Goal: Information Seeking & Learning: Learn about a topic

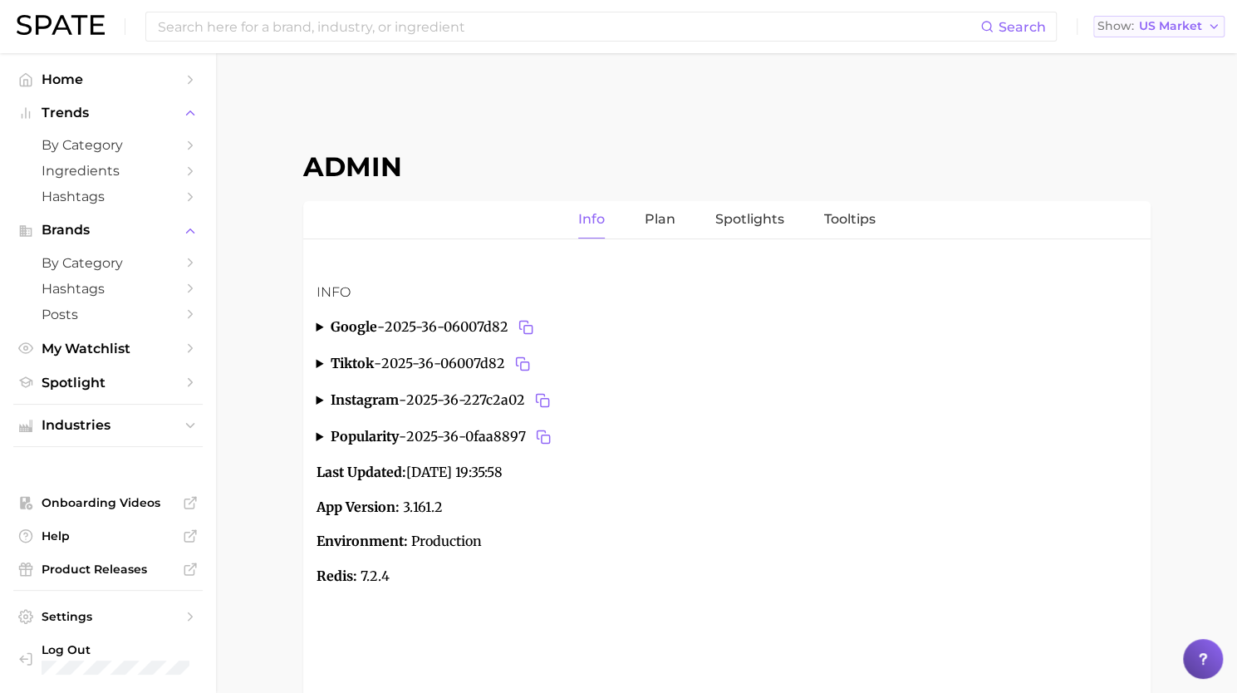
click at [1167, 27] on span "US Market" at bounding box center [1170, 26] width 63 height 9
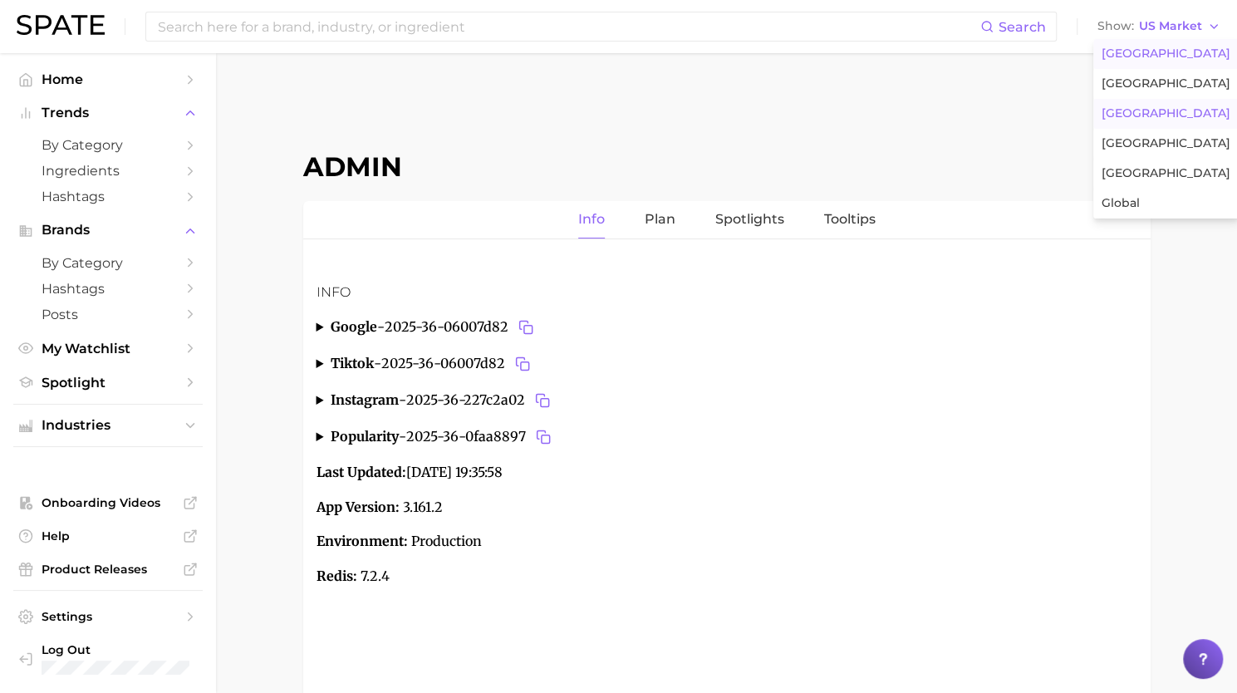
click at [1138, 115] on span "[GEOGRAPHIC_DATA]" at bounding box center [1165, 113] width 129 height 14
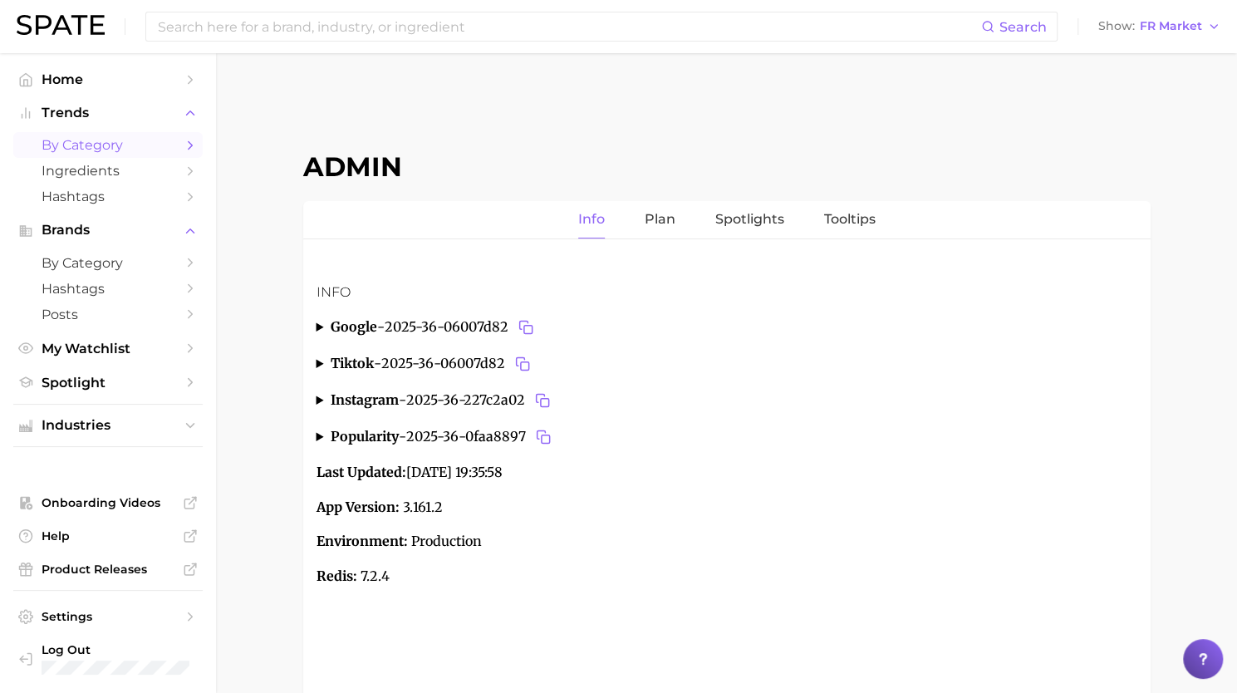
click at [84, 150] on span "by Category" at bounding box center [108, 145] width 133 height 16
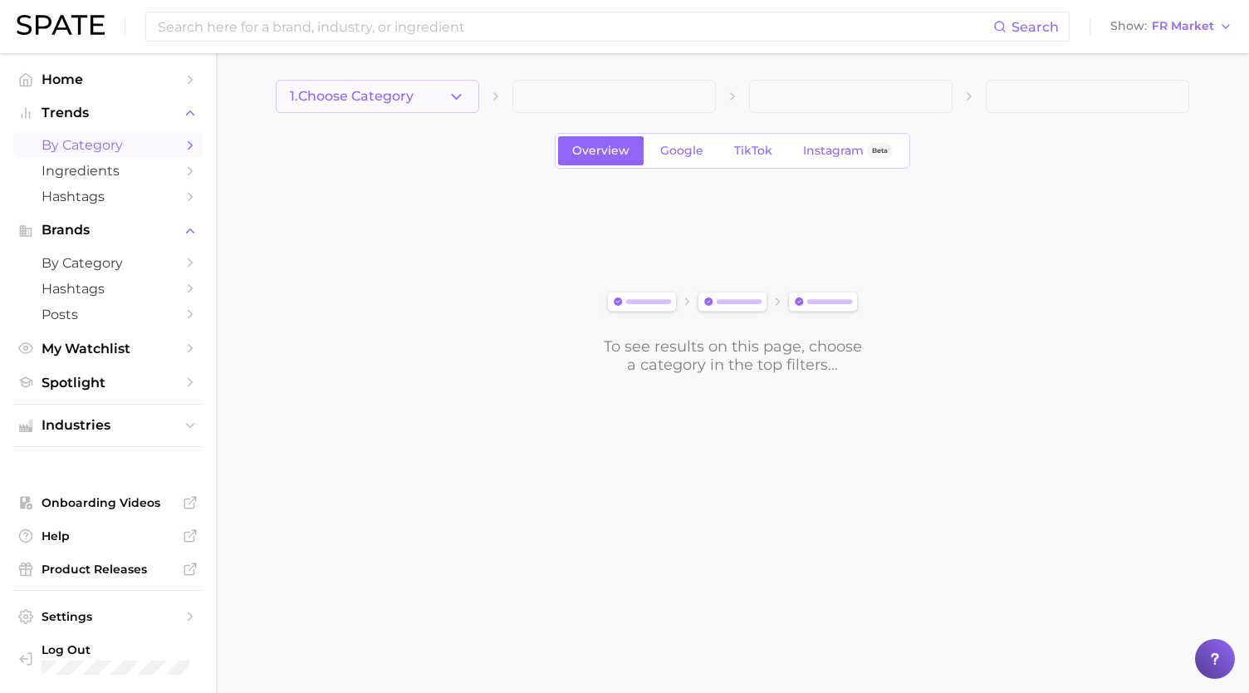
click at [436, 91] on button "1. Choose Category" at bounding box center [377, 96] width 203 height 33
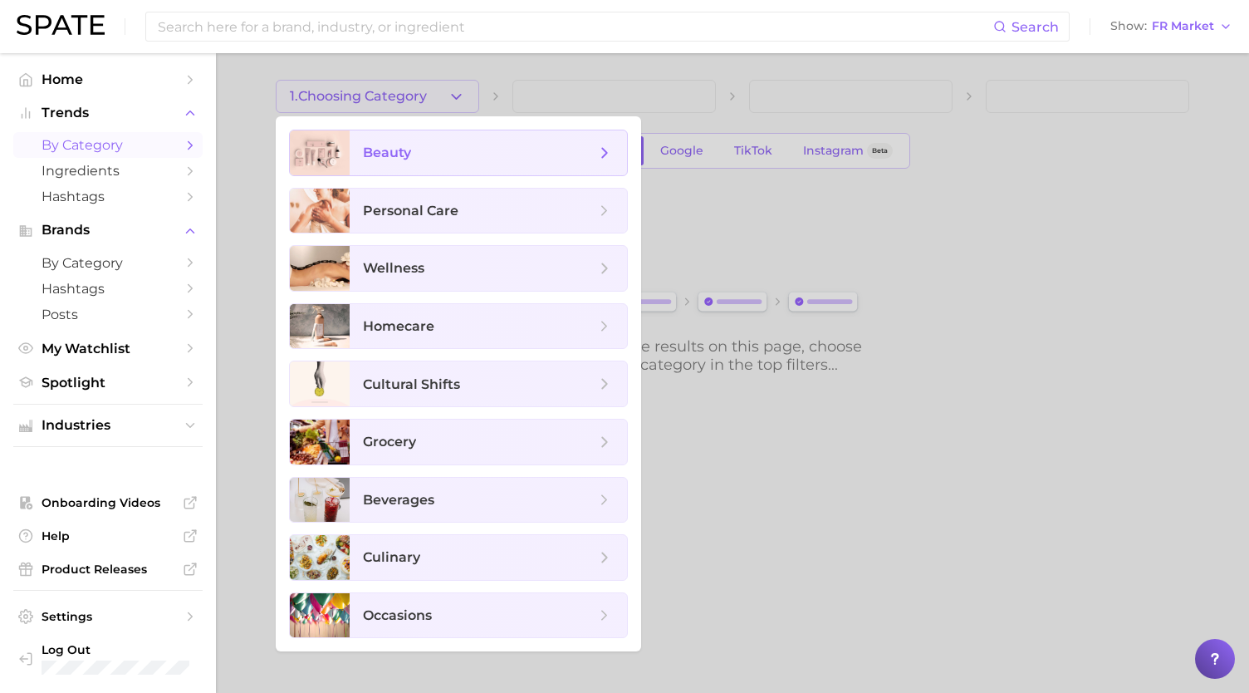
click at [391, 155] on span "beauty" at bounding box center [387, 153] width 48 height 16
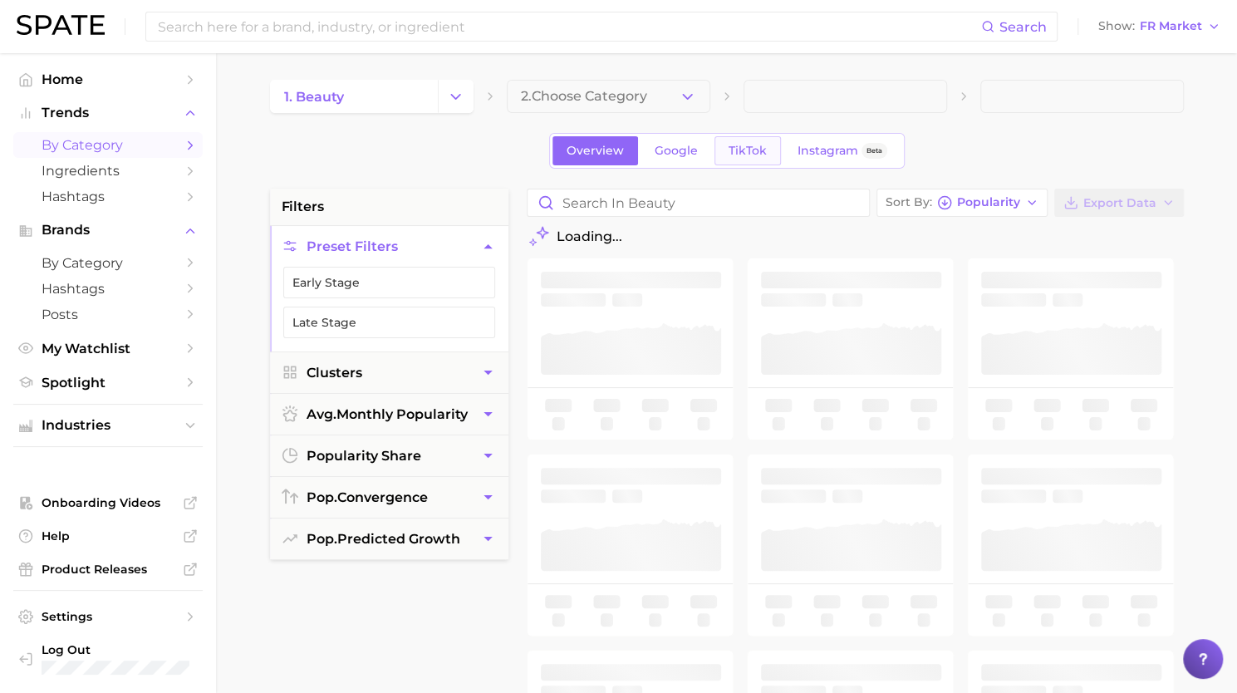
click at [756, 155] on span "TikTok" at bounding box center [747, 151] width 38 height 14
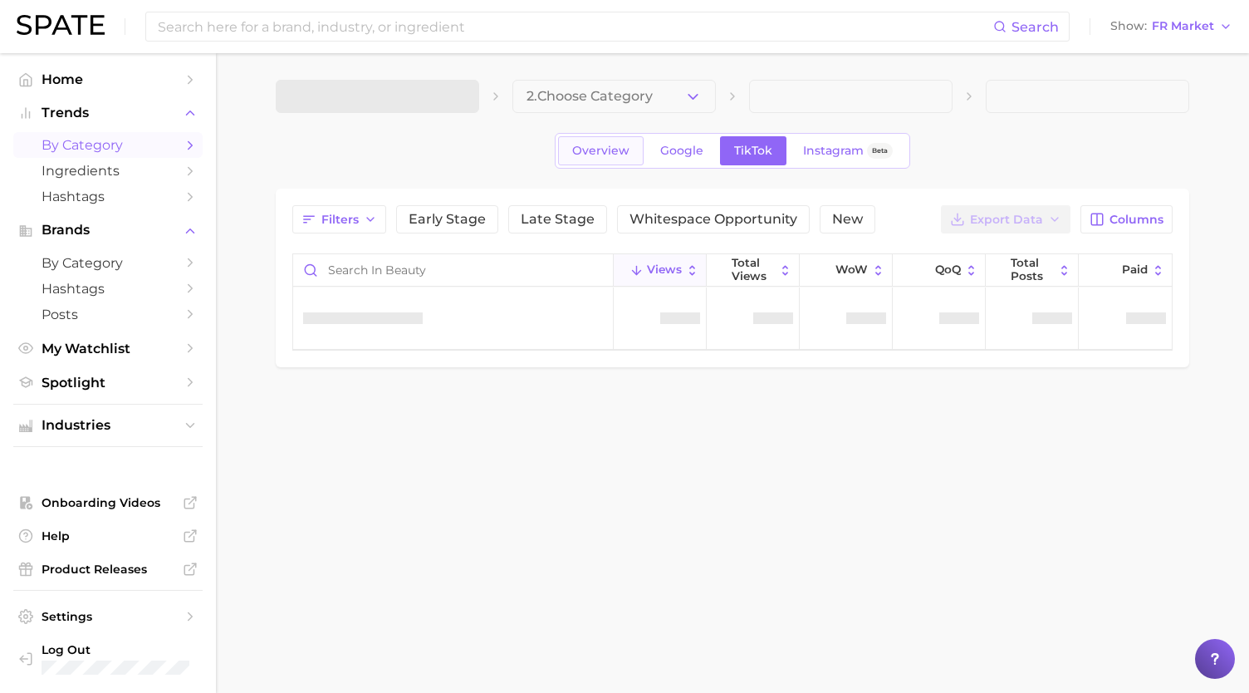
click at [613, 157] on link "Overview" at bounding box center [601, 150] width 86 height 29
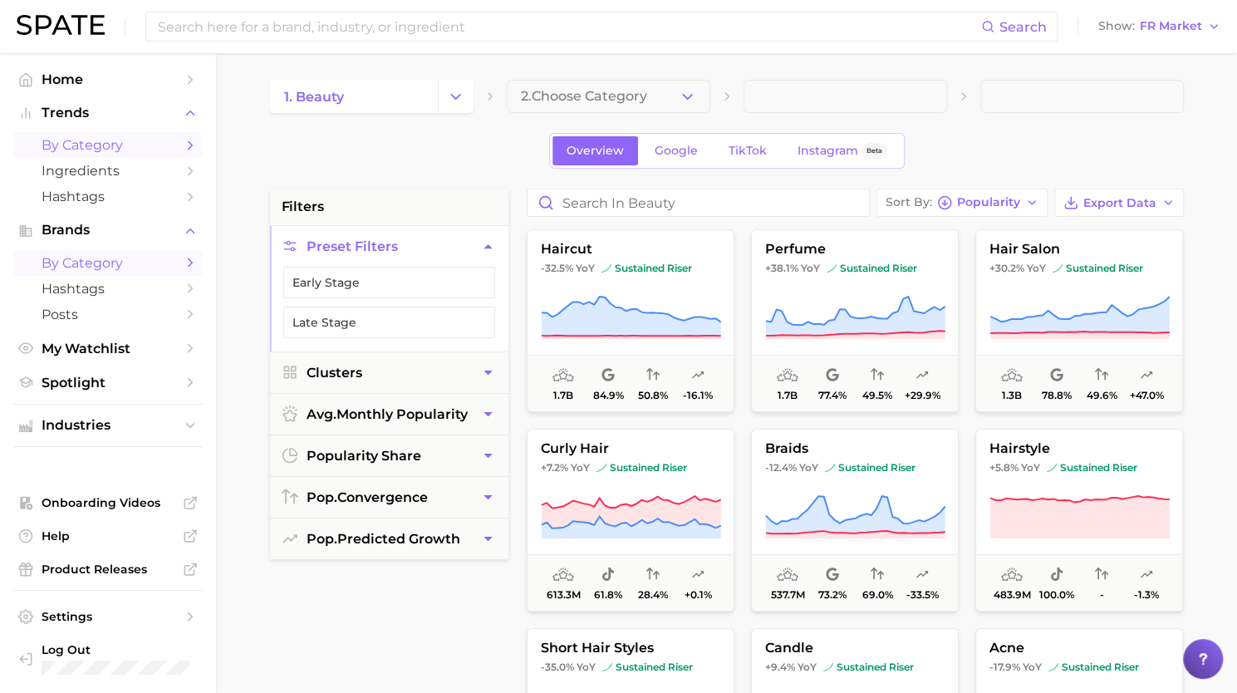
click at [88, 265] on span "by Category" at bounding box center [108, 263] width 133 height 16
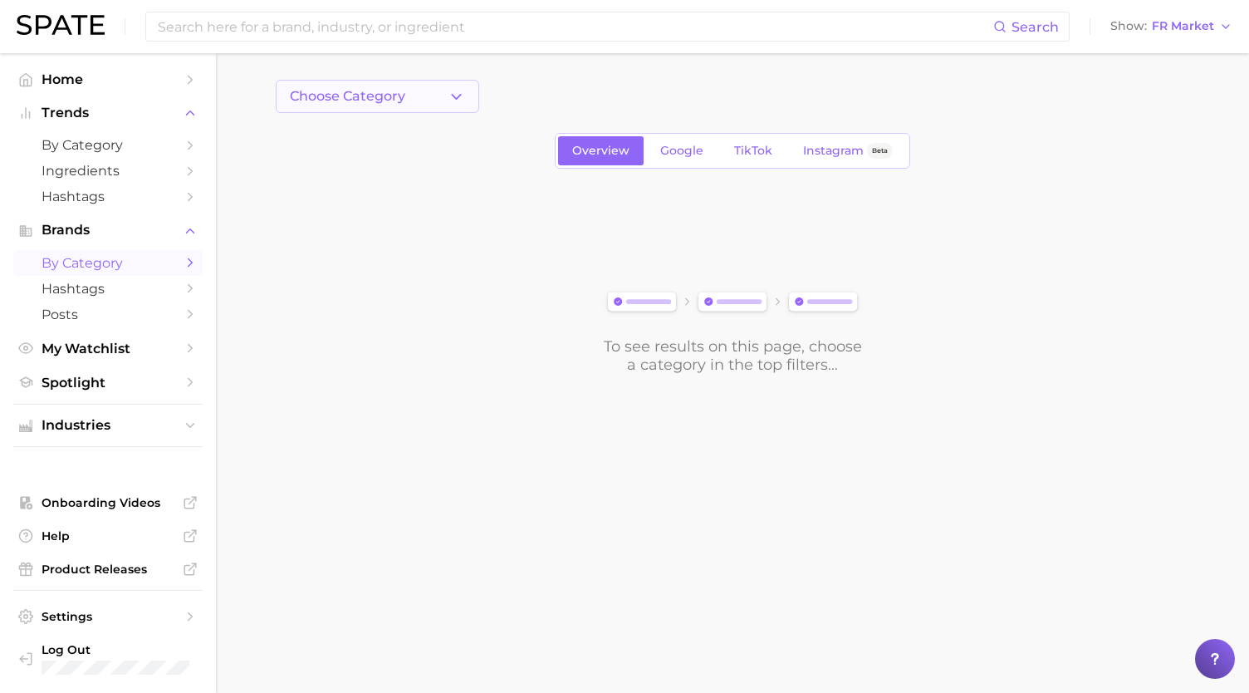
click at [412, 103] on button "Choose Category" at bounding box center [377, 96] width 203 height 33
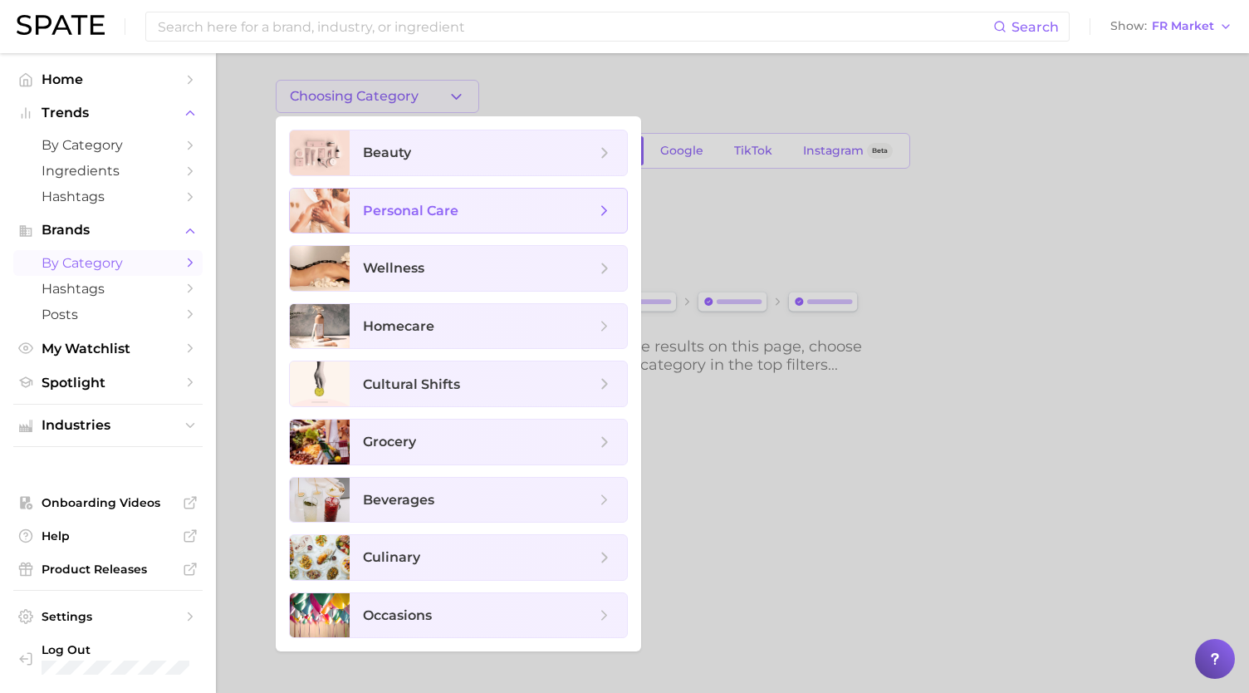
click at [451, 210] on span "personal care" at bounding box center [411, 211] width 96 height 16
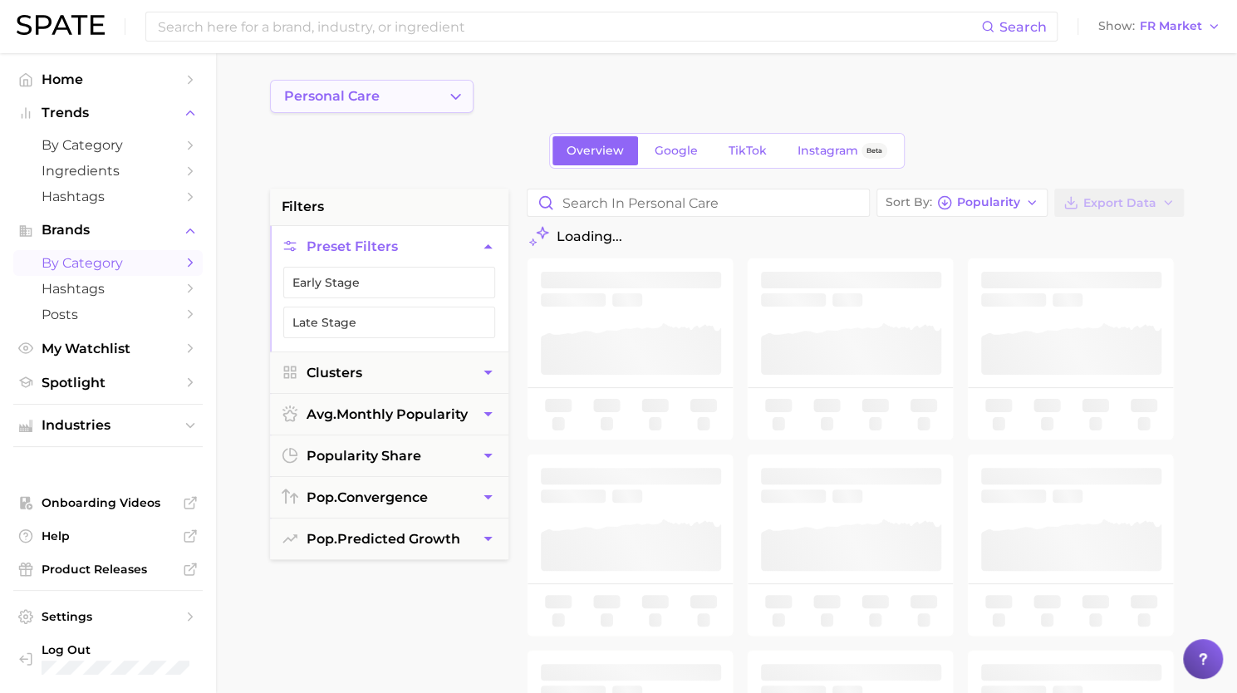
click at [430, 109] on button "personal care" at bounding box center [371, 96] width 203 height 33
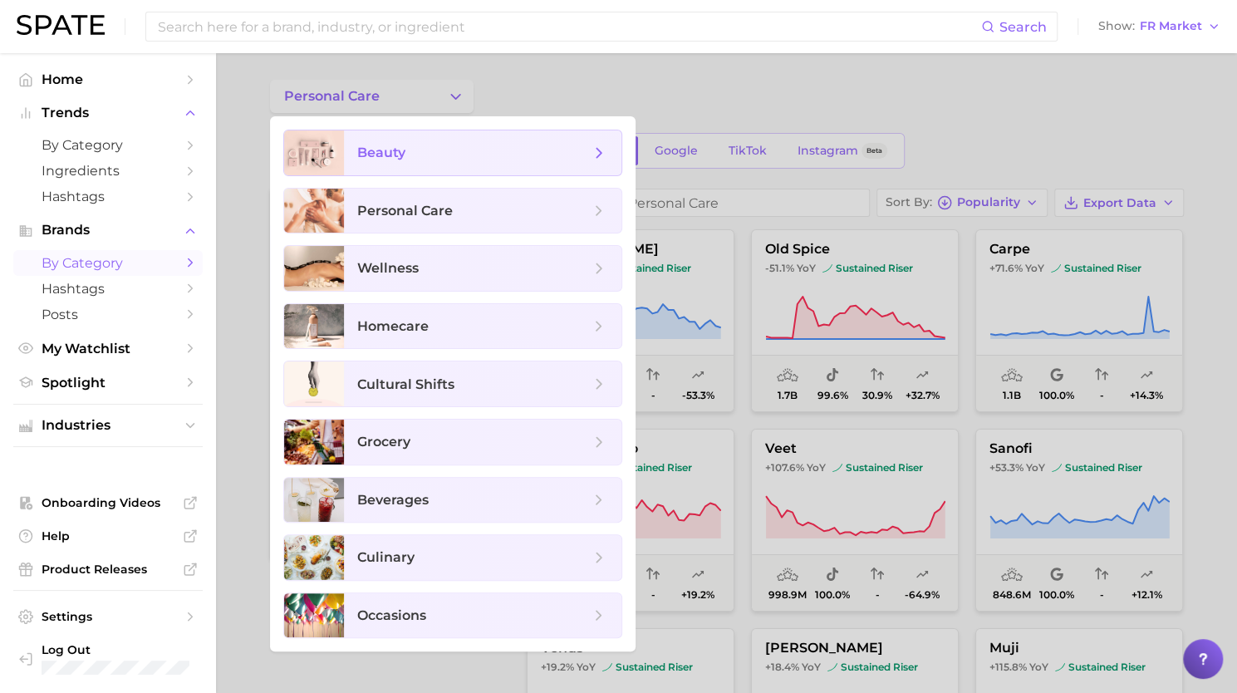
click at [429, 152] on span "beauty" at bounding box center [473, 153] width 233 height 18
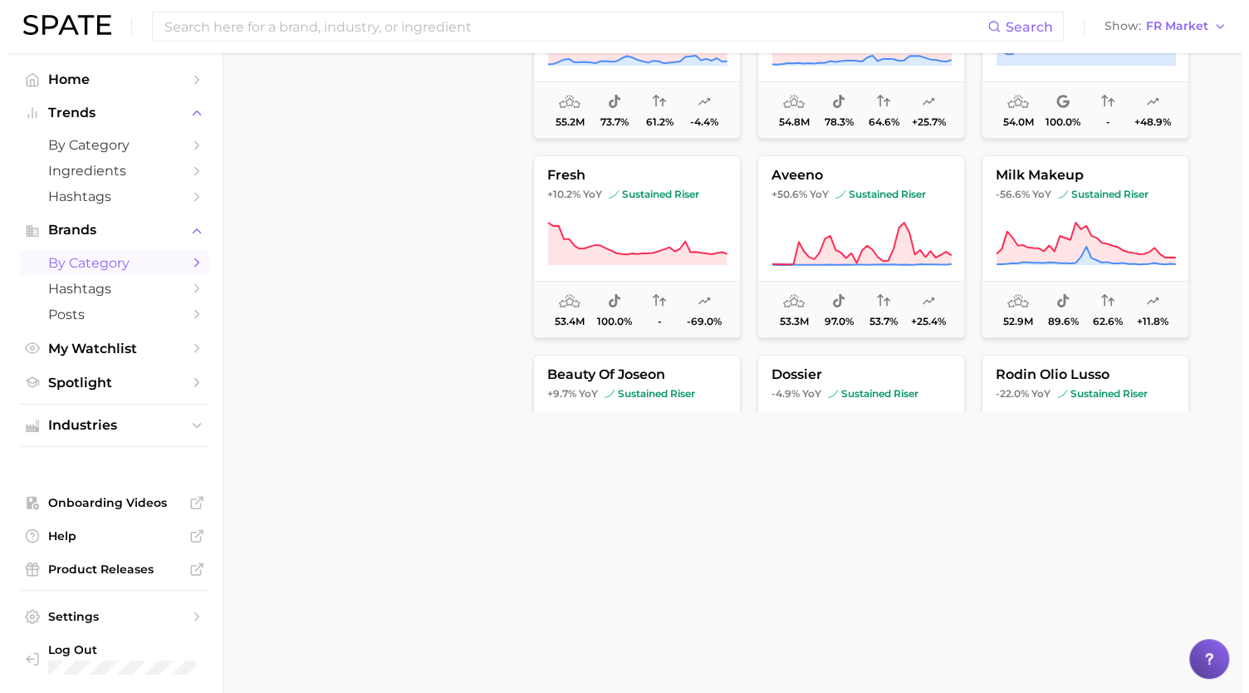
scroll to position [6842, 0]
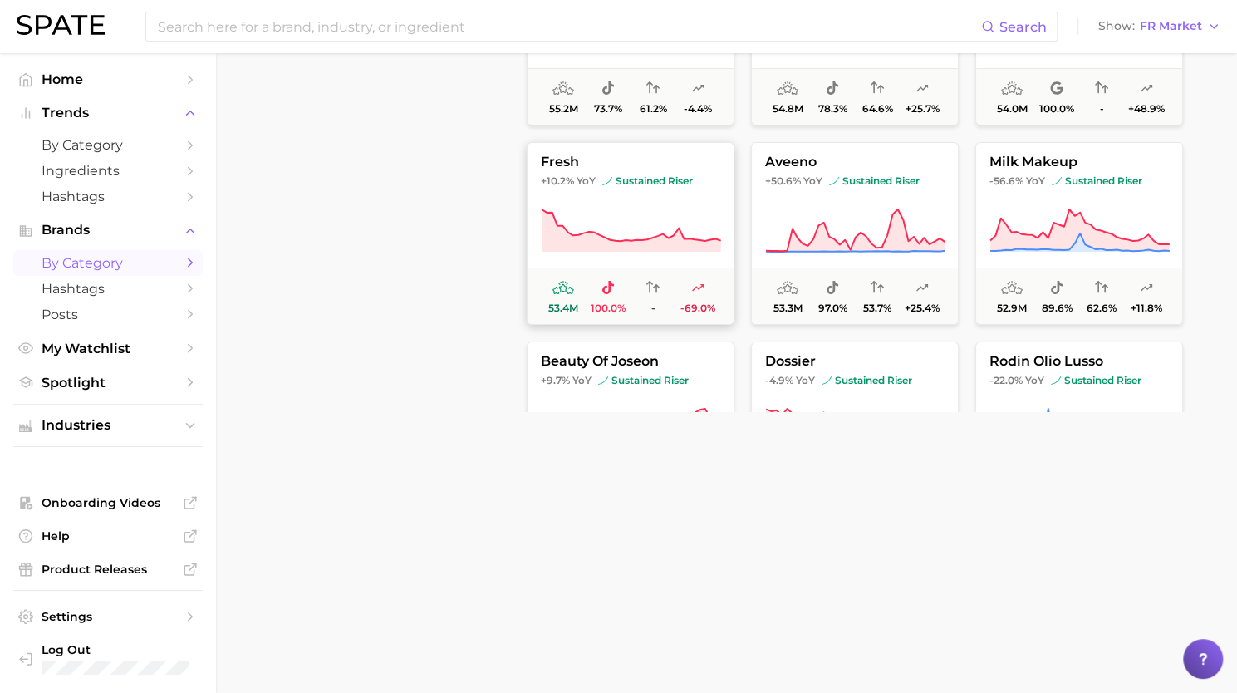
click at [625, 221] on icon at bounding box center [631, 231] width 180 height 47
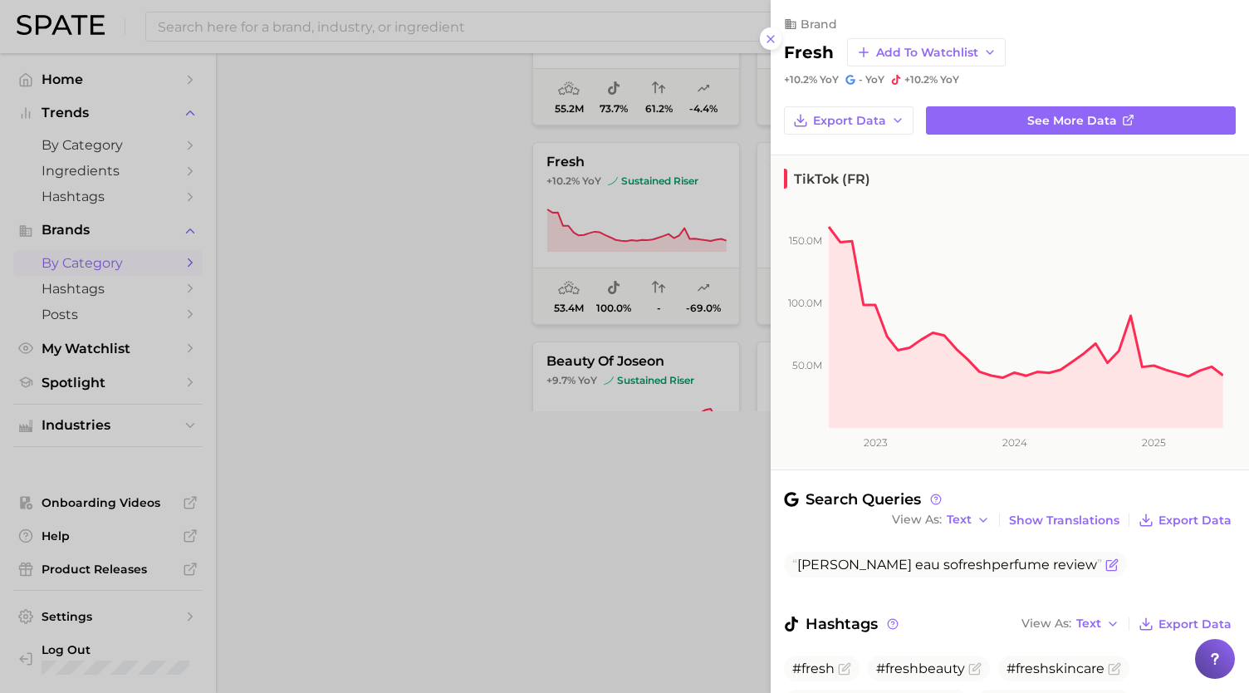
click at [1105, 564] on icon "Flag as miscategorized or irrelevant" at bounding box center [1111, 564] width 13 height 13
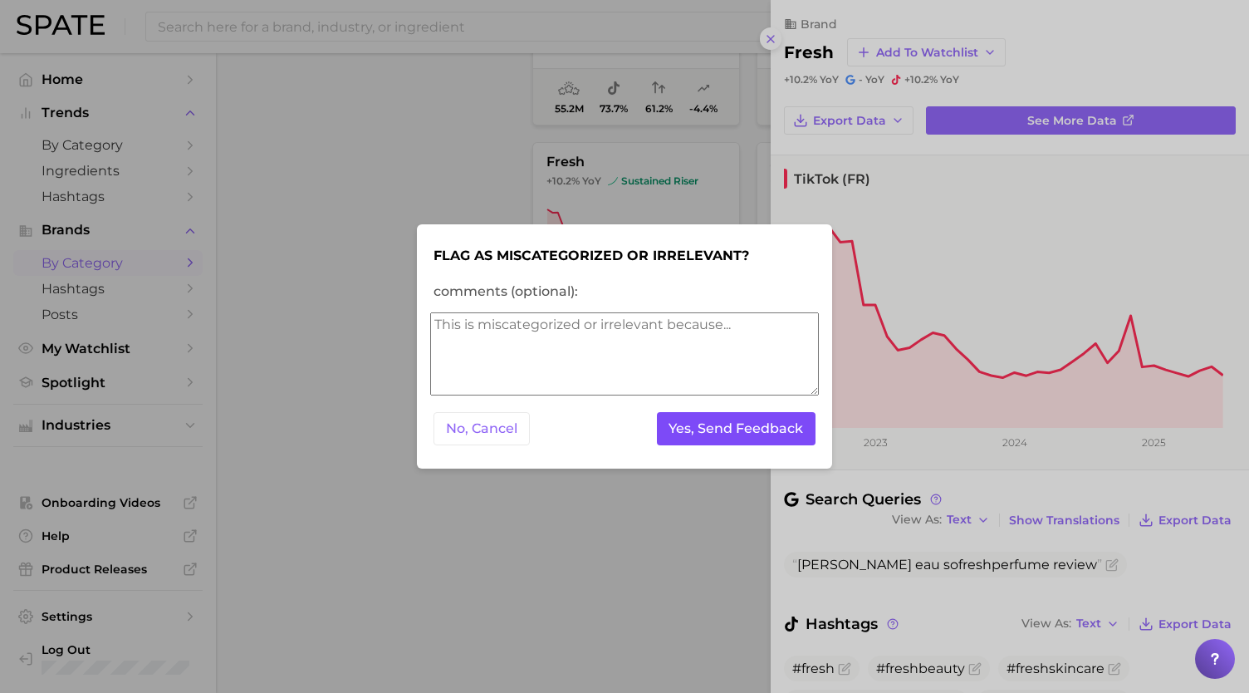
click at [696, 438] on button "Yes, Send Feedback" at bounding box center [736, 429] width 159 height 34
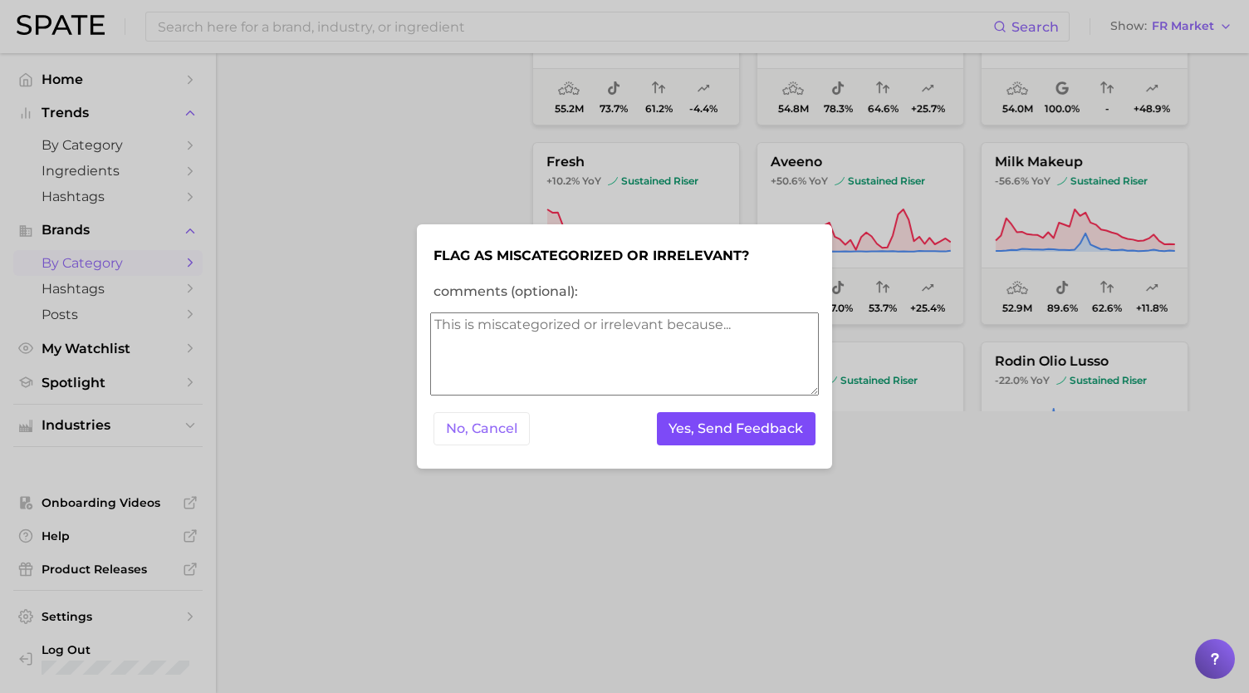
click at [696, 438] on button "Yes, Send Feedback" at bounding box center [736, 429] width 159 height 34
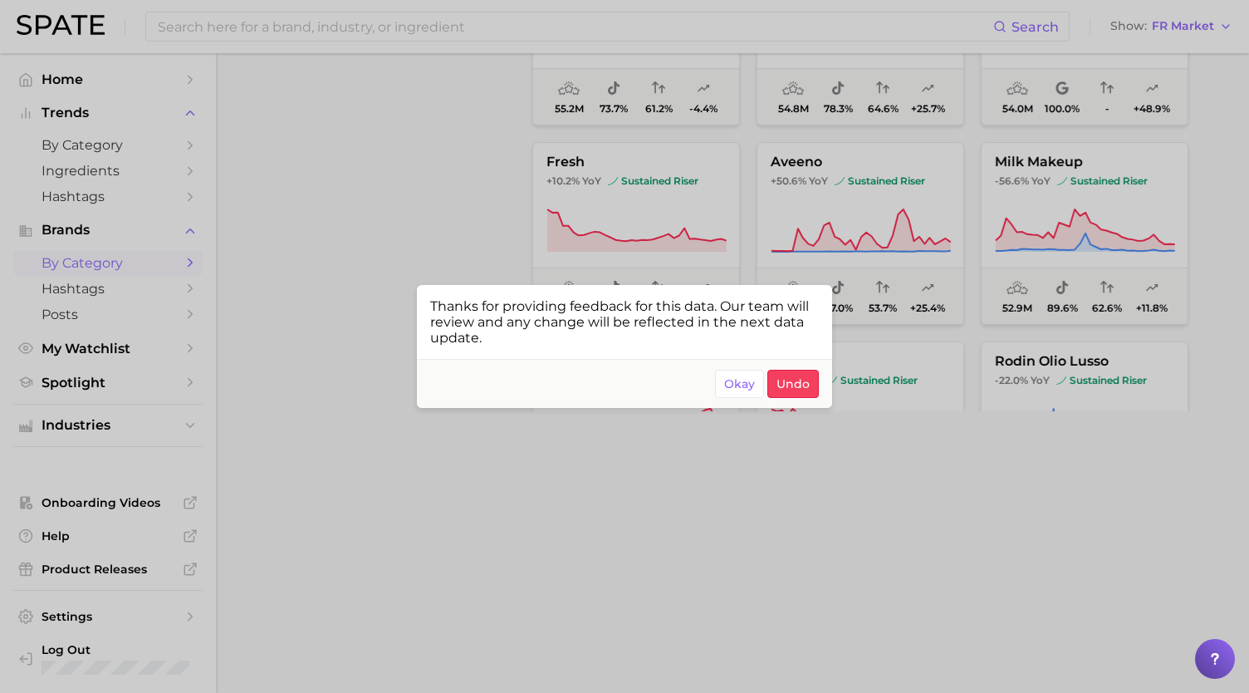
click at [626, 512] on div at bounding box center [624, 346] width 1249 height 693
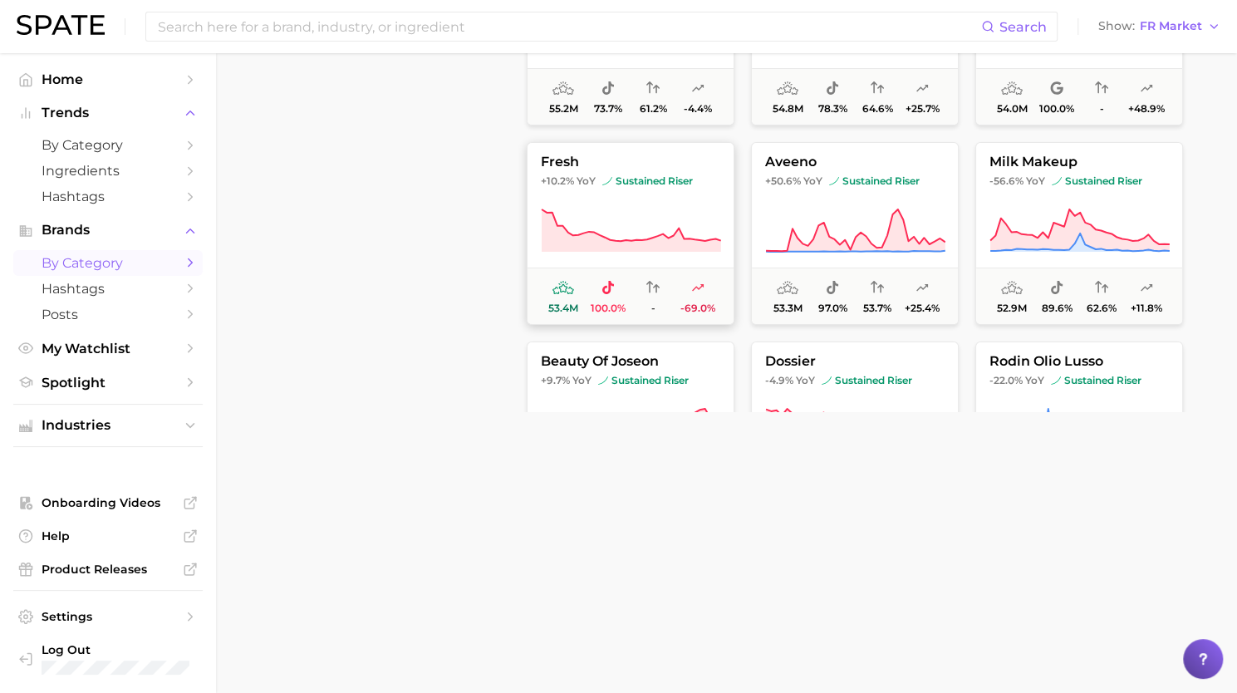
click at [665, 229] on icon at bounding box center [631, 231] width 180 height 47
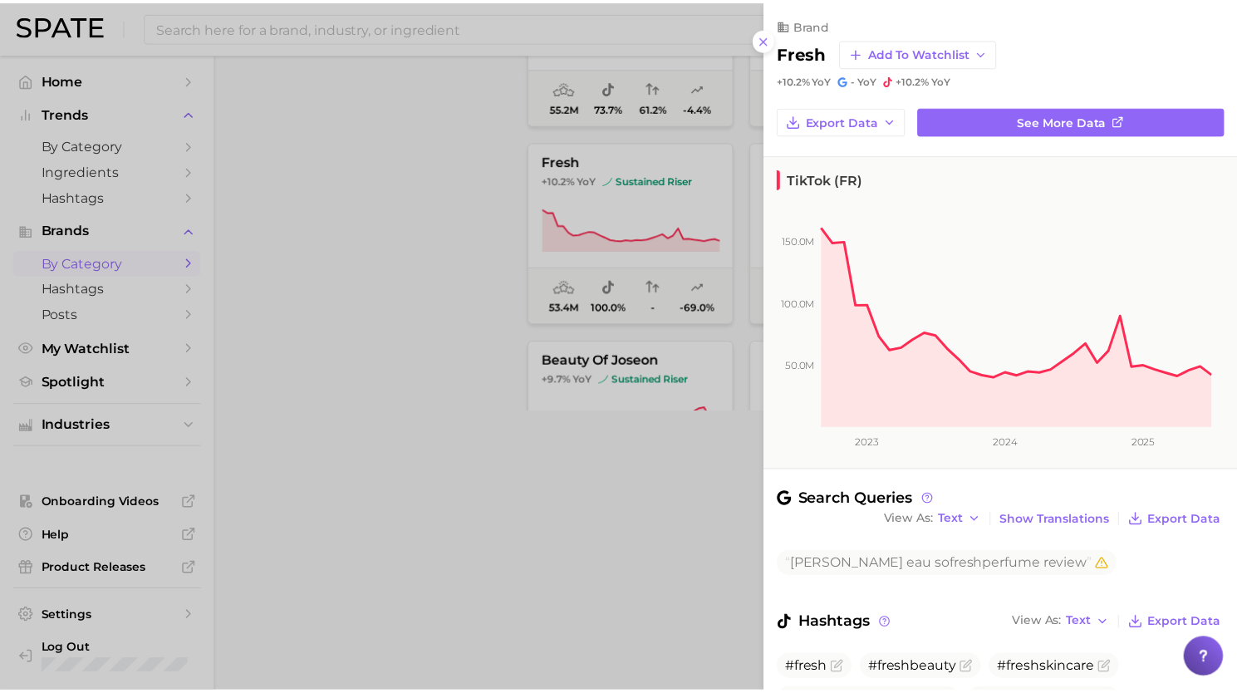
scroll to position [120, 0]
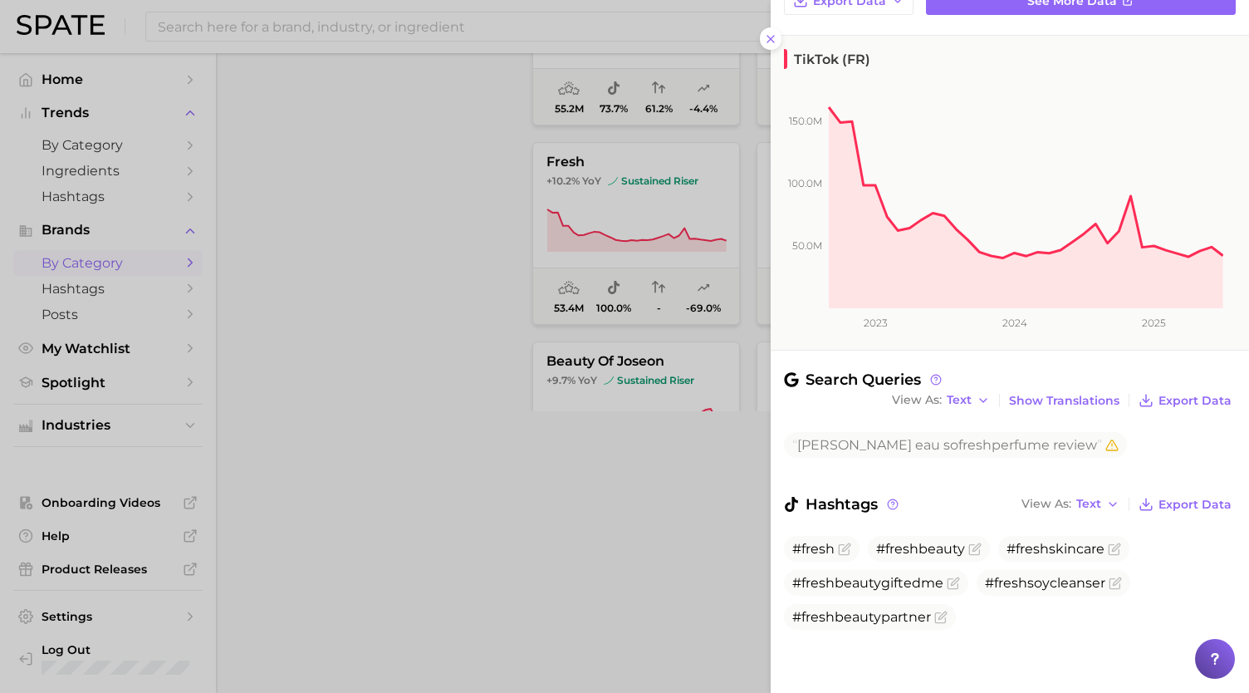
click at [556, 561] on div at bounding box center [624, 346] width 1249 height 693
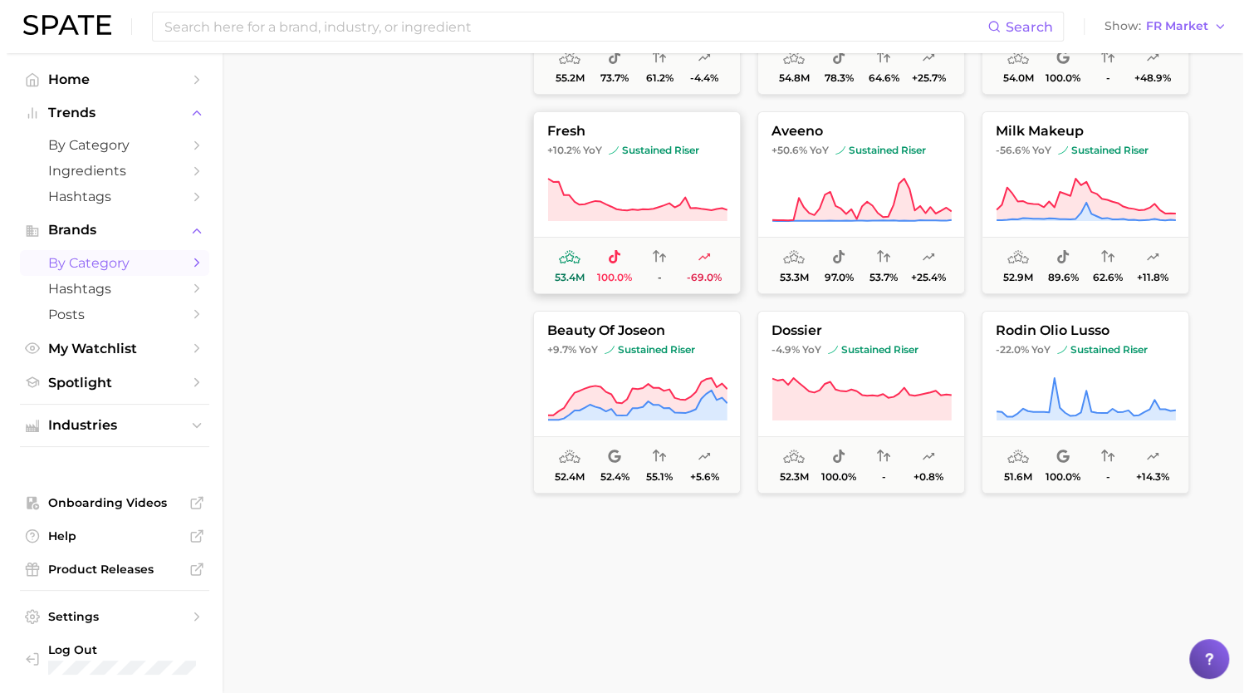
scroll to position [6969, 0]
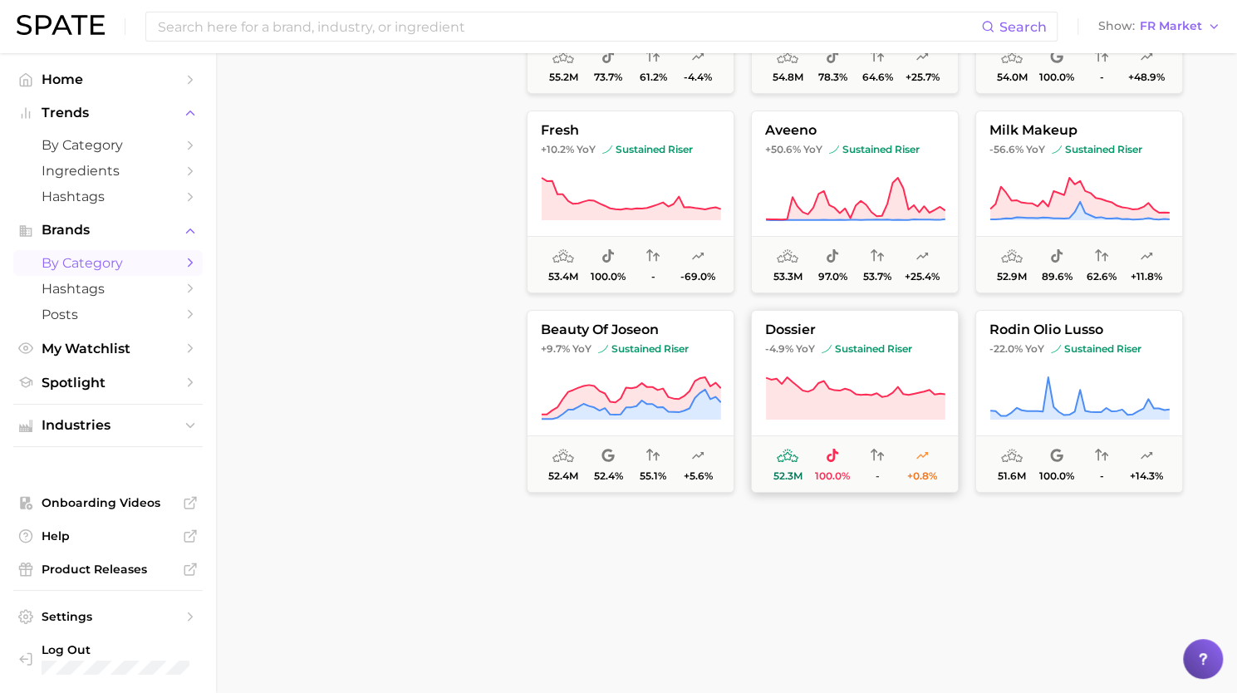
click at [842, 412] on icon at bounding box center [855, 398] width 179 height 42
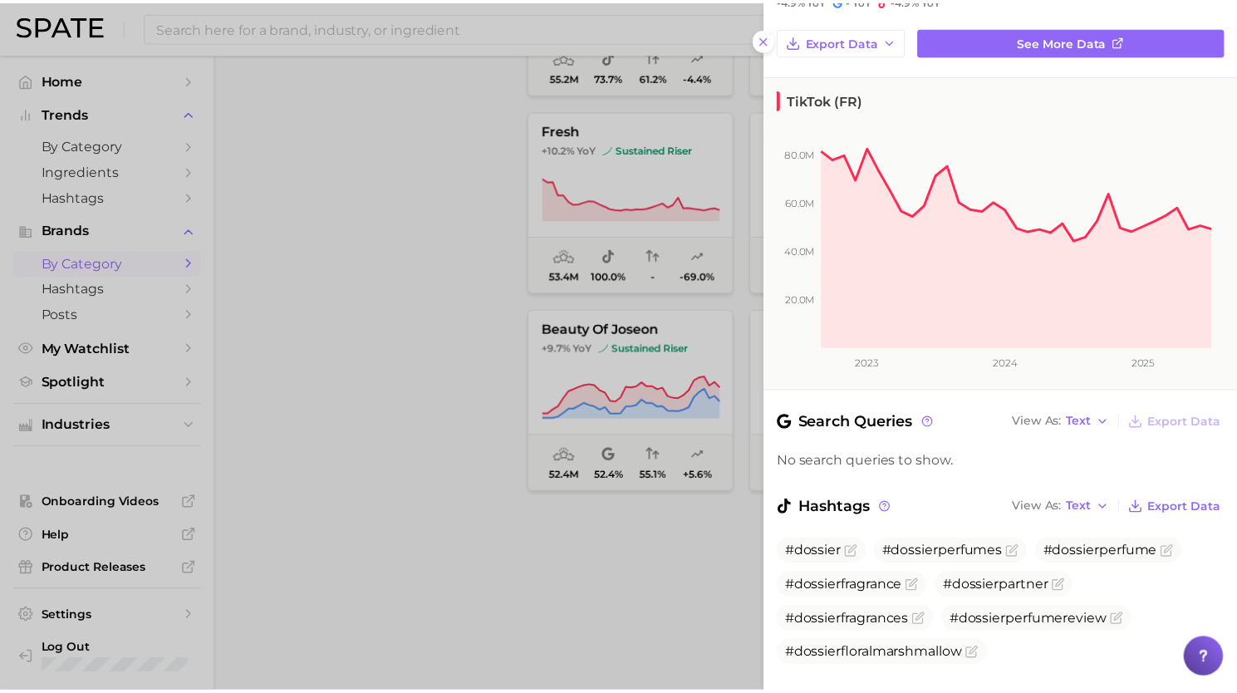
scroll to position [79, 0]
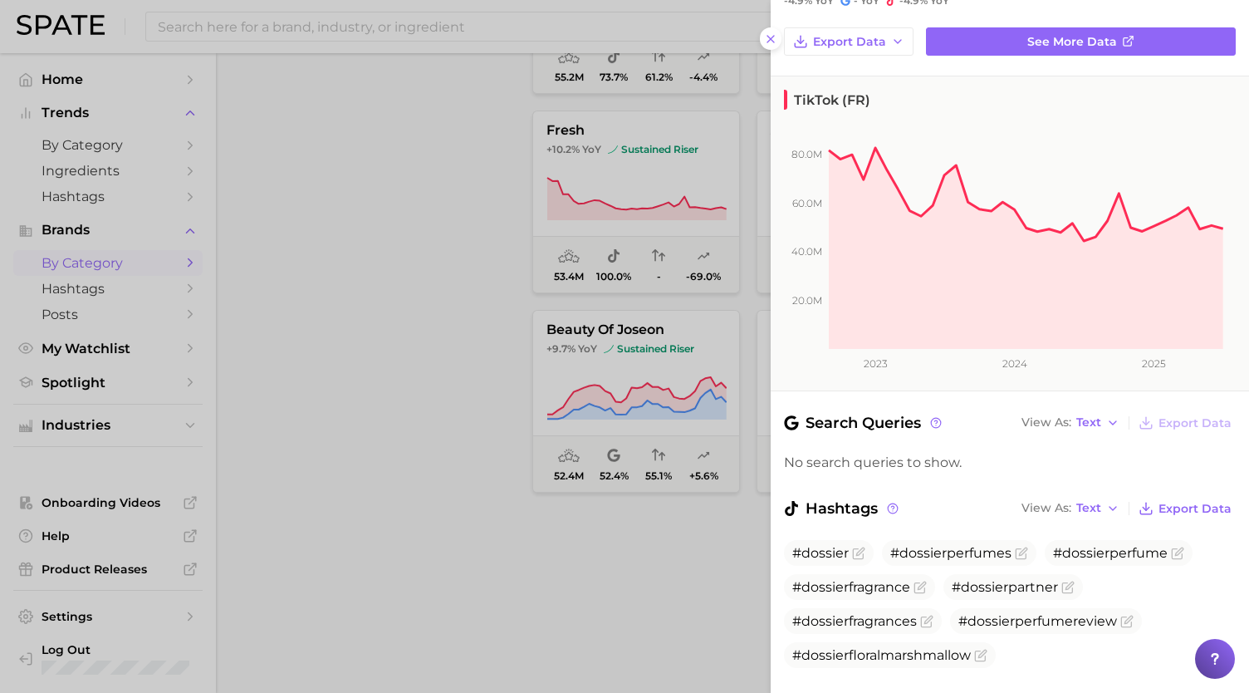
click at [383, 395] on div at bounding box center [624, 346] width 1249 height 693
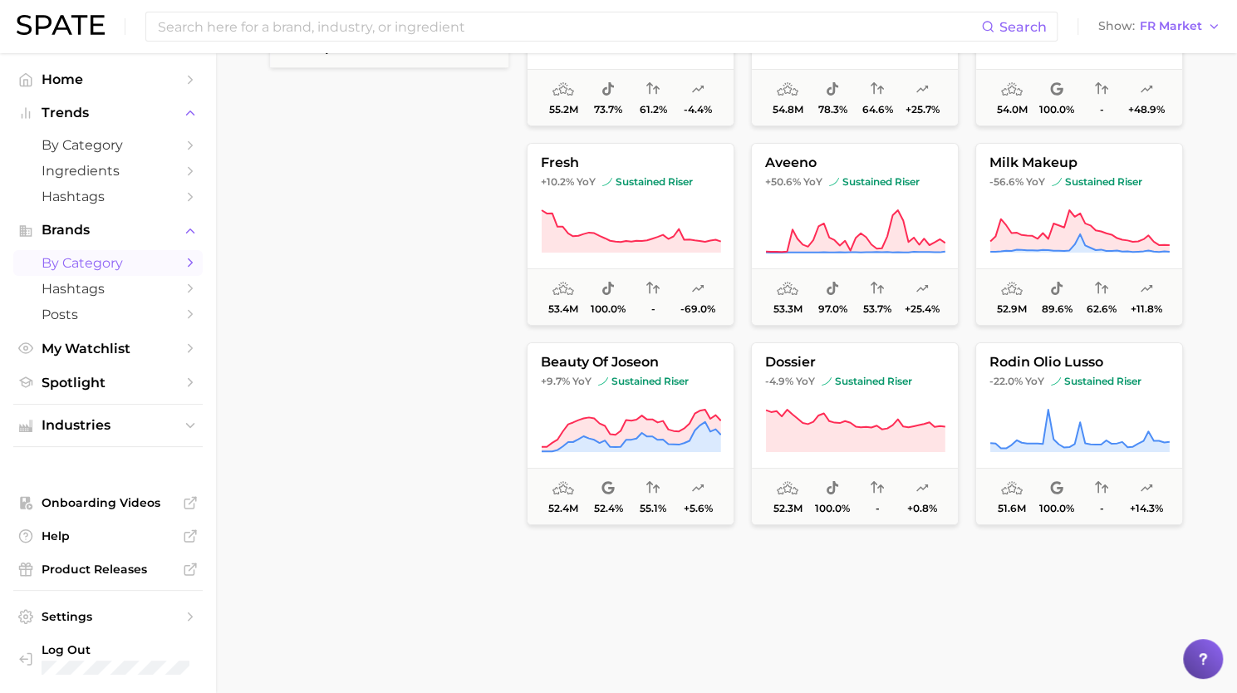
scroll to position [507, 0]
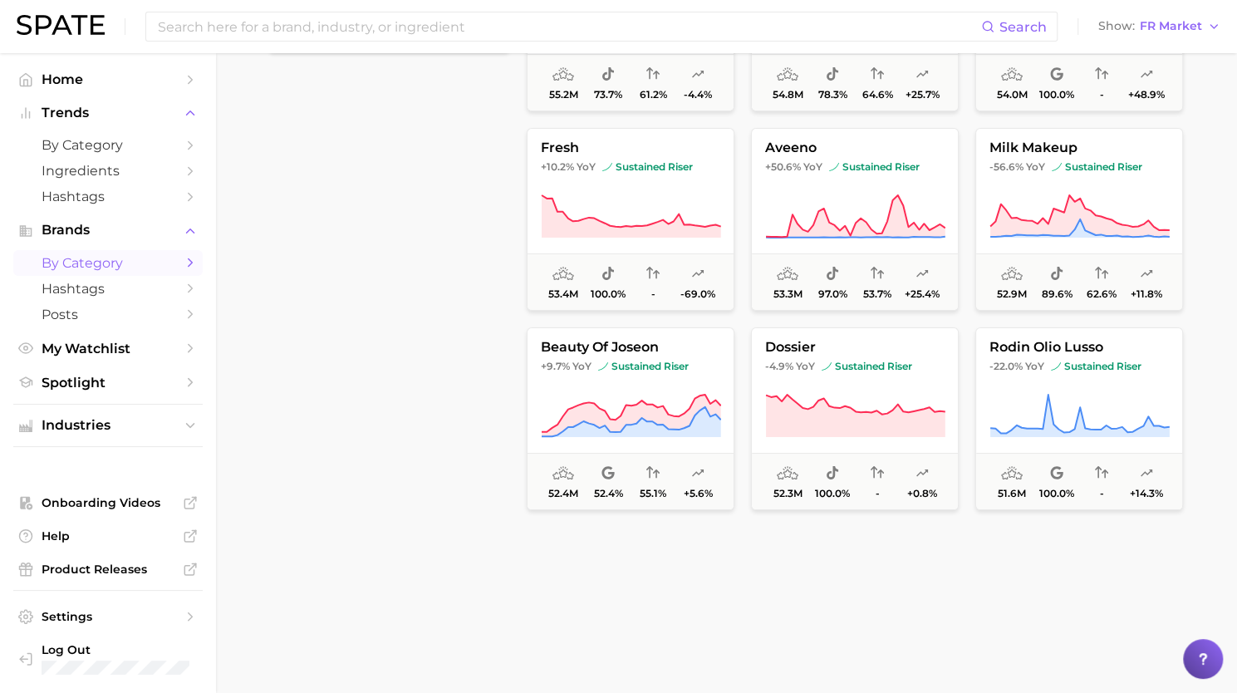
click at [390, 330] on div "filters Preset Filters Early Stage Late Stage Clusters avg. monthly popularity …" at bounding box center [389, 103] width 238 height 842
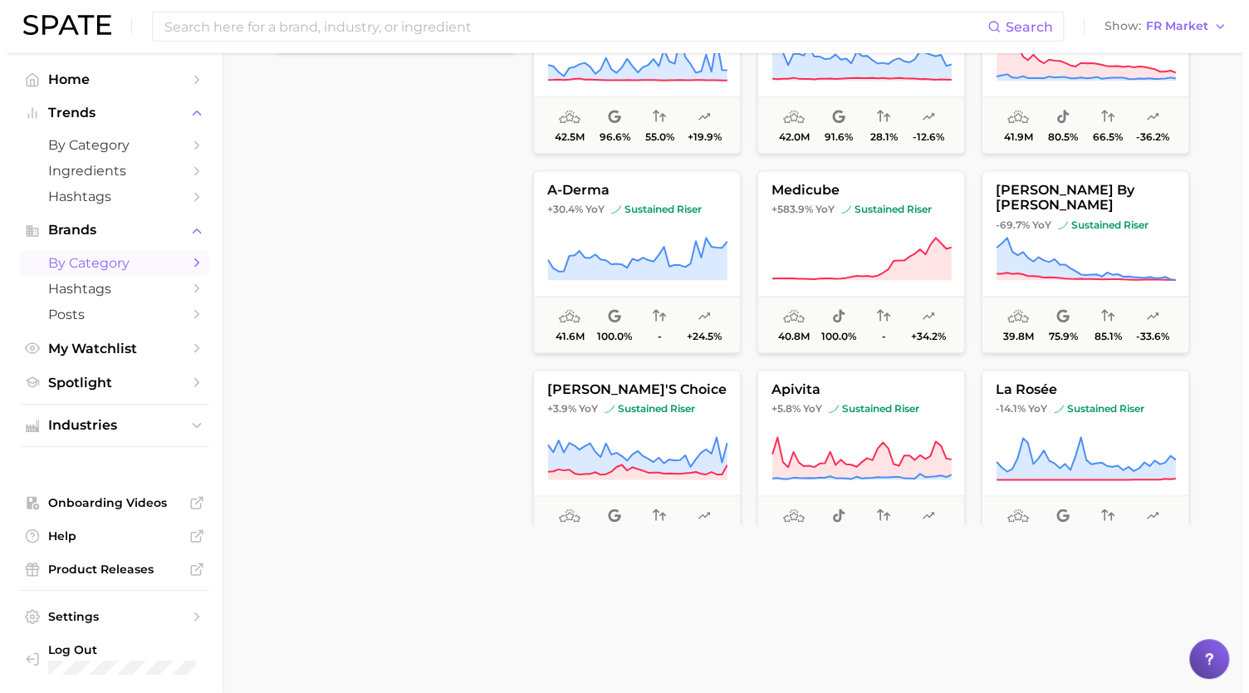
scroll to position [8125, 0]
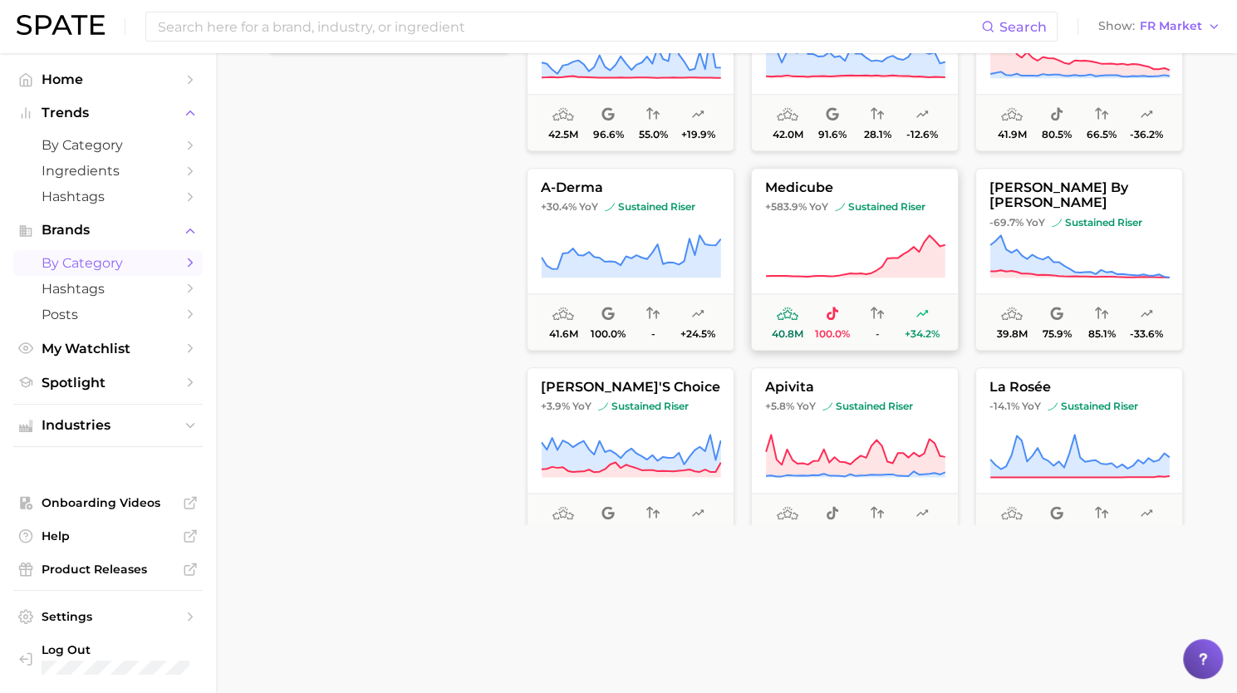
click at [835, 236] on icon at bounding box center [855, 256] width 180 height 47
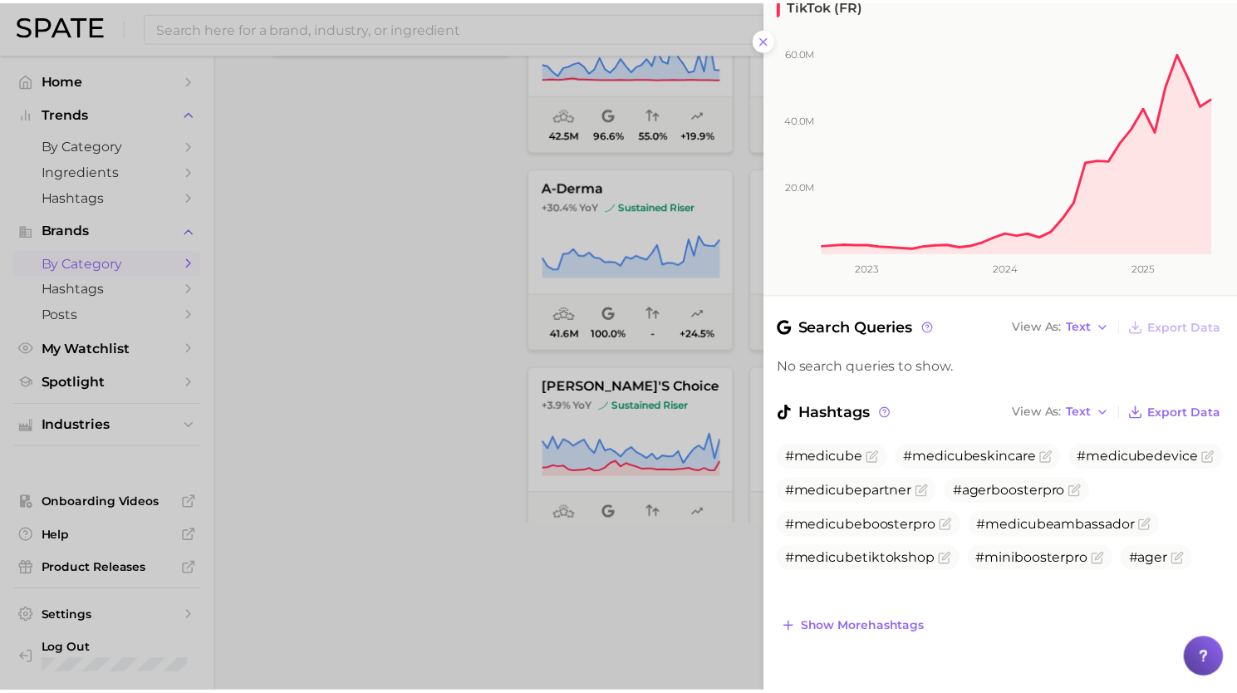
scroll to position [0, 0]
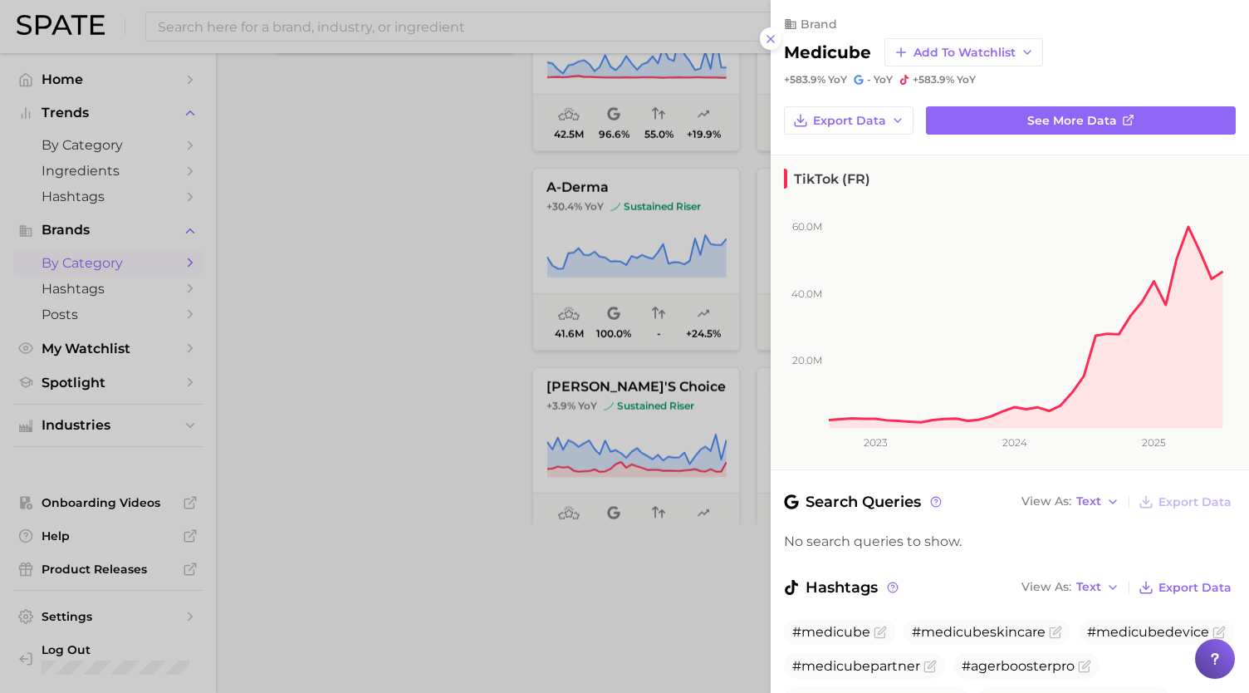
click at [811, 44] on h2 "medicube" at bounding box center [827, 52] width 87 height 20
copy h2 "medicube"
click at [367, 371] on div at bounding box center [624, 346] width 1249 height 693
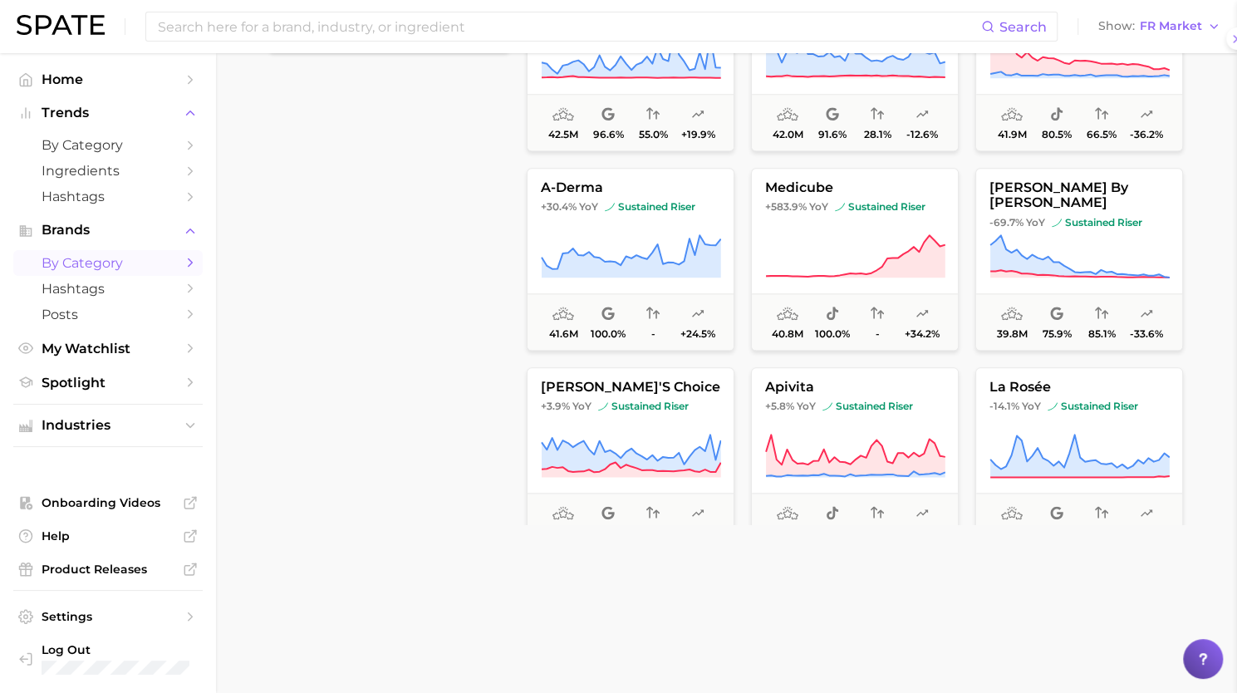
click at [367, 371] on div "filters Preset Filters Early Stage Late Stage Clusters avg. monthly popularity …" at bounding box center [389, 103] width 238 height 842
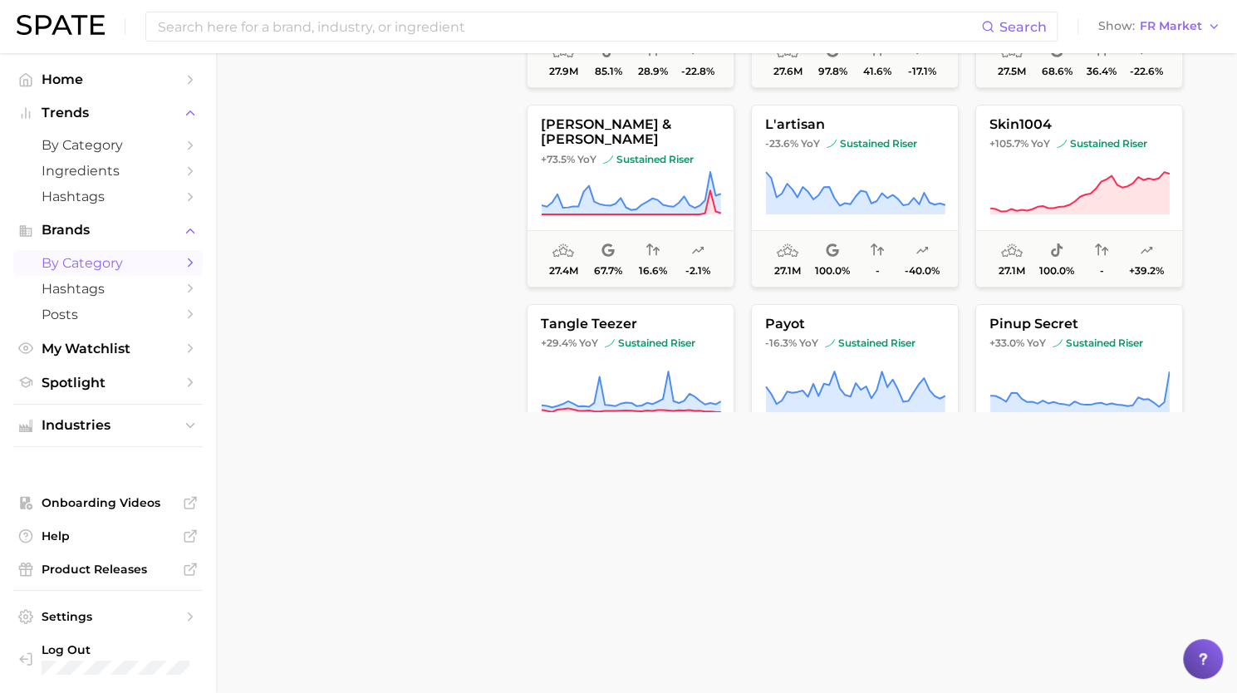
scroll to position [10893, 0]
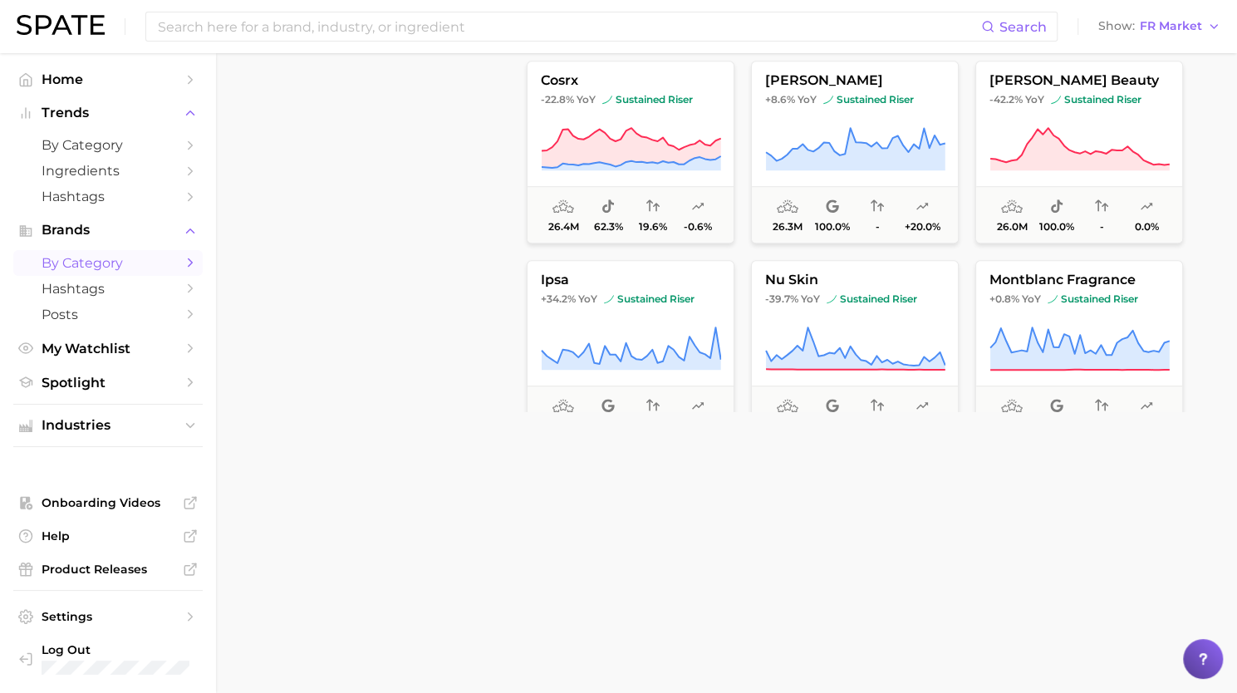
scroll to position [11309, 0]
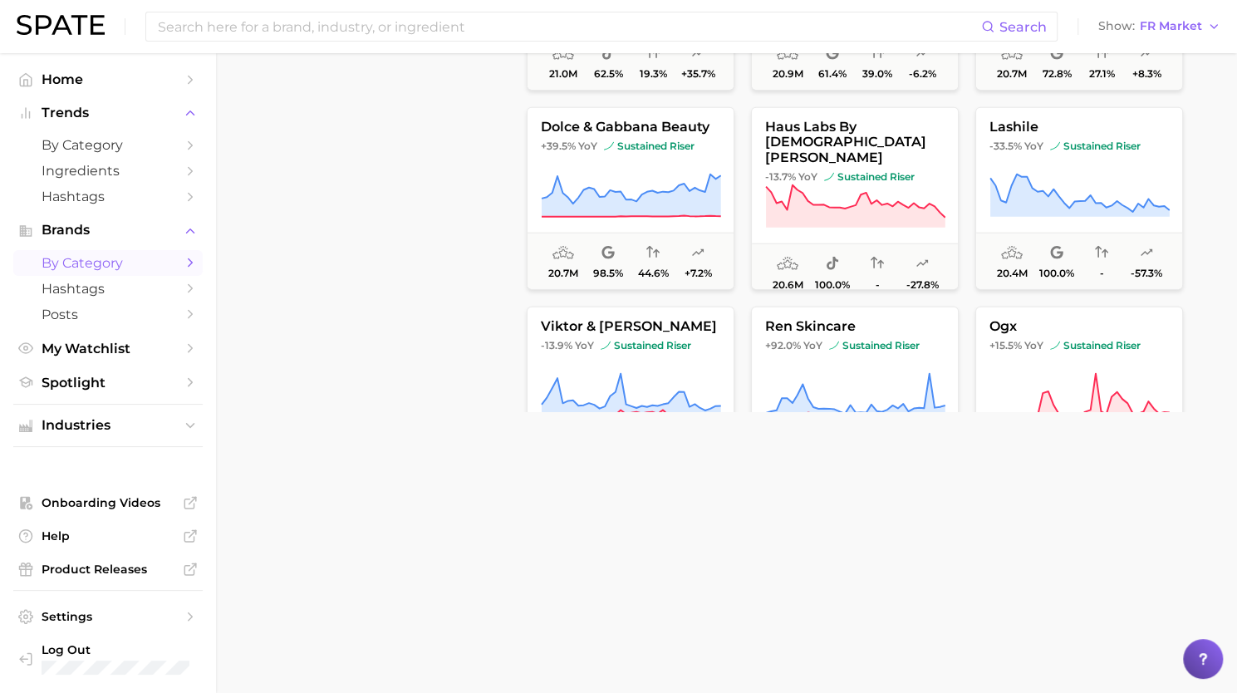
scroll to position [13058, 0]
click at [865, 160] on button "haus labs by [DEMOGRAPHIC_DATA][PERSON_NAME] -13.7% YoY sustained riser 20.6m 1…" at bounding box center [855, 196] width 208 height 183
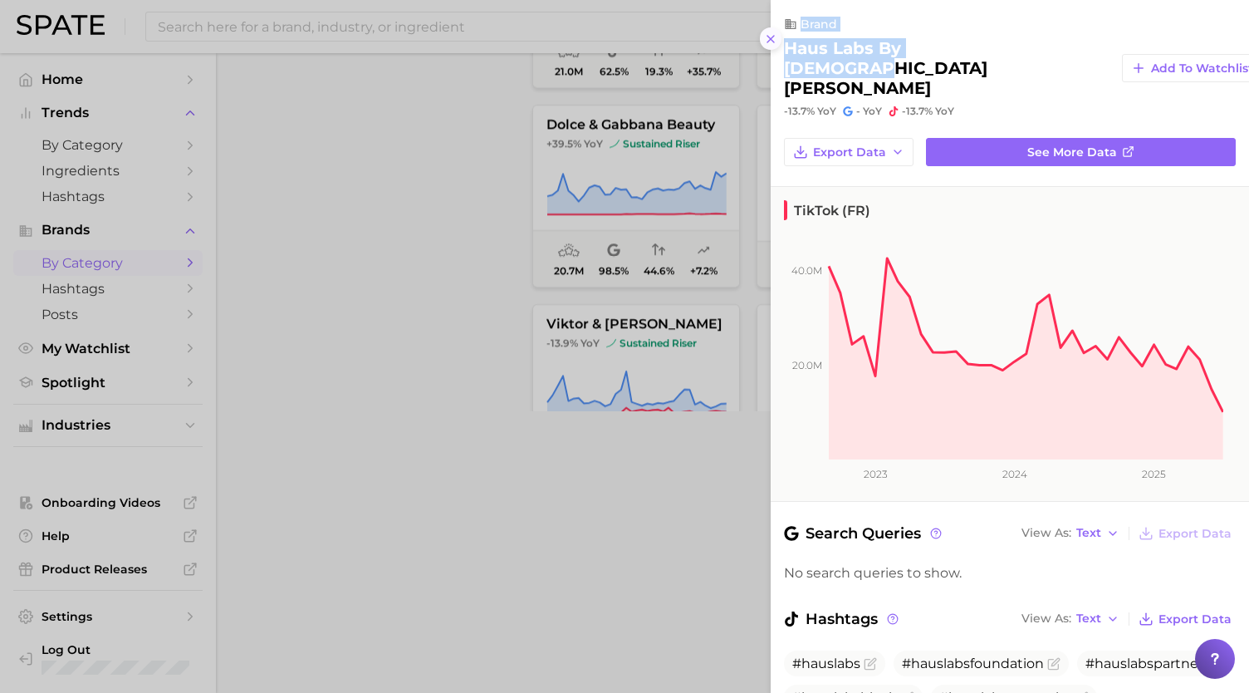
drag, startPoint x: 996, startPoint y: 44, endPoint x: 779, endPoint y: 42, distance: 216.8
click at [779, 42] on div "brand haus labs by [DEMOGRAPHIC_DATA][PERSON_NAME] Add to Watchlist -13.7% YoY …" at bounding box center [1010, 346] width 478 height 693
click at [922, 561] on div "Search Queries View As Text Export Data No search queries to show. Hashtags Vie…" at bounding box center [1010, 697] width 478 height 350
drag, startPoint x: 991, startPoint y: 49, endPoint x: 966, endPoint y: 57, distance: 26.3
click at [966, 57] on h2 "haus labs by [DEMOGRAPHIC_DATA][PERSON_NAME]" at bounding box center [946, 68] width 325 height 60
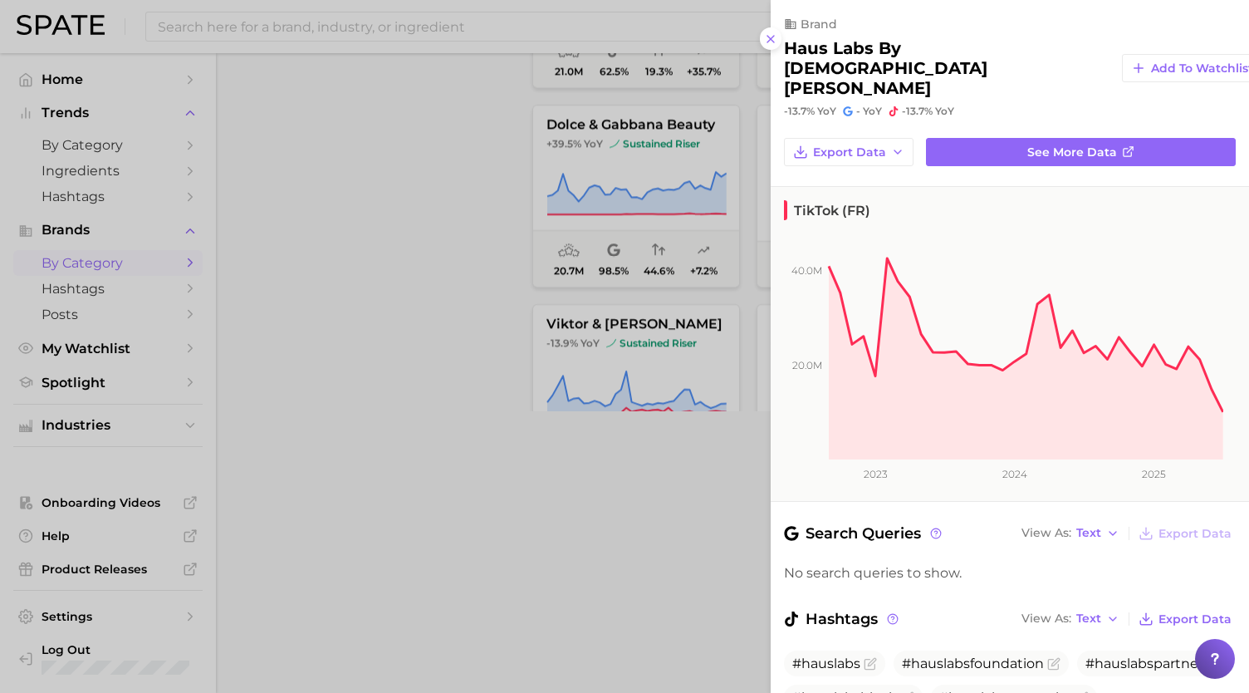
click at [994, 56] on h2 "haus labs by [DEMOGRAPHIC_DATA][PERSON_NAME]" at bounding box center [946, 68] width 325 height 60
drag, startPoint x: 994, startPoint y: 56, endPoint x: 790, endPoint y: 59, distance: 204.3
click at [790, 59] on h2 "haus labs by [DEMOGRAPHIC_DATA][PERSON_NAME]" at bounding box center [946, 68] width 325 height 60
copy h2 "haus labs by [DEMOGRAPHIC_DATA][PERSON_NAME]"
click at [591, 574] on div at bounding box center [624, 346] width 1249 height 693
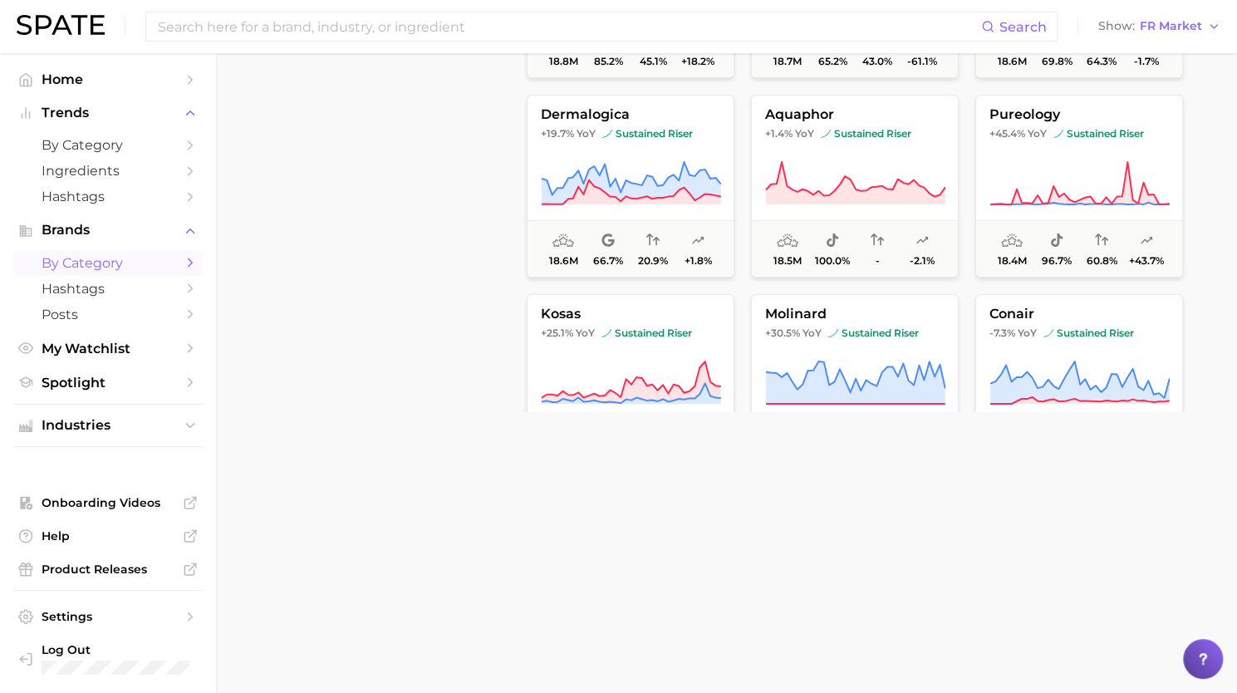
scroll to position [14465, 0]
click at [857, 150] on button "aquaphor +1.4% YoY sustained riser 18.5m 100.0% - -2.1%" at bounding box center [855, 184] width 208 height 183
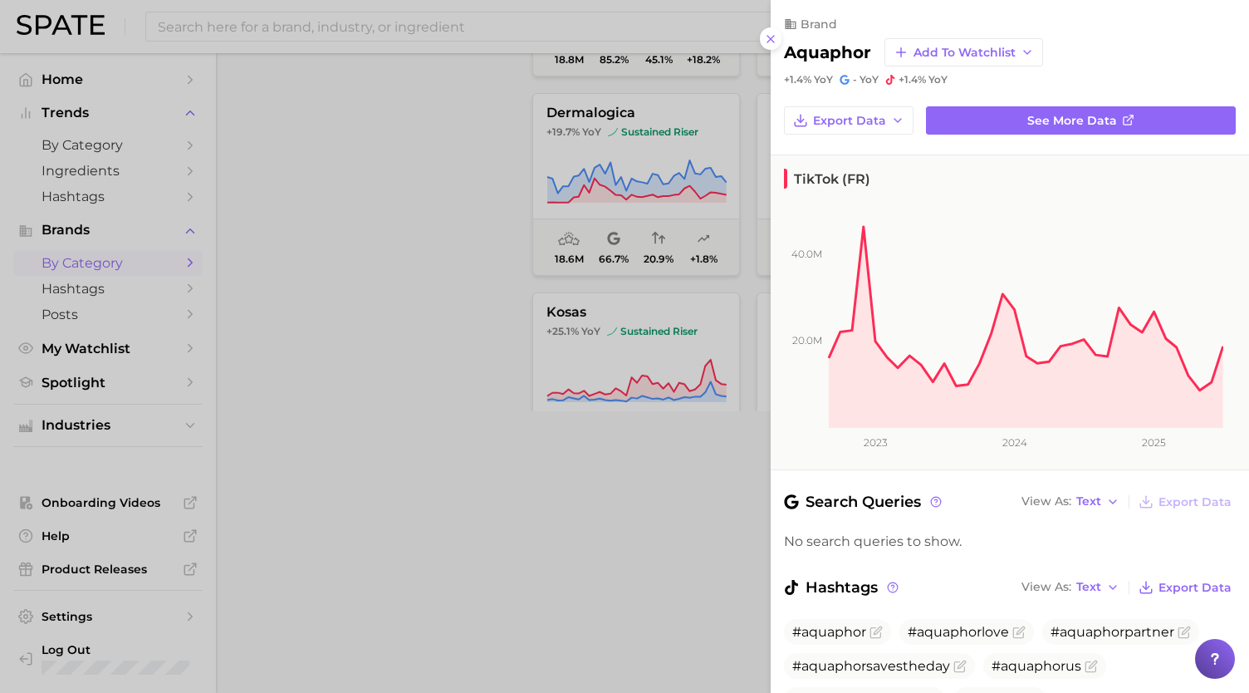
click at [821, 60] on h2 "aquaphor" at bounding box center [827, 52] width 87 height 20
copy h2 "aquaphor"
click at [590, 604] on div at bounding box center [624, 346] width 1249 height 693
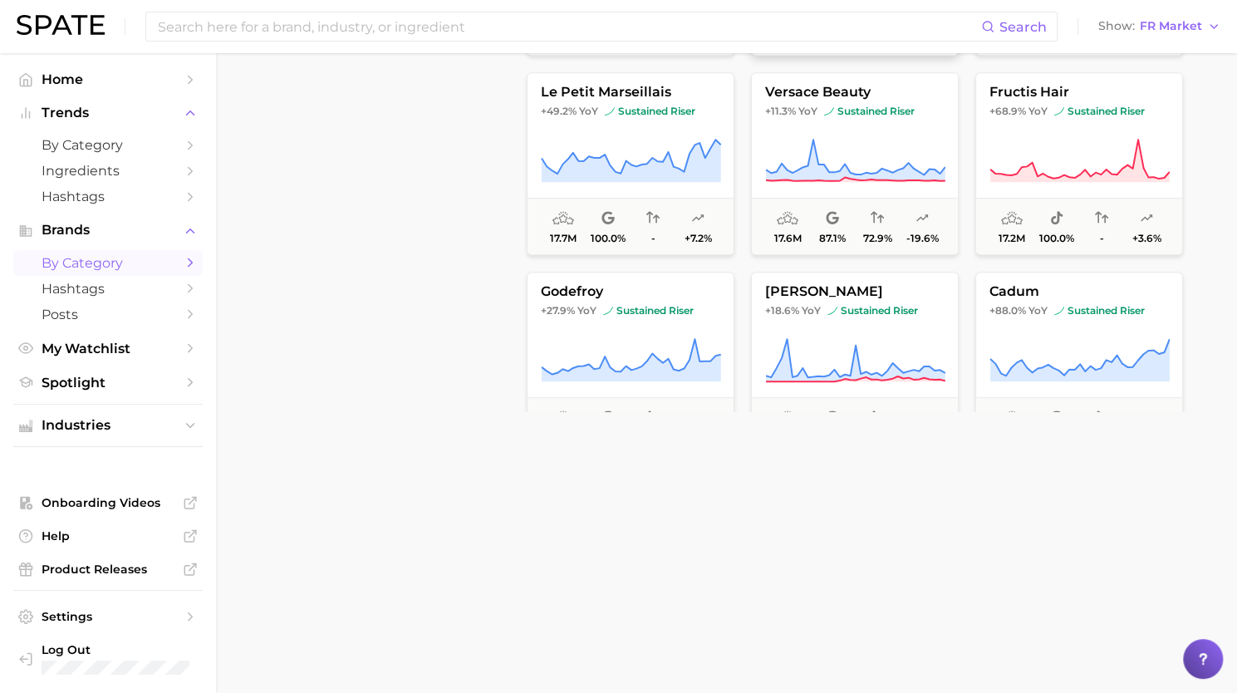
scroll to position [14889, 0]
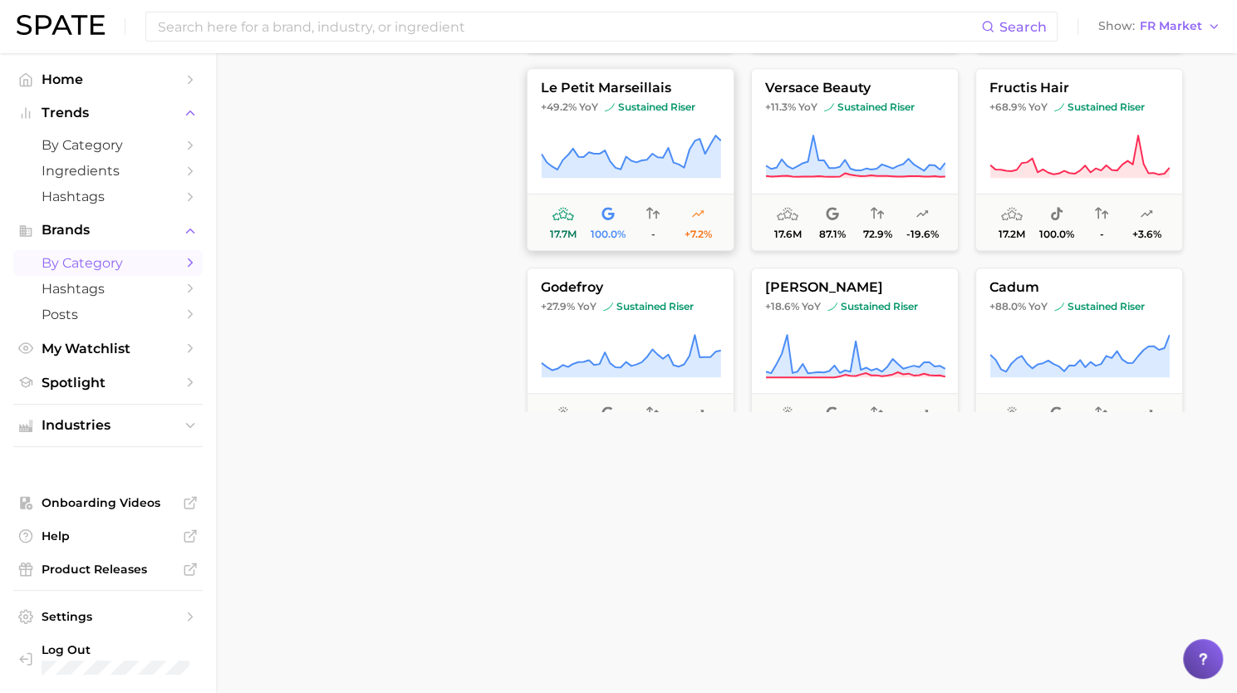
click at [615, 105] on span "sustained riser" at bounding box center [650, 106] width 91 height 13
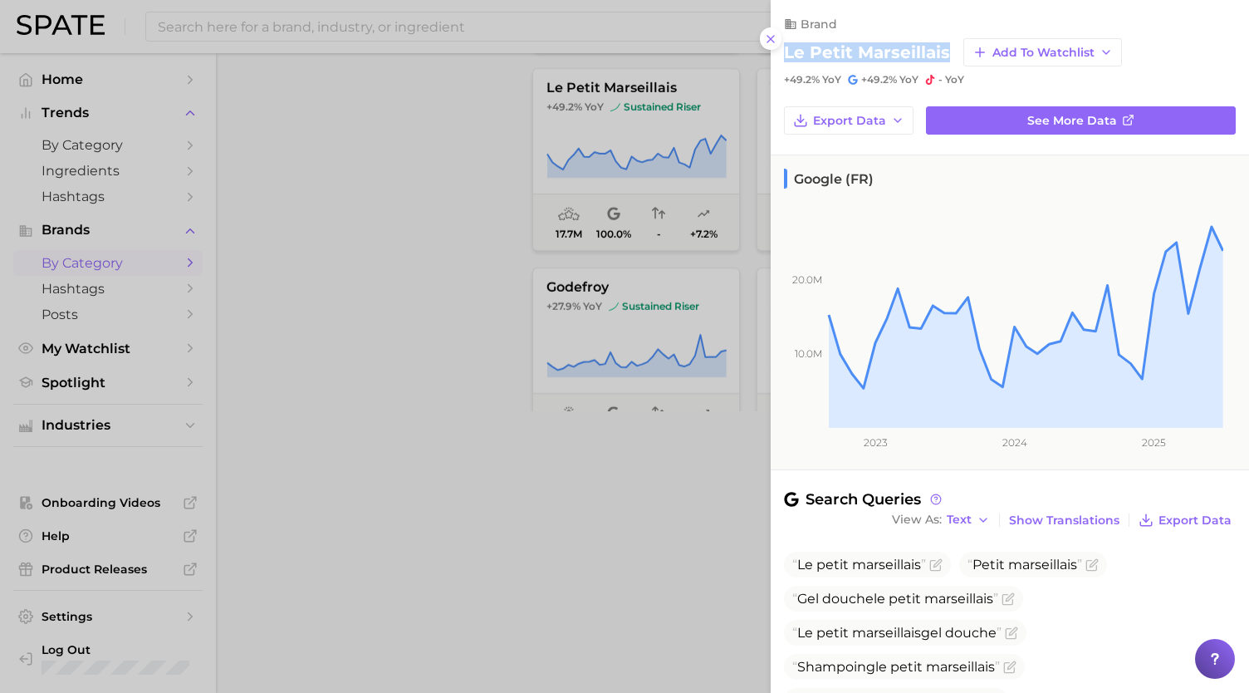
drag, startPoint x: 946, startPoint y: 47, endPoint x: 786, endPoint y: 51, distance: 159.5
click at [786, 51] on h2 "le petit marseillais" at bounding box center [867, 52] width 166 height 20
copy h2 "le petit marseillais"
click at [352, 516] on div at bounding box center [624, 346] width 1249 height 693
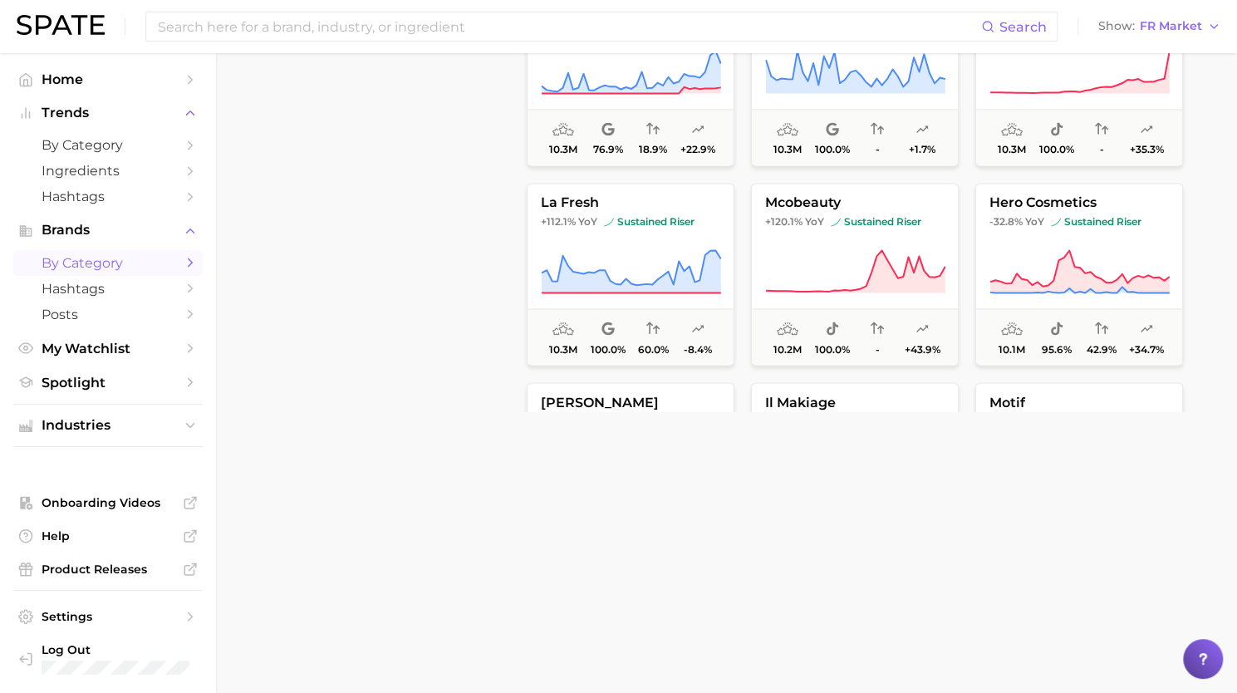
scroll to position [19648, 0]
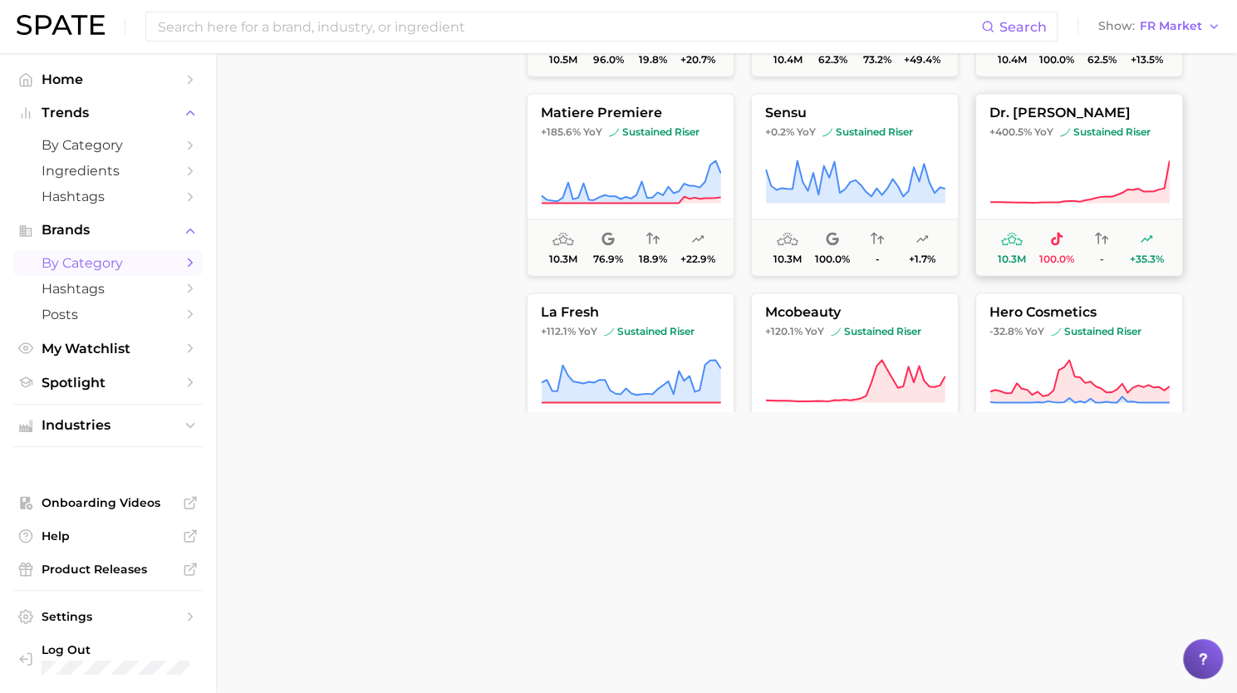
click at [1066, 160] on icon at bounding box center [1079, 182] width 180 height 47
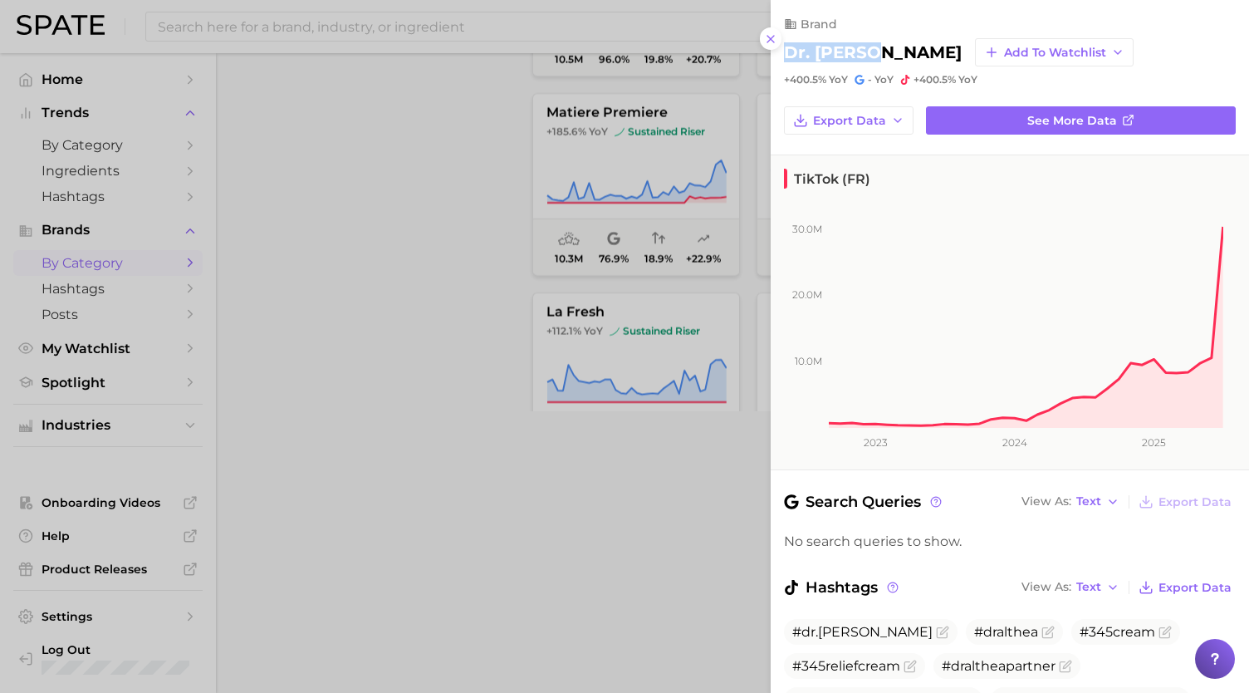
drag, startPoint x: 870, startPoint y: 50, endPoint x: 781, endPoint y: 52, distance: 89.7
click at [781, 52] on div "brand dr. [PERSON_NAME] Add to Watchlist +400.5% YoY - YoY +400.5% YoY" at bounding box center [1010, 43] width 478 height 86
copy h2 "dr. [PERSON_NAME]"
click at [302, 506] on div at bounding box center [624, 346] width 1249 height 693
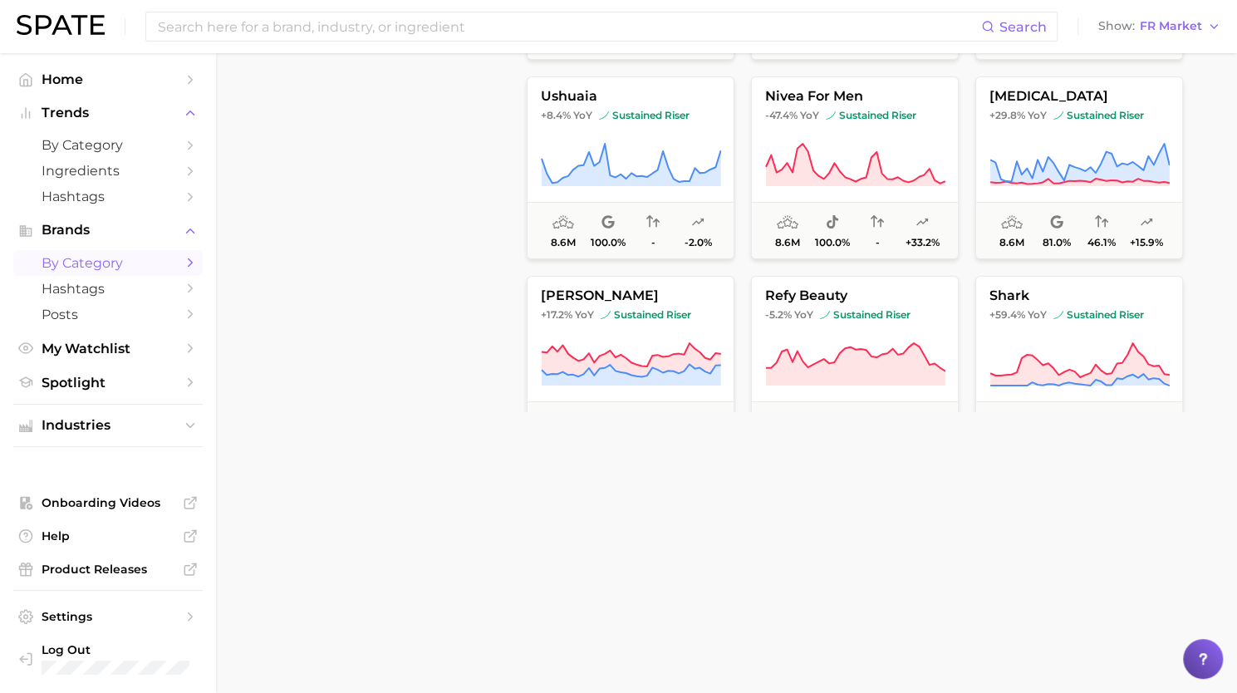
scroll to position [21858, 0]
click at [827, 194] on button "nivea for men -47.4% YoY sustained riser 8.6m 100.0% - +33.2%" at bounding box center [855, 166] width 208 height 183
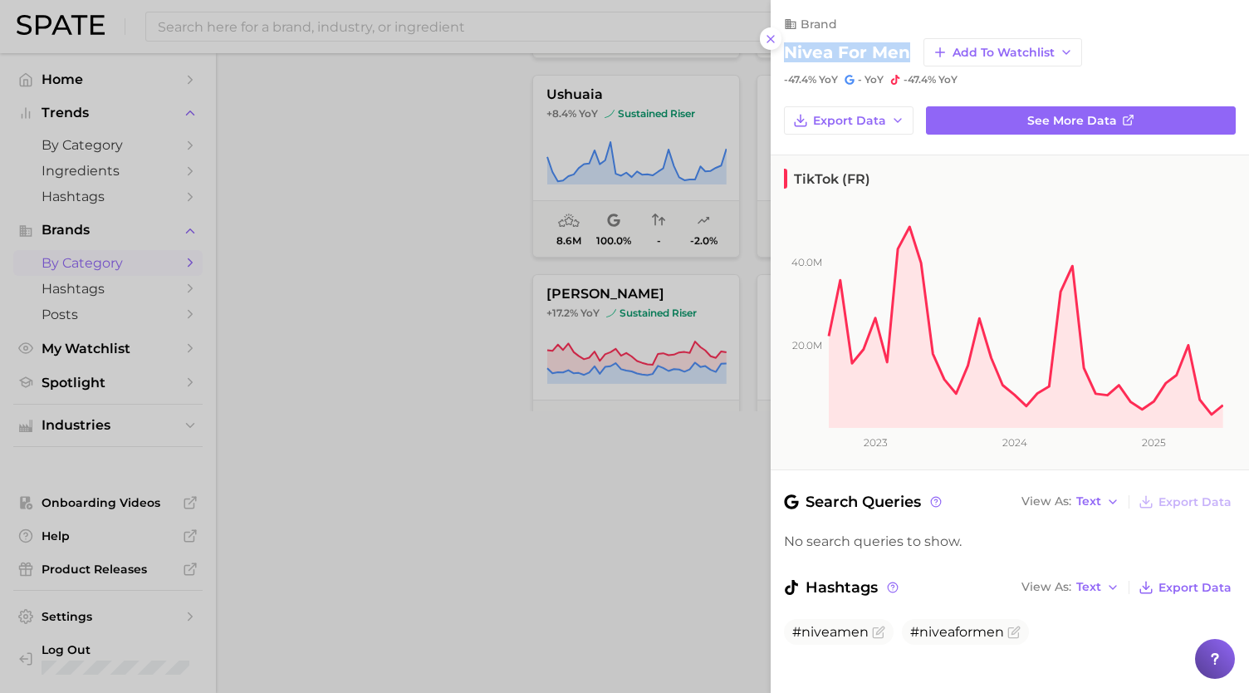
drag, startPoint x: 909, startPoint y: 54, endPoint x: 772, endPoint y: 53, distance: 136.2
click at [772, 53] on div "brand nivea for men Add to Watchlist -47.4% YoY - YoY -47.4% YoY" at bounding box center [1010, 43] width 478 height 86
copy h2 "nivea for men"
click at [350, 359] on div at bounding box center [624, 346] width 1249 height 693
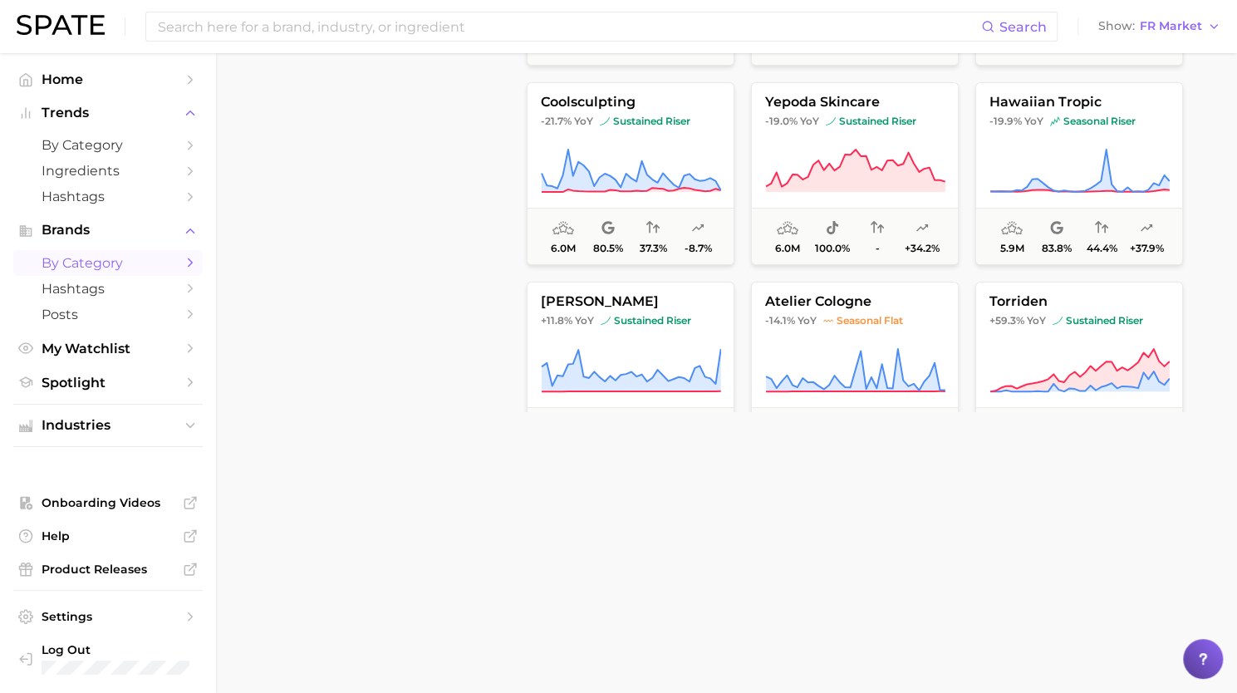
scroll to position [25643, 0]
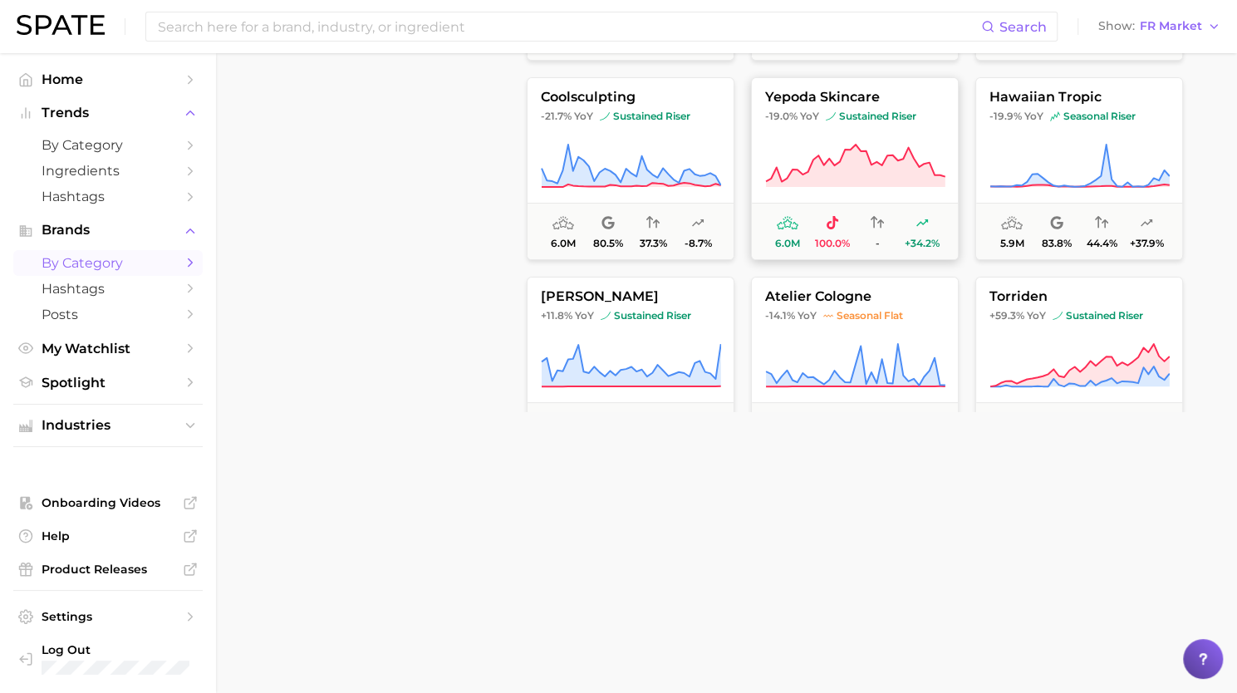
click at [856, 145] on icon at bounding box center [855, 163] width 179 height 37
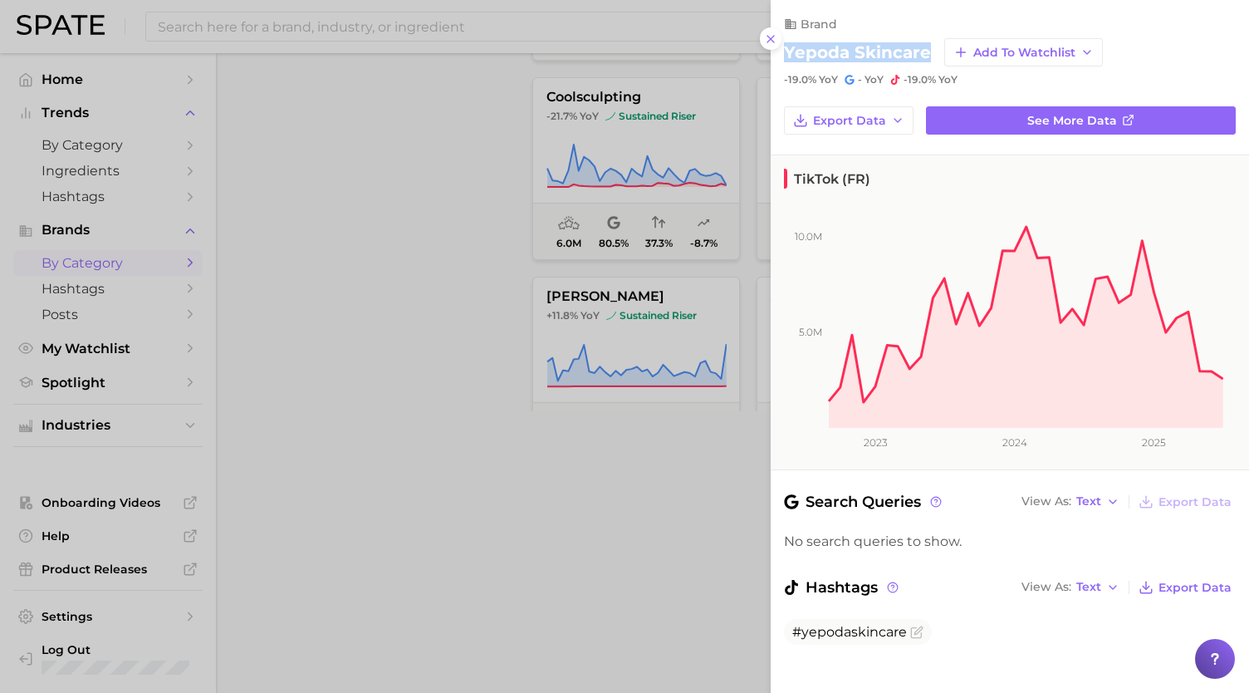
drag, startPoint x: 926, startPoint y: 51, endPoint x: 774, endPoint y: 56, distance: 152.0
click at [774, 56] on div "brand yepoda skincare Add to Watchlist -19.0% YoY - YoY -19.0% YoY" at bounding box center [1010, 43] width 478 height 86
copy h2 "yepoda skincare"
click at [302, 345] on div at bounding box center [624, 346] width 1249 height 693
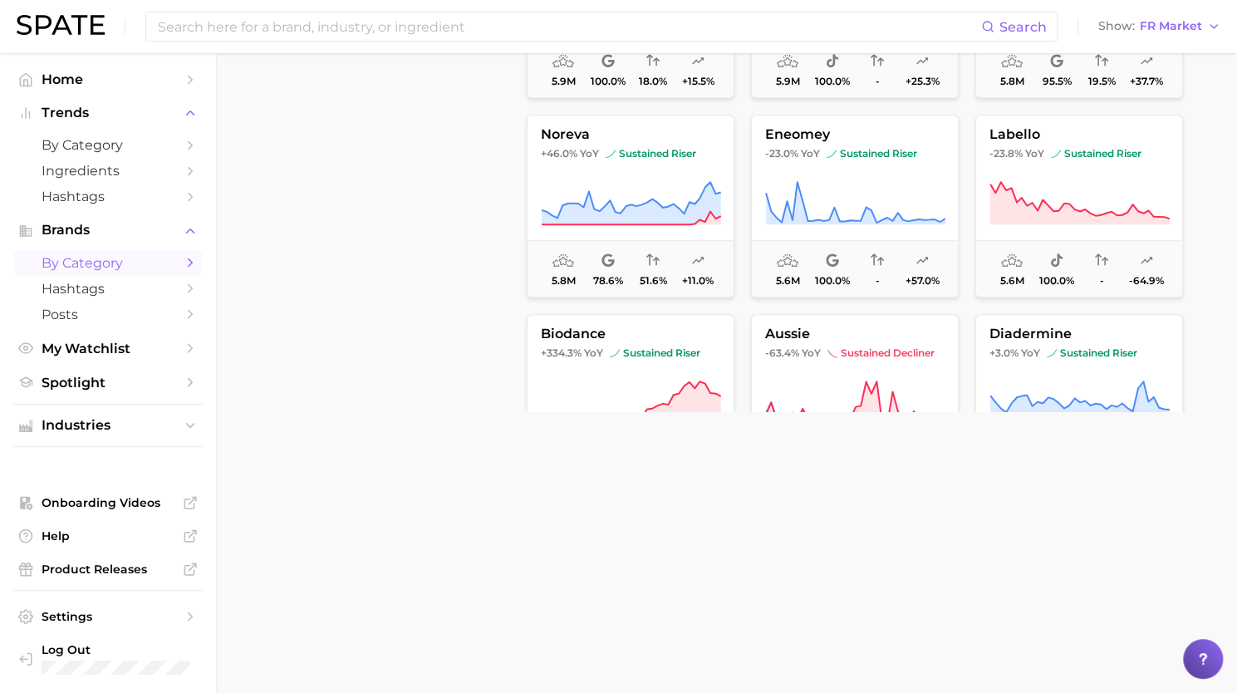
scroll to position [26259, 0]
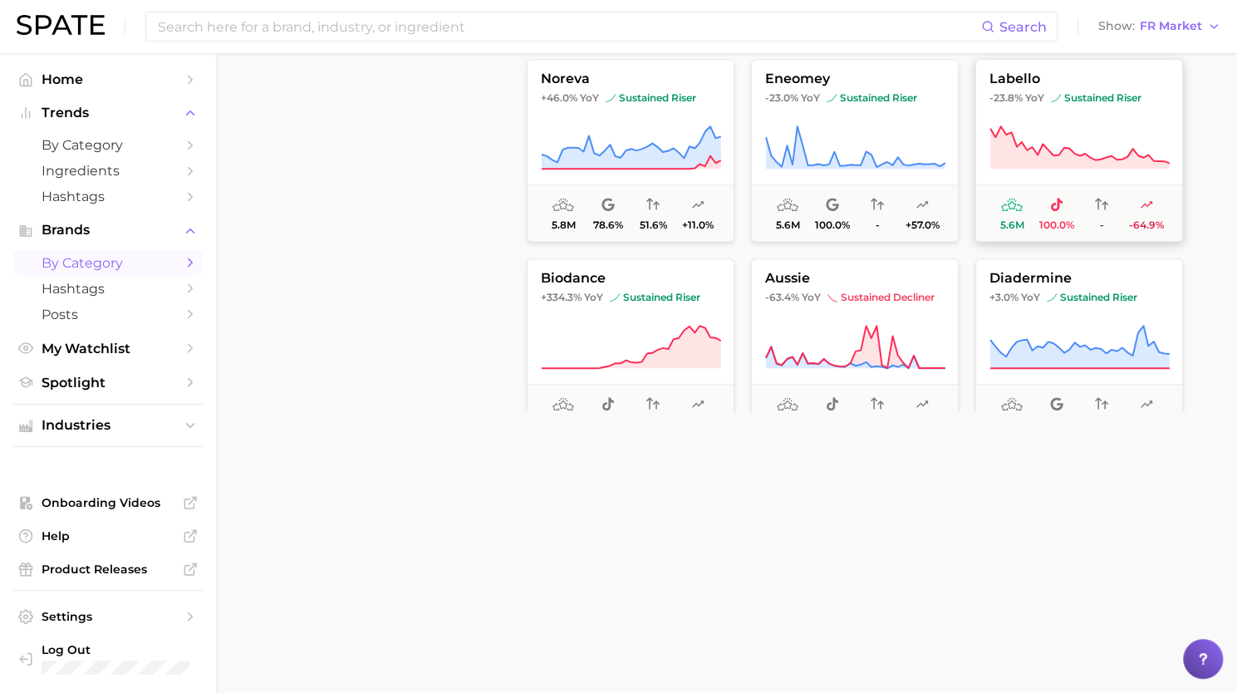
click at [1073, 153] on icon at bounding box center [1079, 144] width 179 height 37
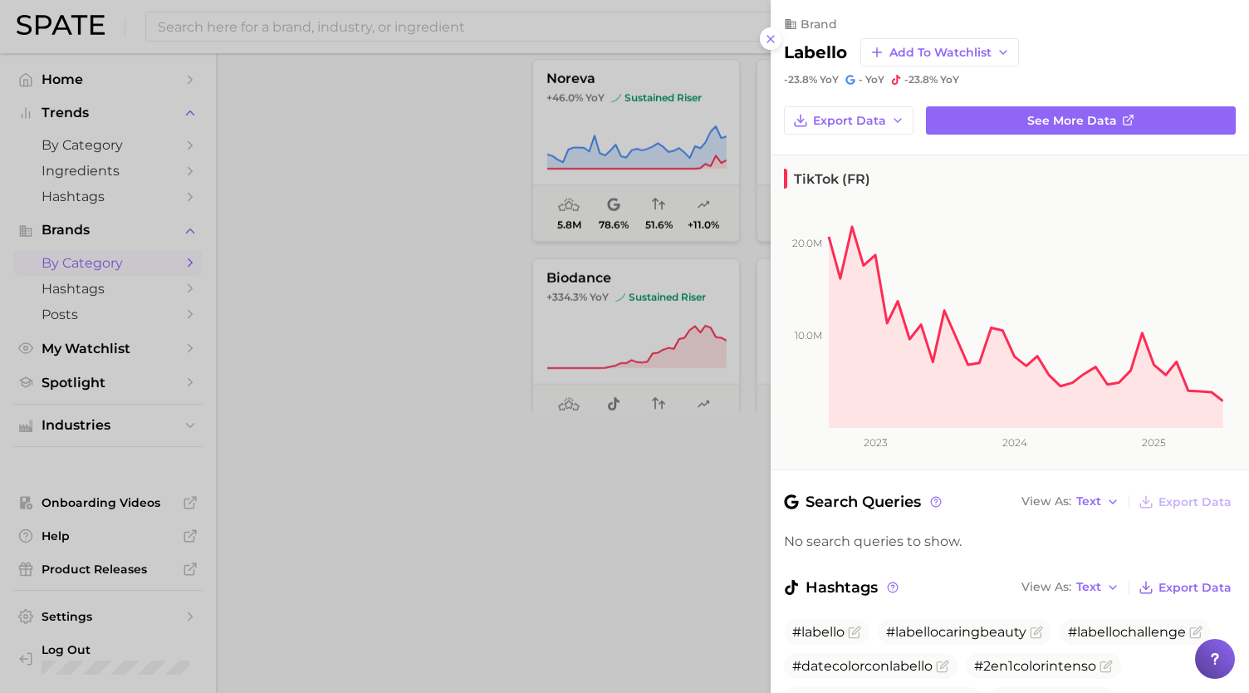
click at [835, 53] on h2 "labello" at bounding box center [815, 52] width 63 height 20
copy h2 "labello"
click at [424, 321] on div at bounding box center [624, 346] width 1249 height 693
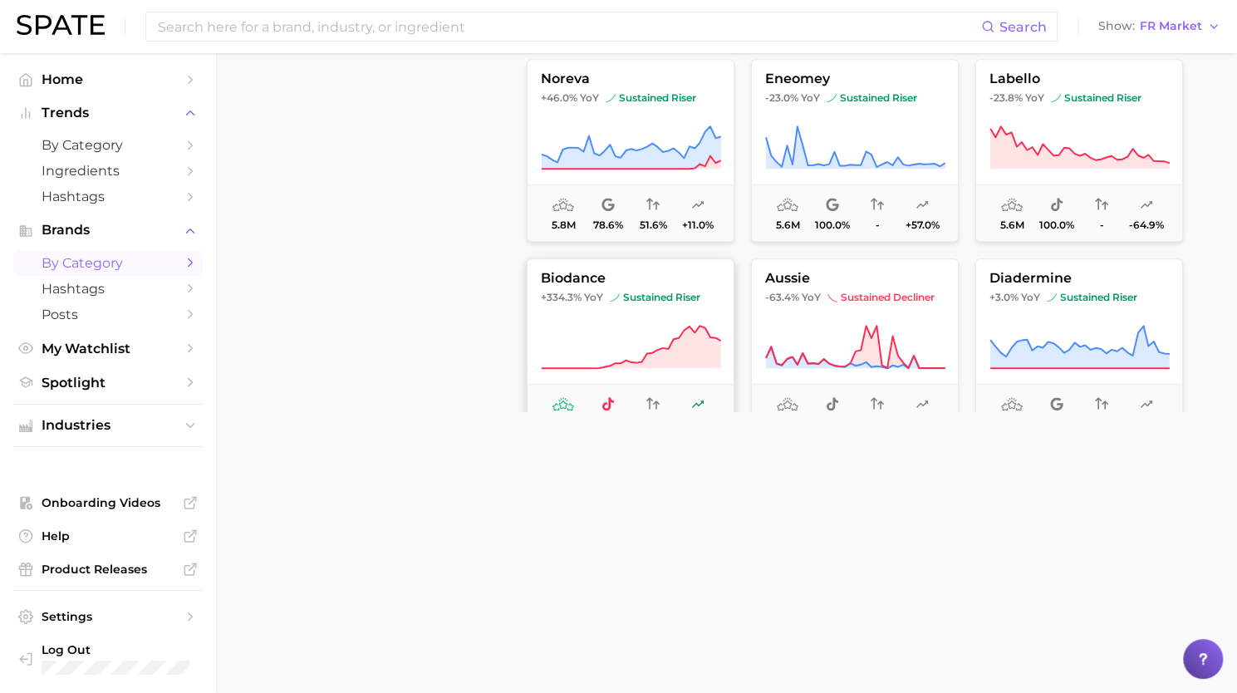
click at [596, 327] on icon at bounding box center [631, 347] width 180 height 47
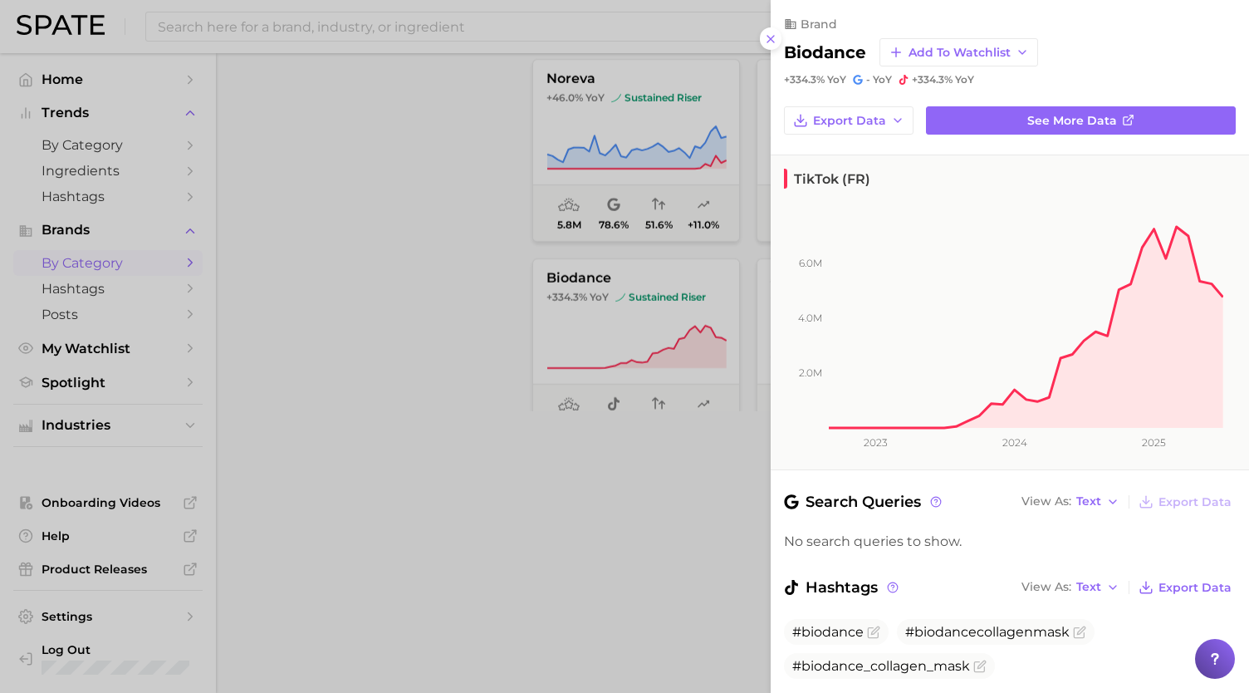
click at [811, 56] on h2 "biodance" at bounding box center [825, 52] width 82 height 20
copy h2 "biodance"
click at [326, 473] on div at bounding box center [624, 346] width 1249 height 693
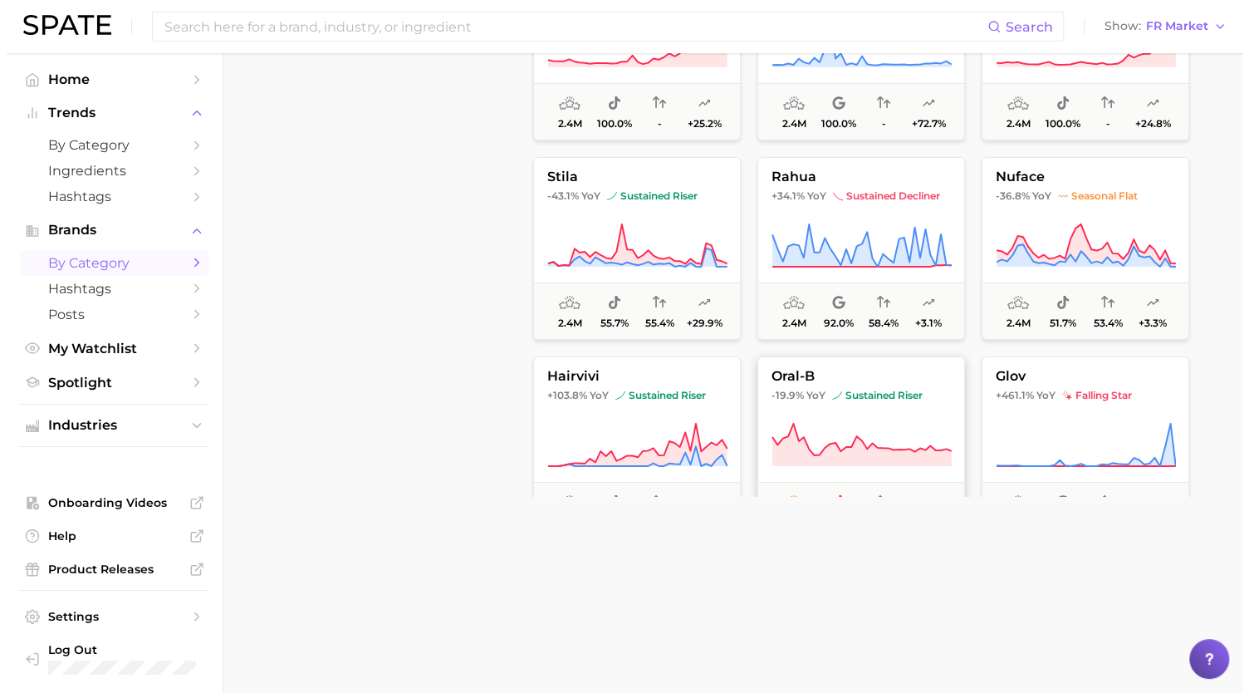
scroll to position [620, 0]
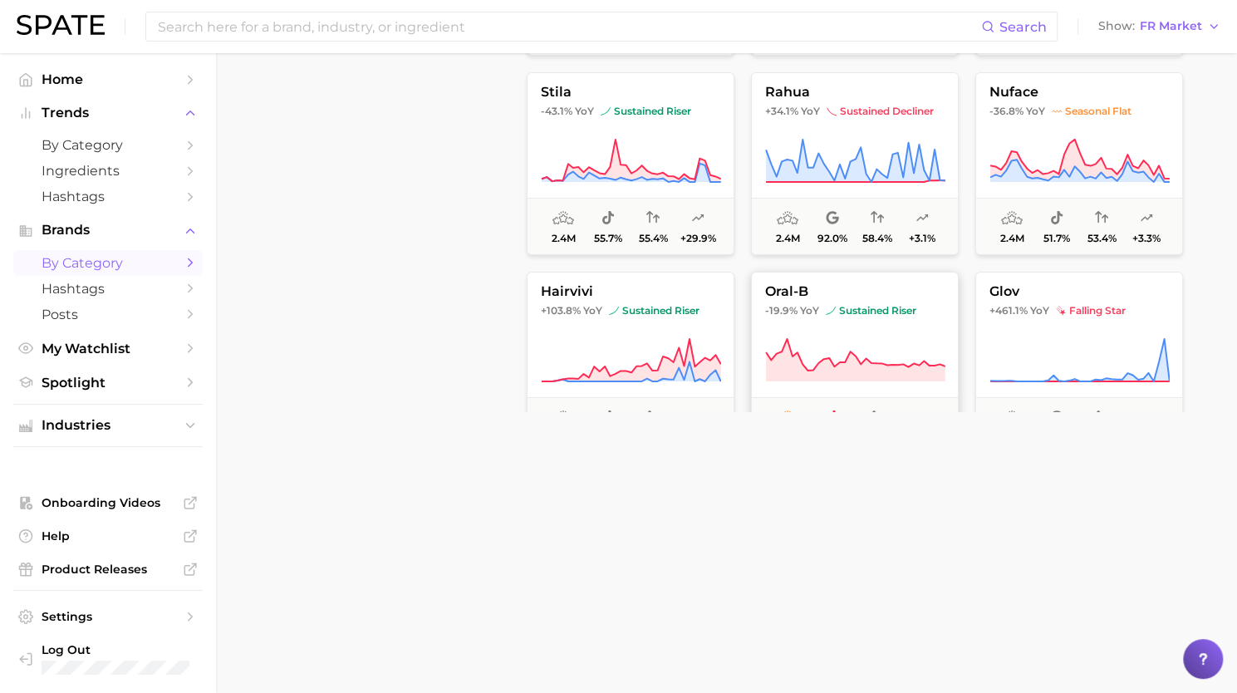
click at [918, 320] on button "oral-b -19.9% YoY sustained riser 2.4m 100.0% - -24.8%" at bounding box center [855, 363] width 208 height 183
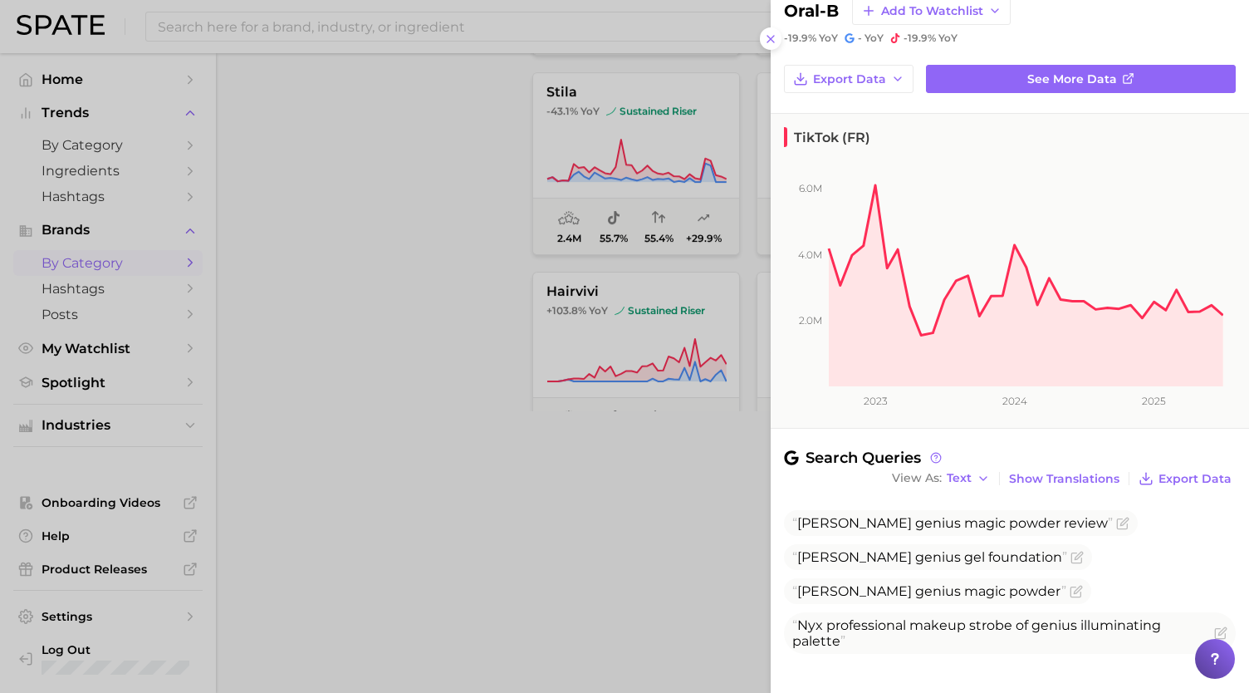
scroll to position [169, 0]
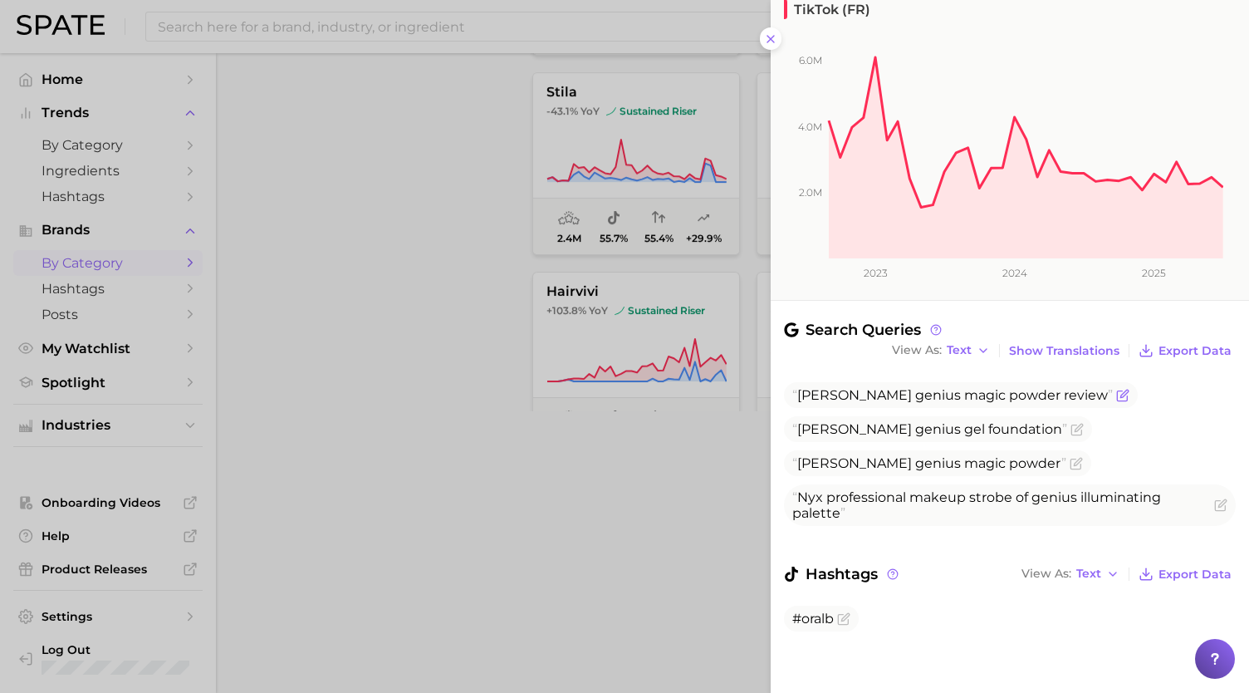
click at [1116, 402] on span "[PERSON_NAME] genius magic powder review" at bounding box center [961, 395] width 354 height 26
click at [1116, 397] on icon "Flag as miscategorized or irrelevant" at bounding box center [1122, 395] width 13 height 13
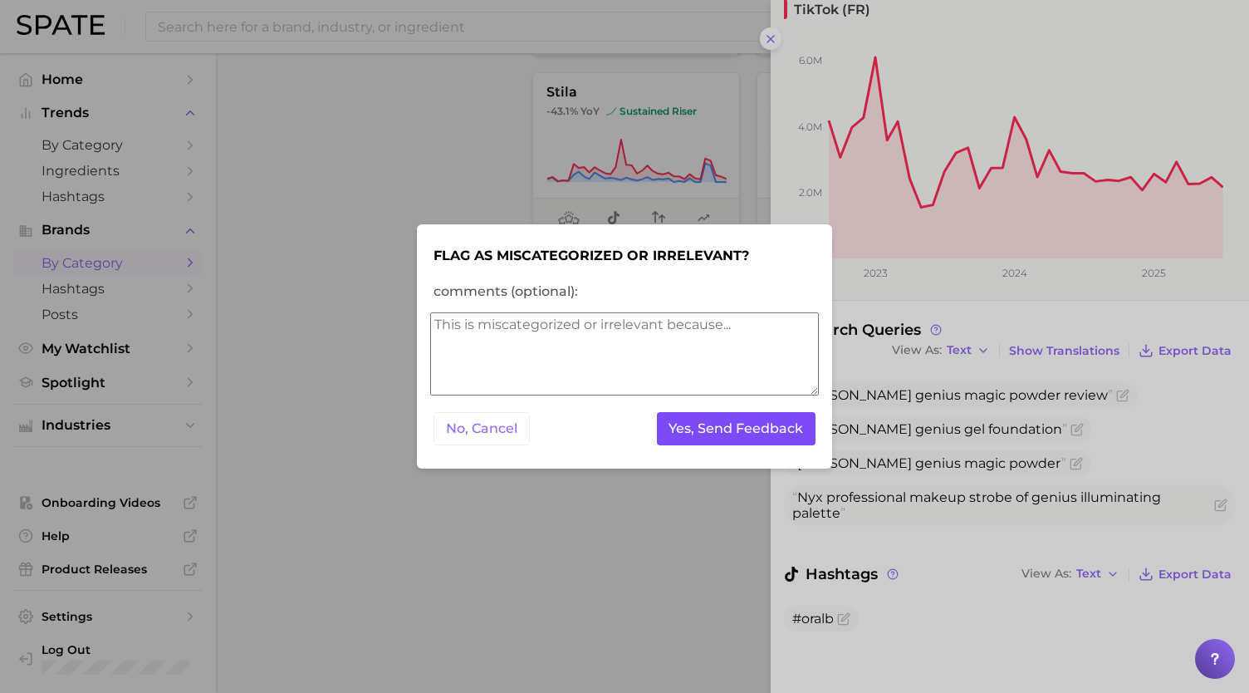
click at [752, 434] on button "Yes, Send Feedback" at bounding box center [736, 429] width 159 height 34
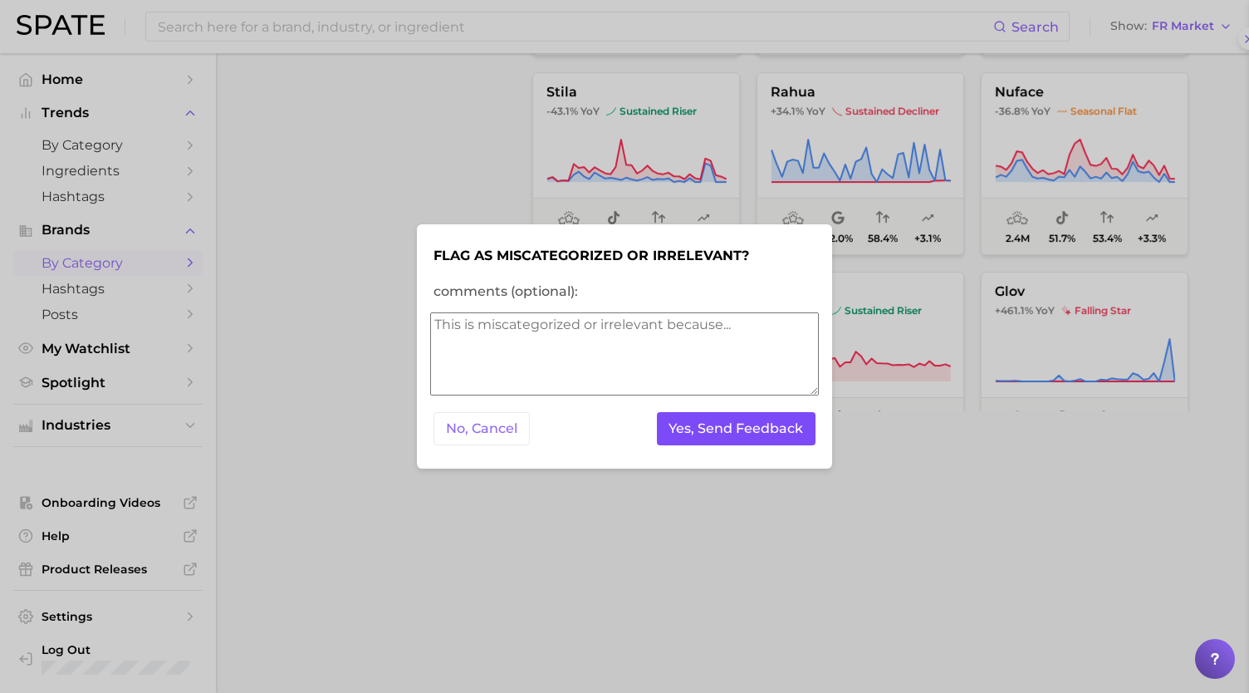
scroll to position [0, 0]
click at [752, 434] on button "Yes, Send Feedback" at bounding box center [736, 429] width 159 height 34
click at [867, 331] on div at bounding box center [624, 346] width 1249 height 693
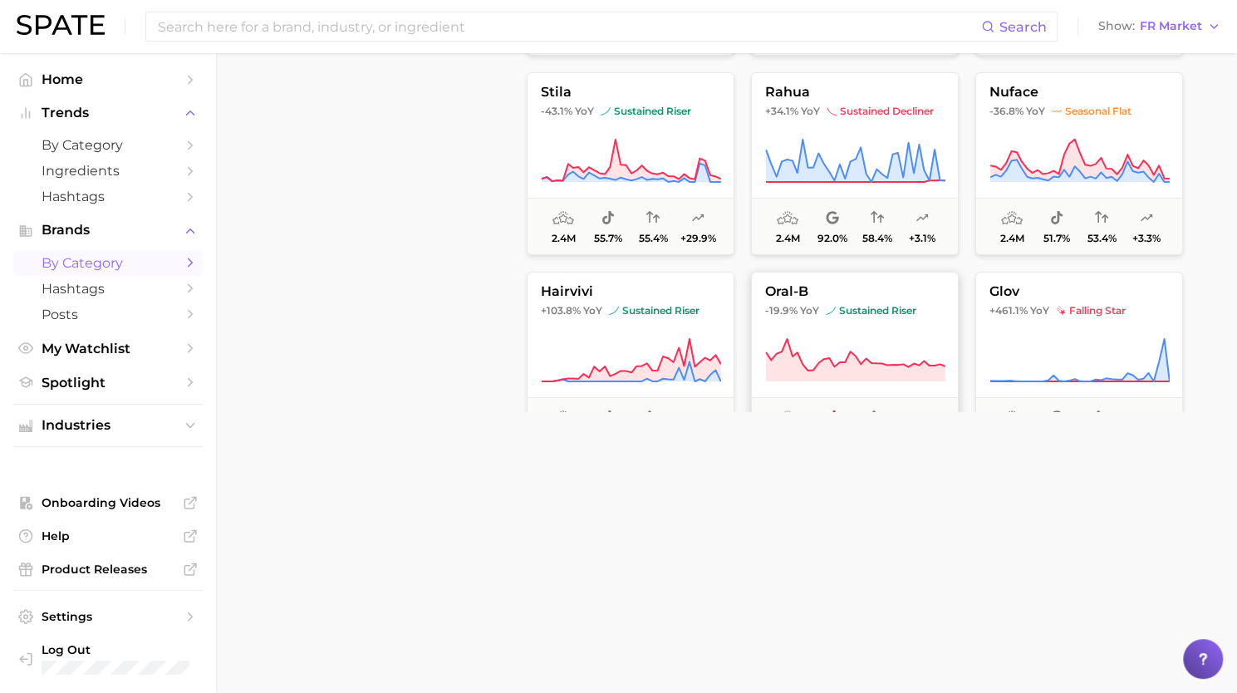
click at [830, 321] on button "oral-b -19.9% YoY sustained riser 2.4m 100.0% - -24.8%" at bounding box center [855, 363] width 208 height 183
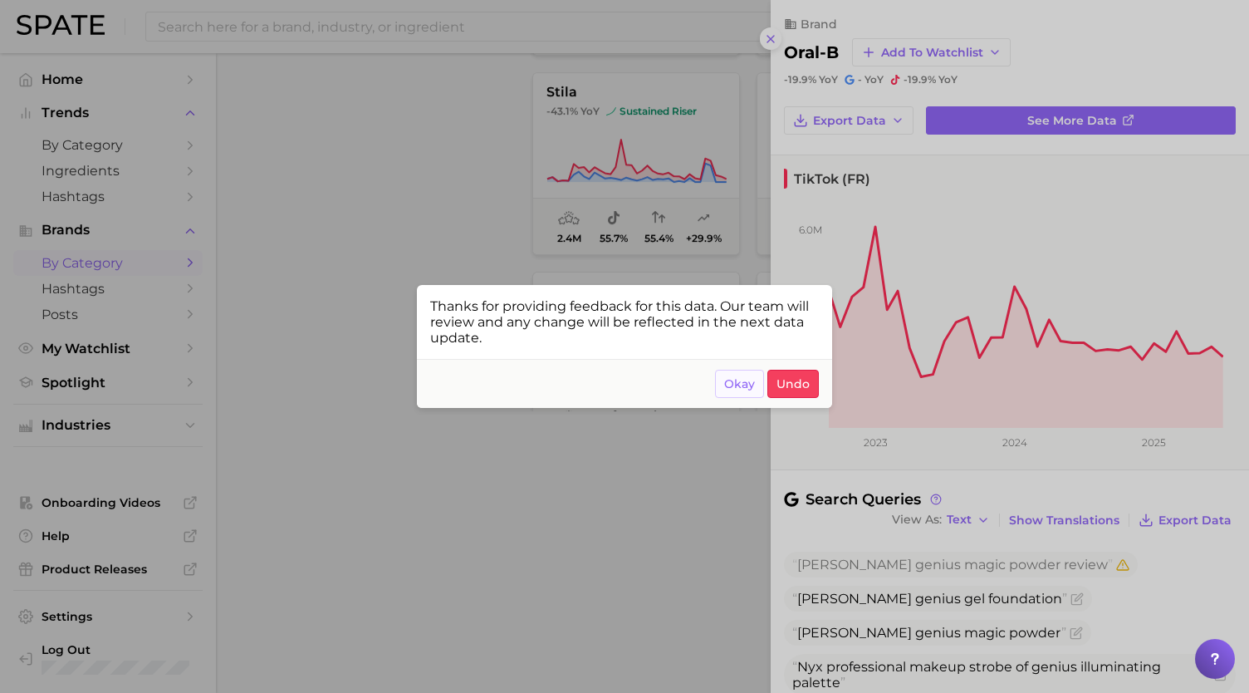
click at [742, 380] on span "Okay" at bounding box center [739, 384] width 31 height 14
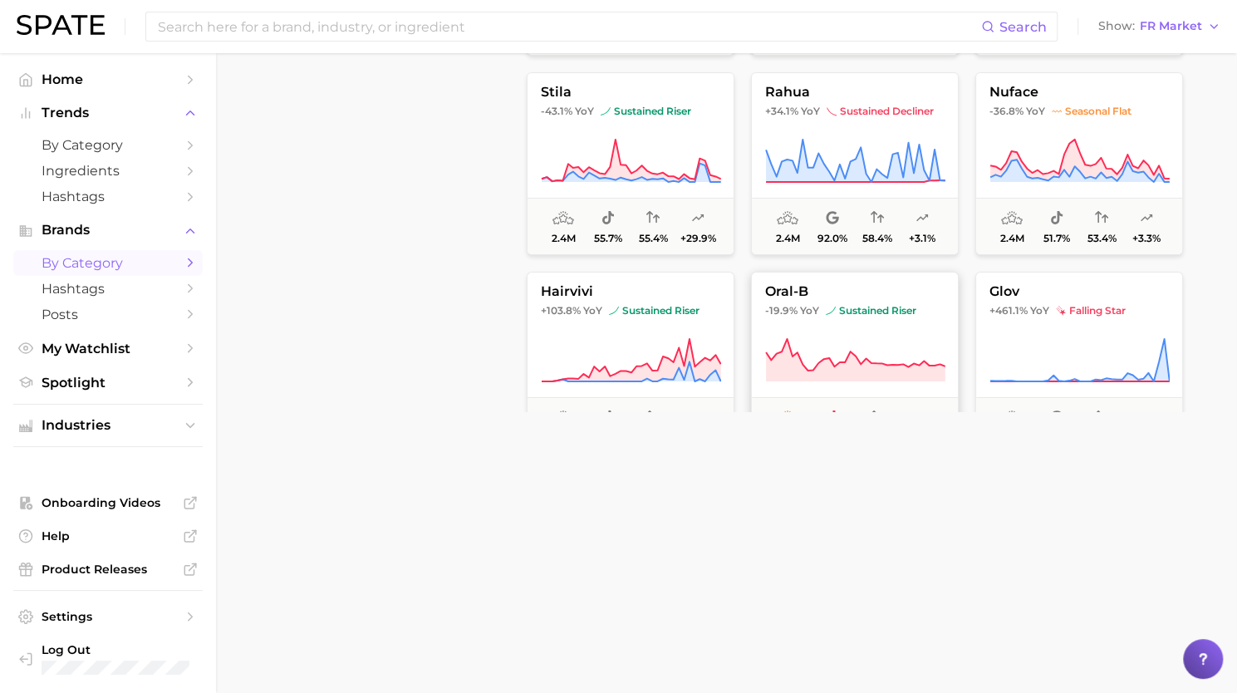
click at [817, 342] on icon at bounding box center [855, 360] width 180 height 47
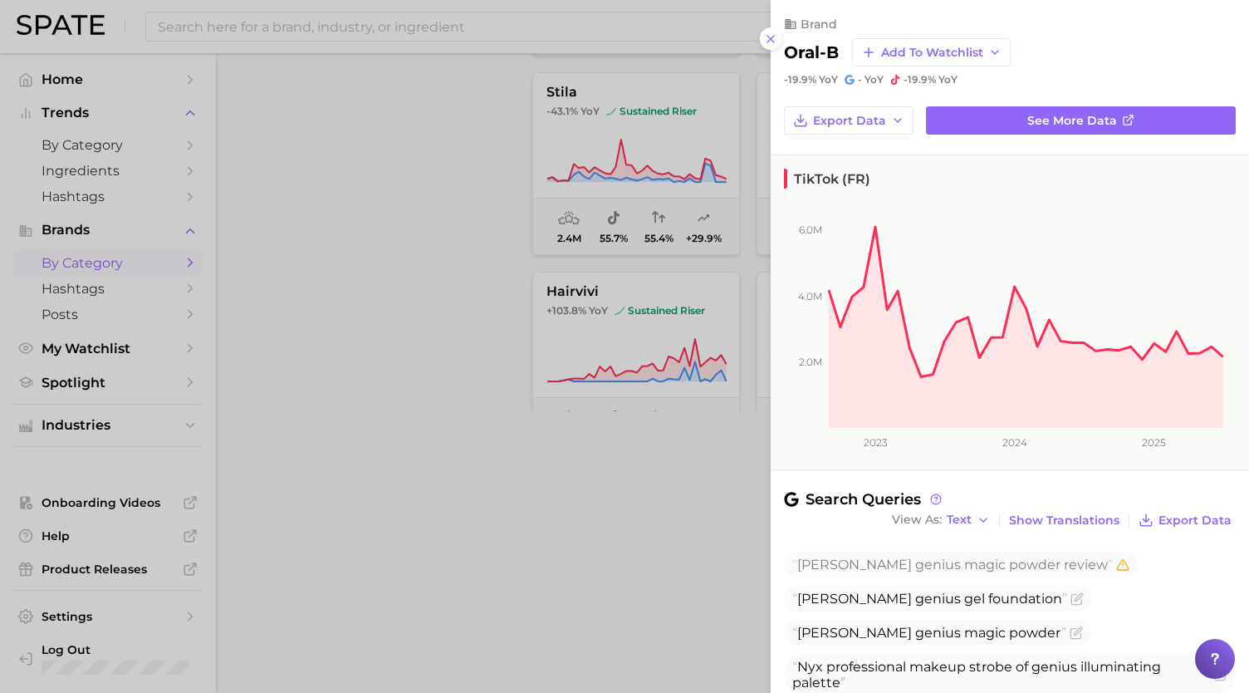
scroll to position [169, 0]
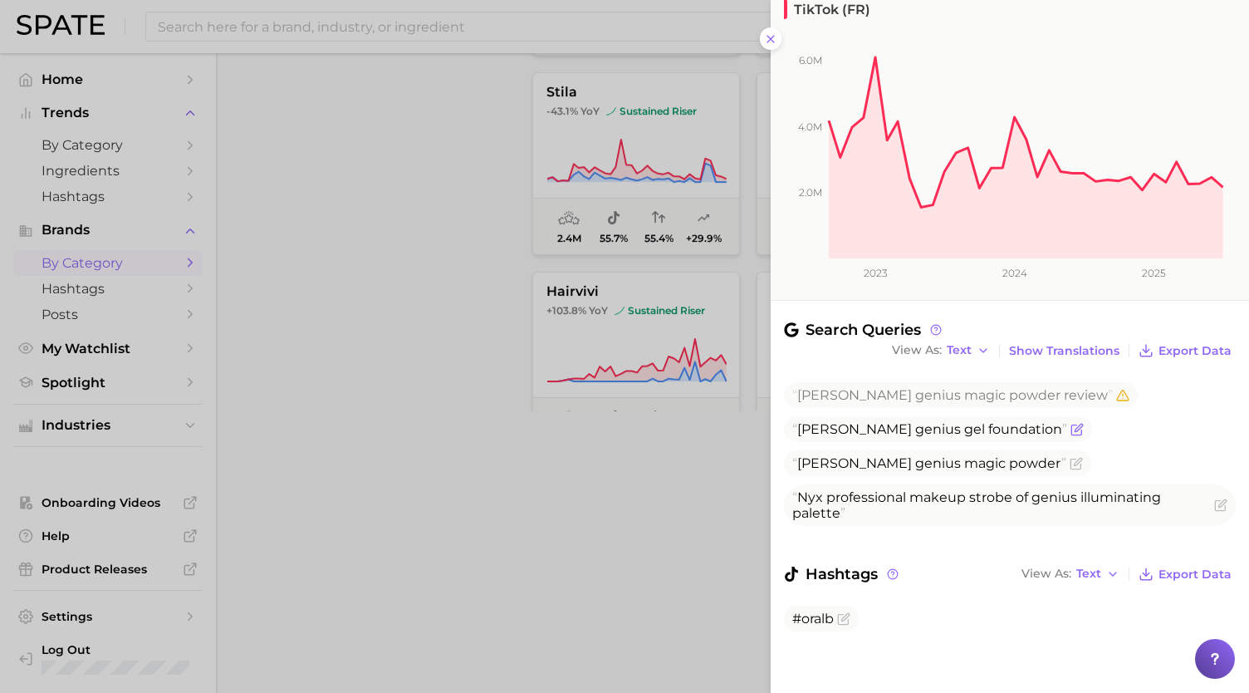
click at [1071, 424] on icon "Flag as miscategorized or irrelevant" at bounding box center [1076, 429] width 10 height 10
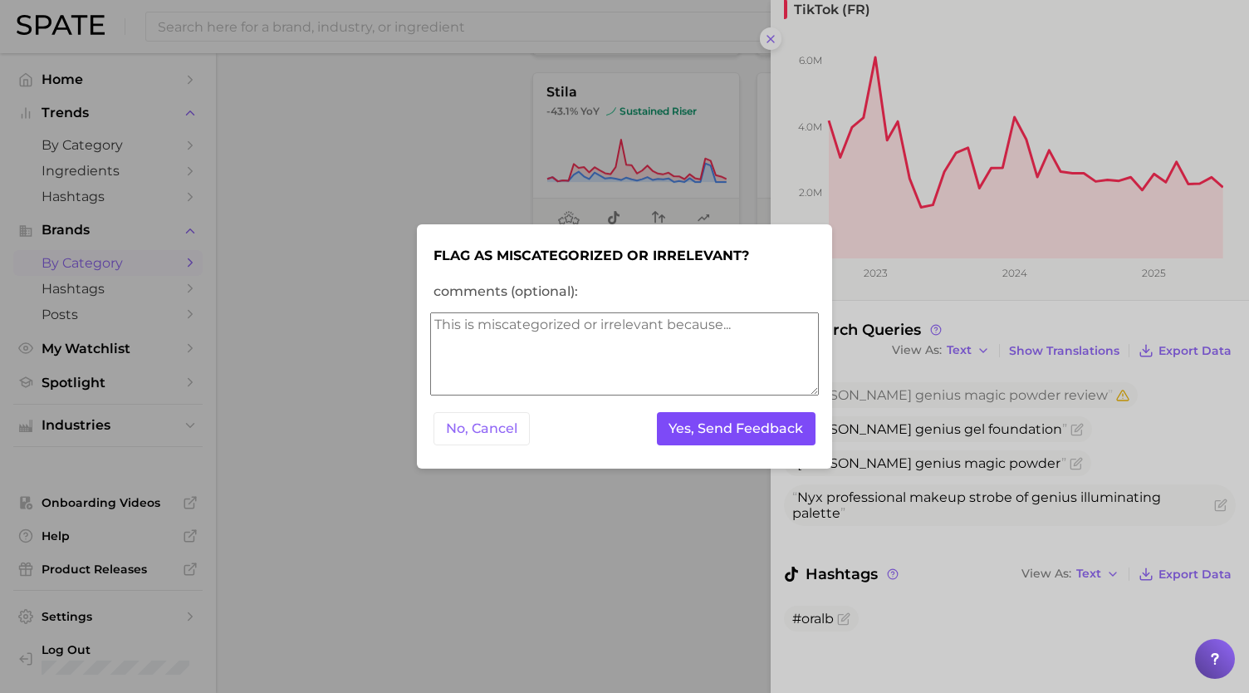
click at [785, 428] on button "Yes, Send Feedback" at bounding box center [736, 429] width 159 height 34
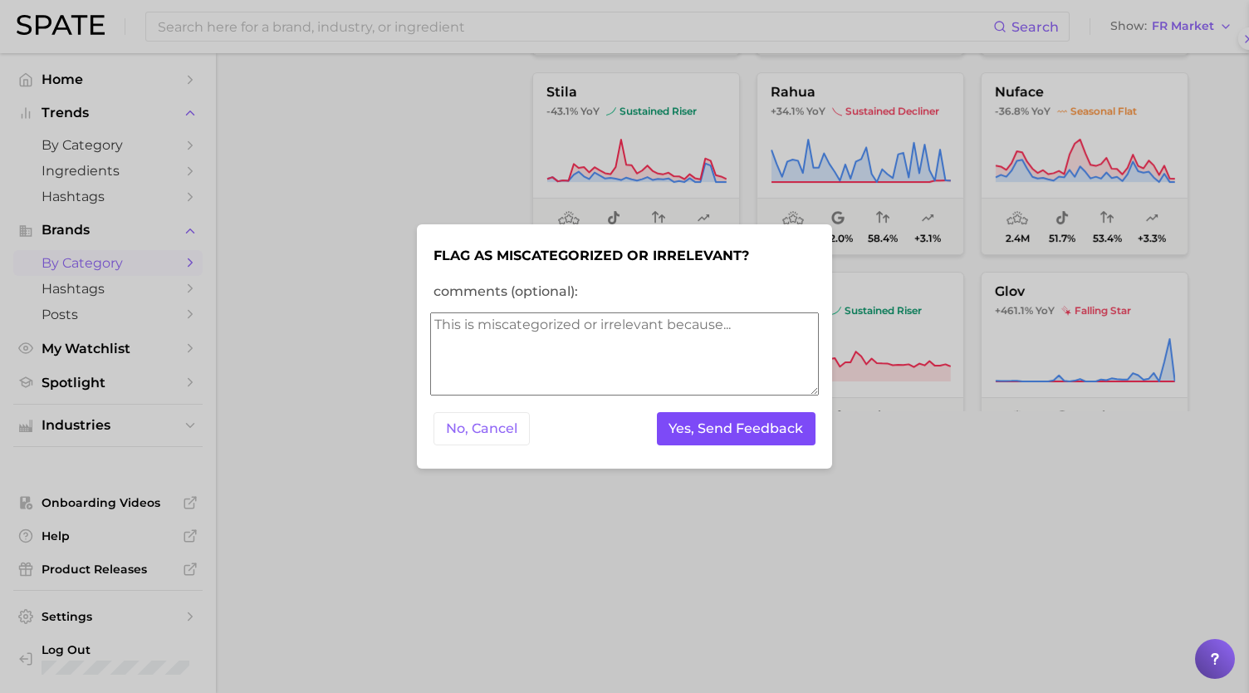
scroll to position [0, 0]
click at [785, 428] on button "Yes, Send Feedback" at bounding box center [736, 429] width 159 height 34
click at [940, 458] on div at bounding box center [624, 346] width 1249 height 693
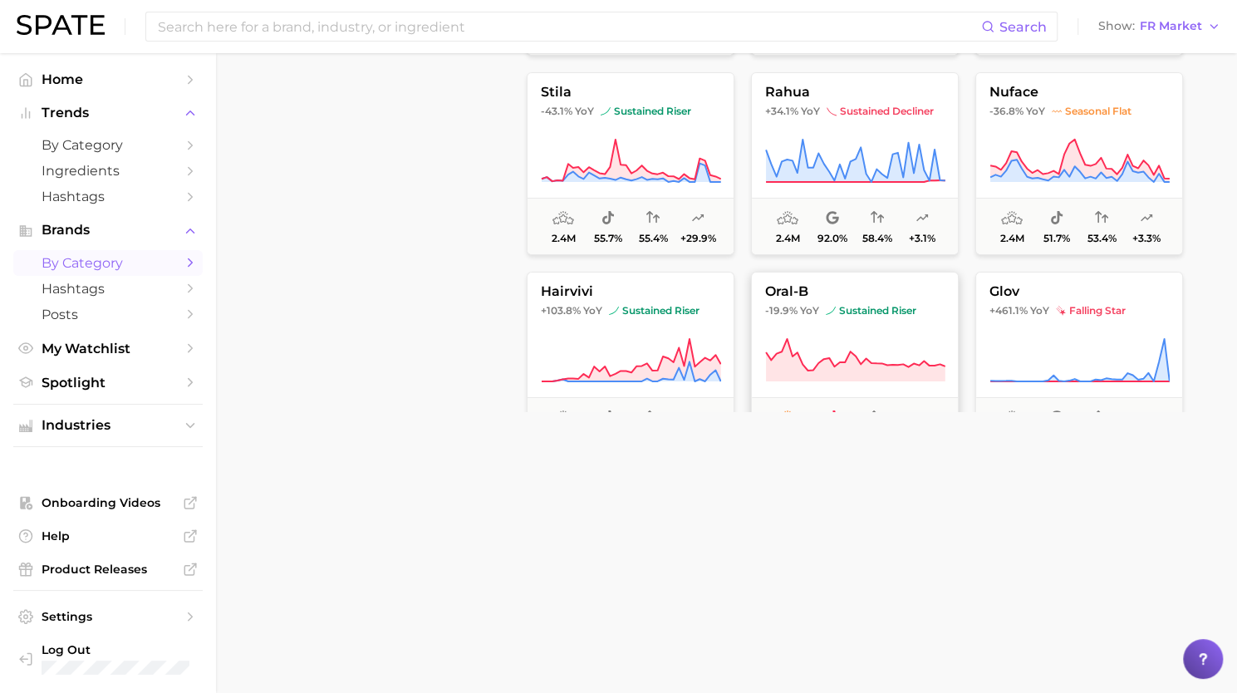
click at [830, 314] on img at bounding box center [830, 311] width 10 height 10
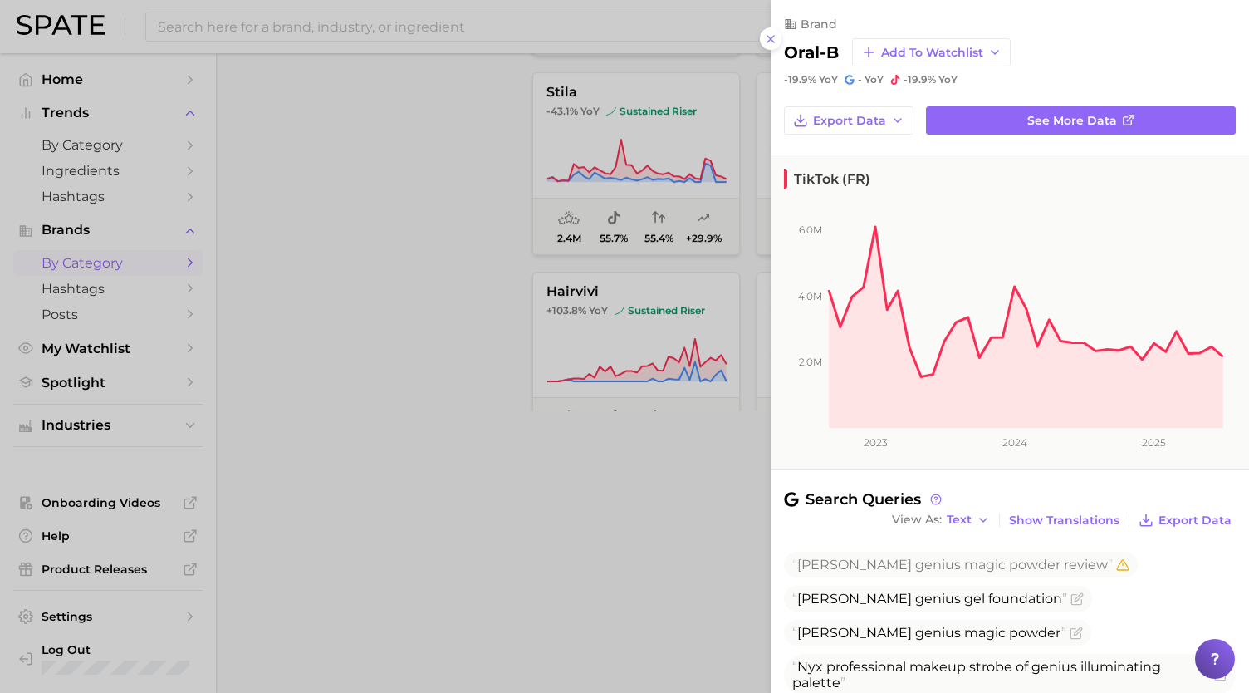
scroll to position [169, 0]
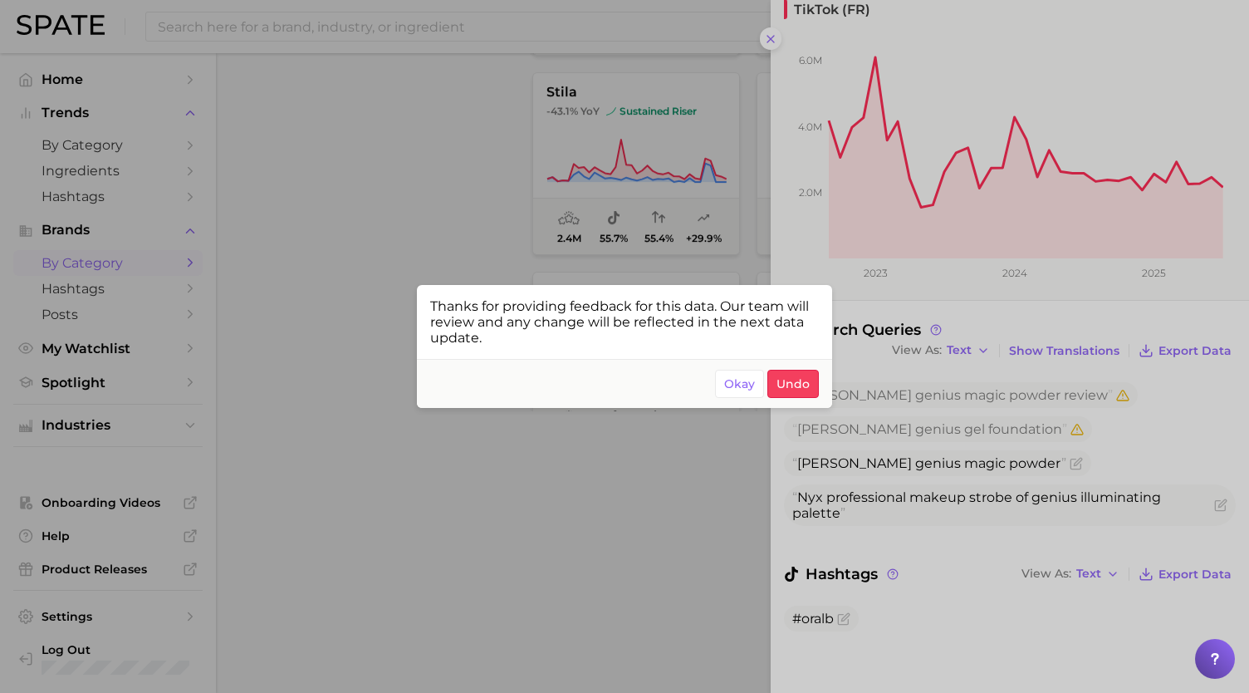
click at [1066, 464] on div at bounding box center [624, 346] width 1249 height 693
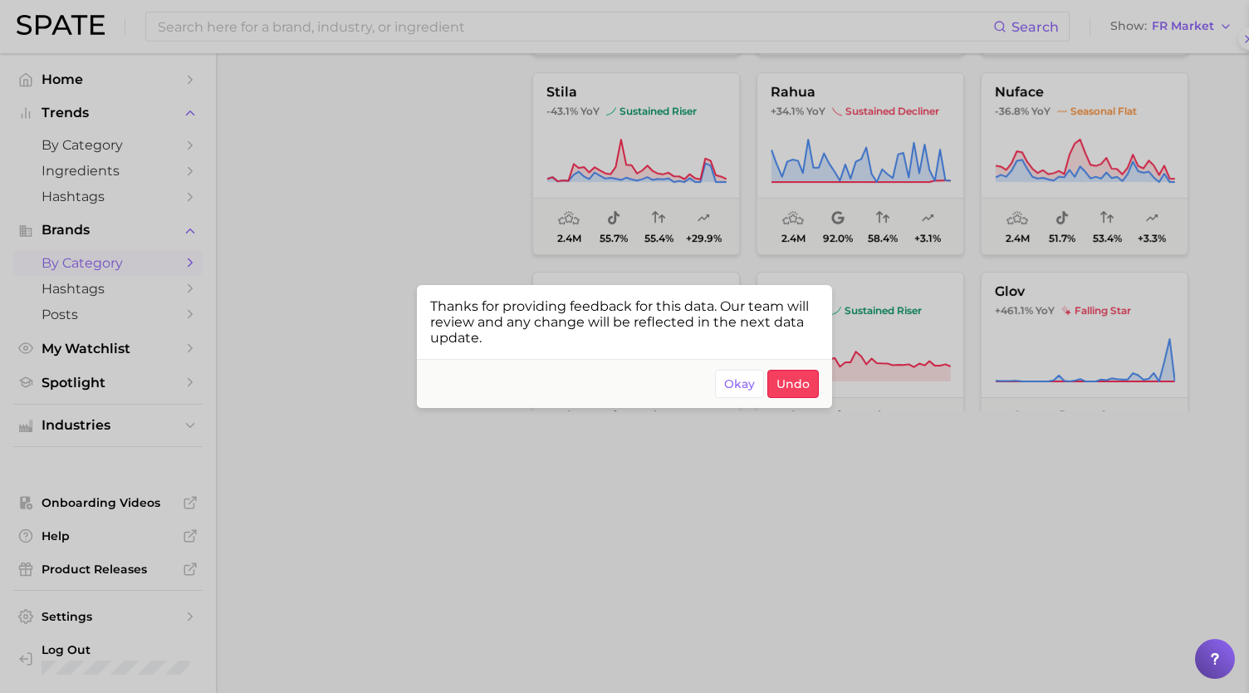
scroll to position [0, 0]
click at [919, 361] on div at bounding box center [624, 346] width 1249 height 693
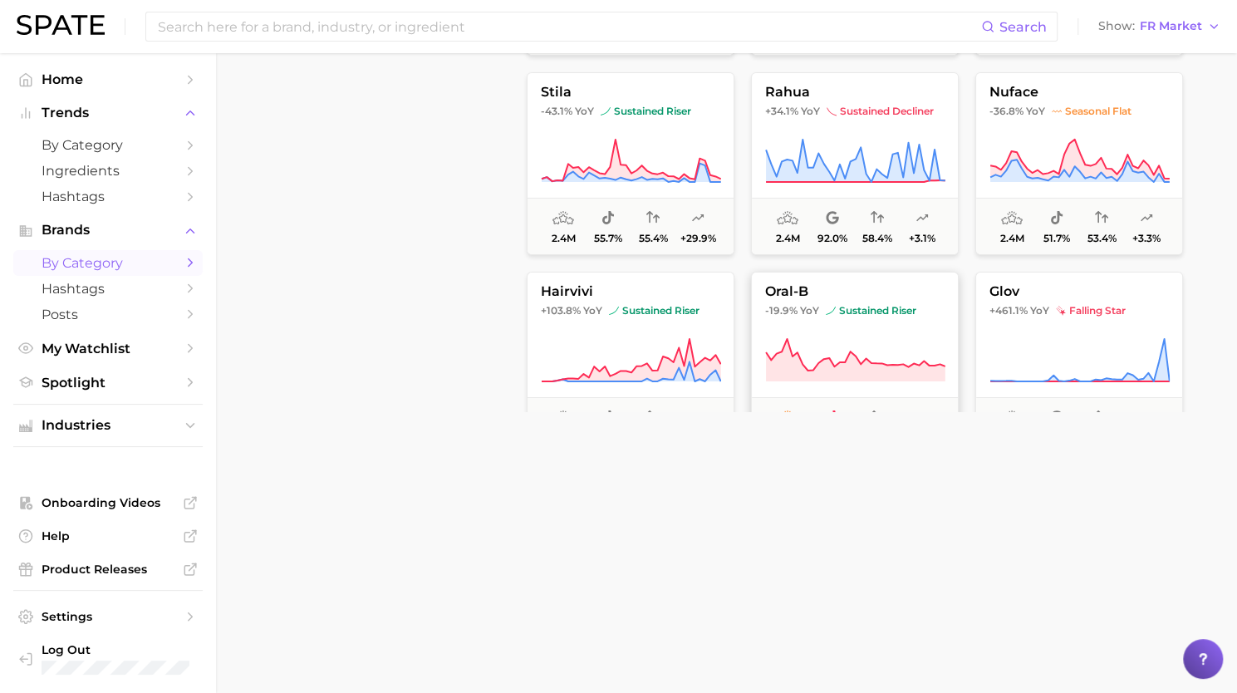
click at [914, 361] on icon at bounding box center [855, 360] width 180 height 47
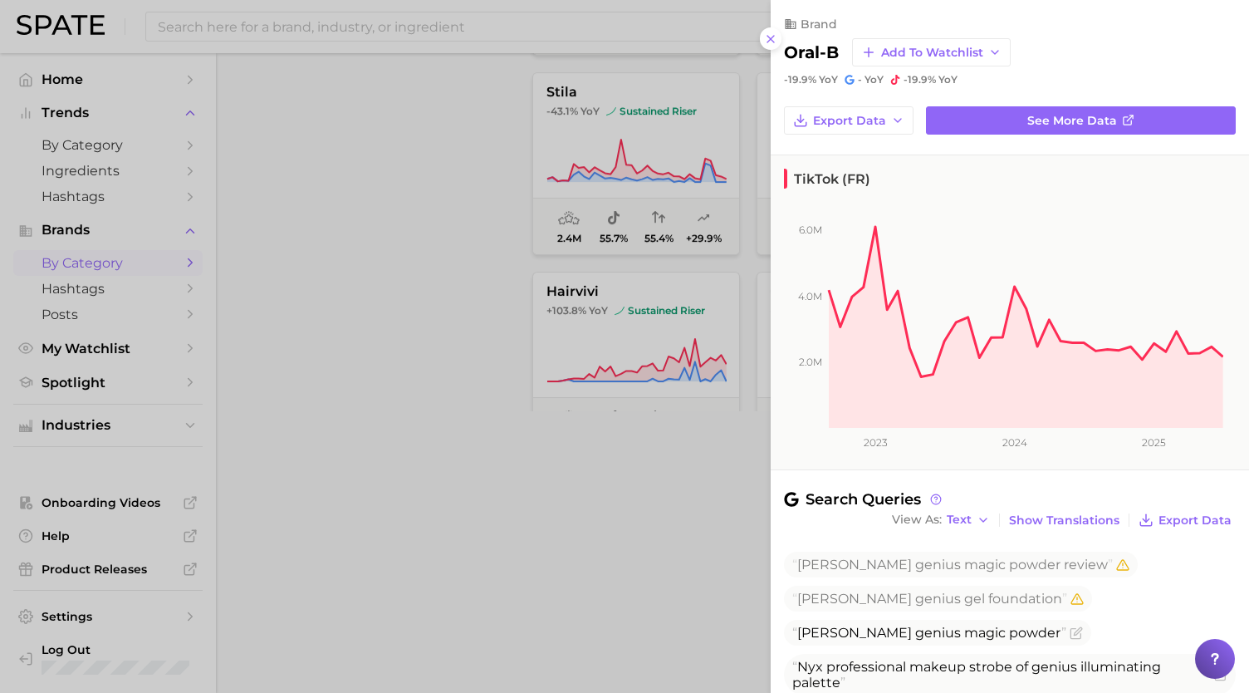
scroll to position [169, 0]
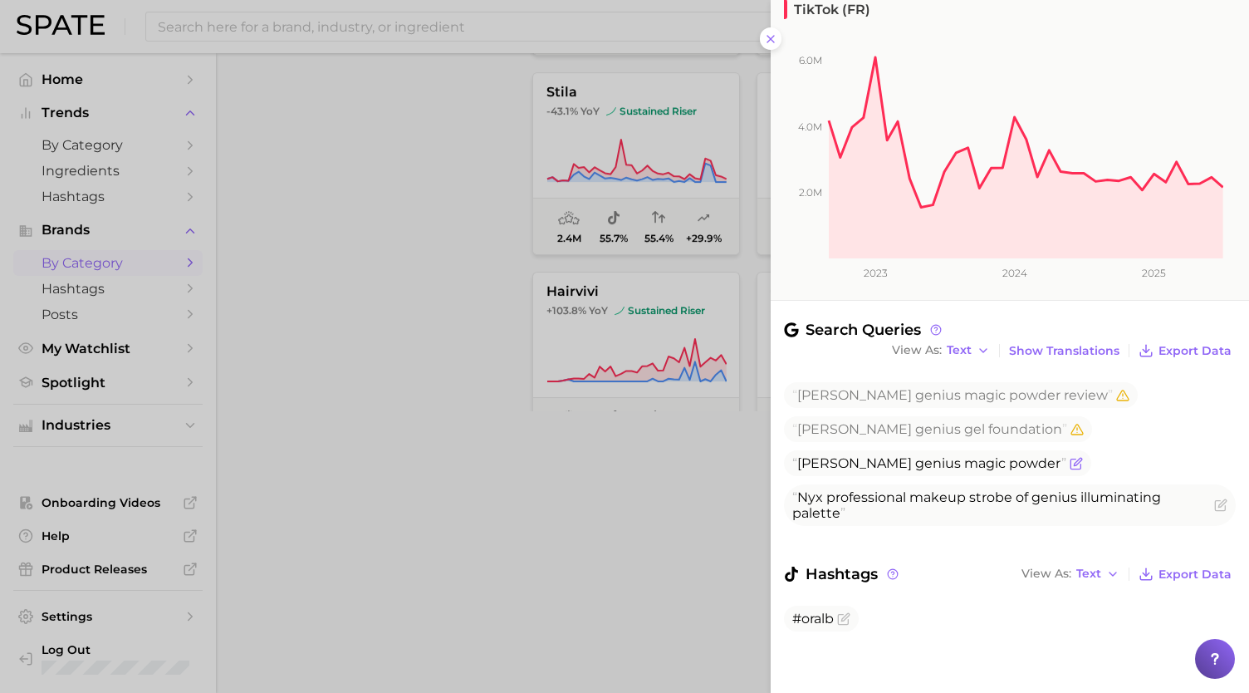
click at [1070, 463] on icon "Flag as miscategorized or irrelevant" at bounding box center [1076, 463] width 13 height 13
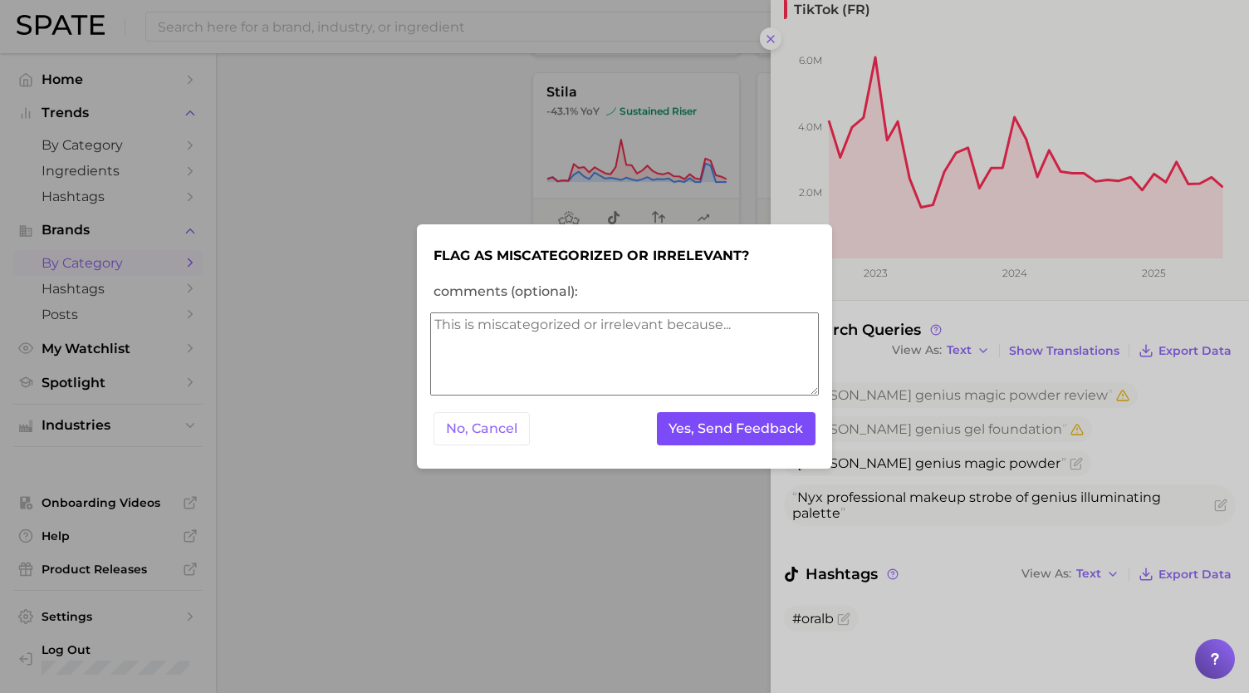
click at [754, 434] on button "Yes, Send Feedback" at bounding box center [736, 429] width 159 height 34
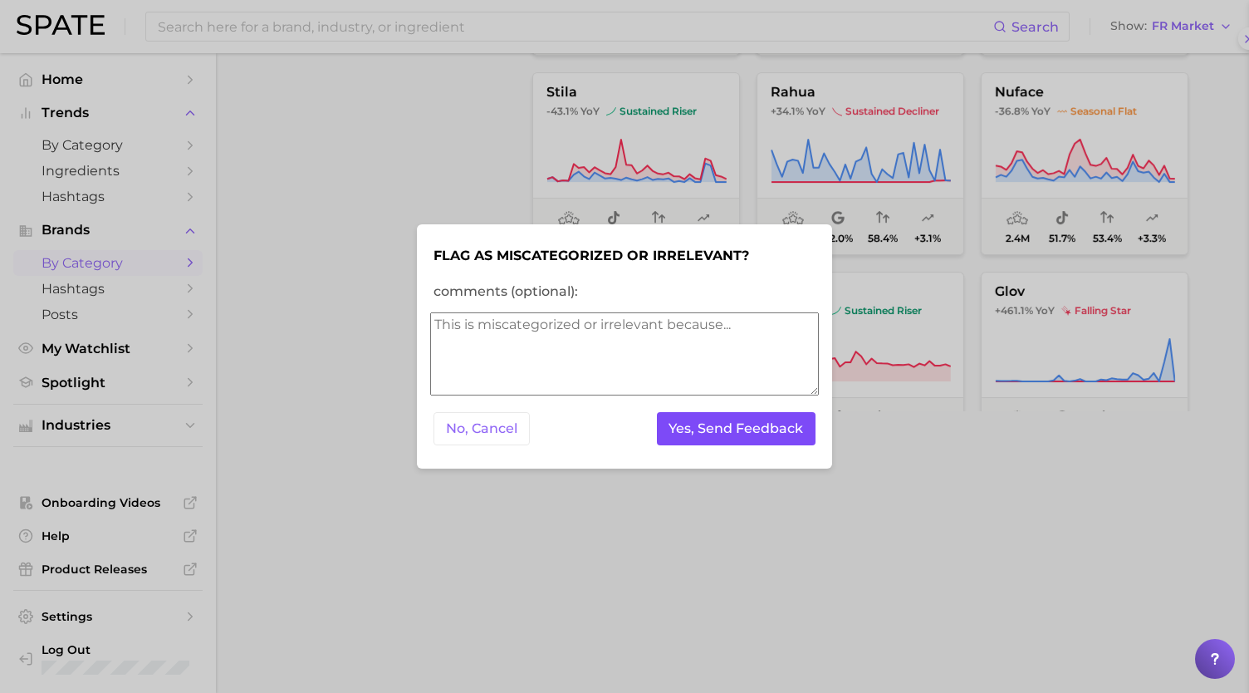
scroll to position [0, 0]
click at [754, 434] on button "Yes, Send Feedback" at bounding box center [736, 429] width 159 height 34
click at [888, 328] on div at bounding box center [624, 346] width 1249 height 693
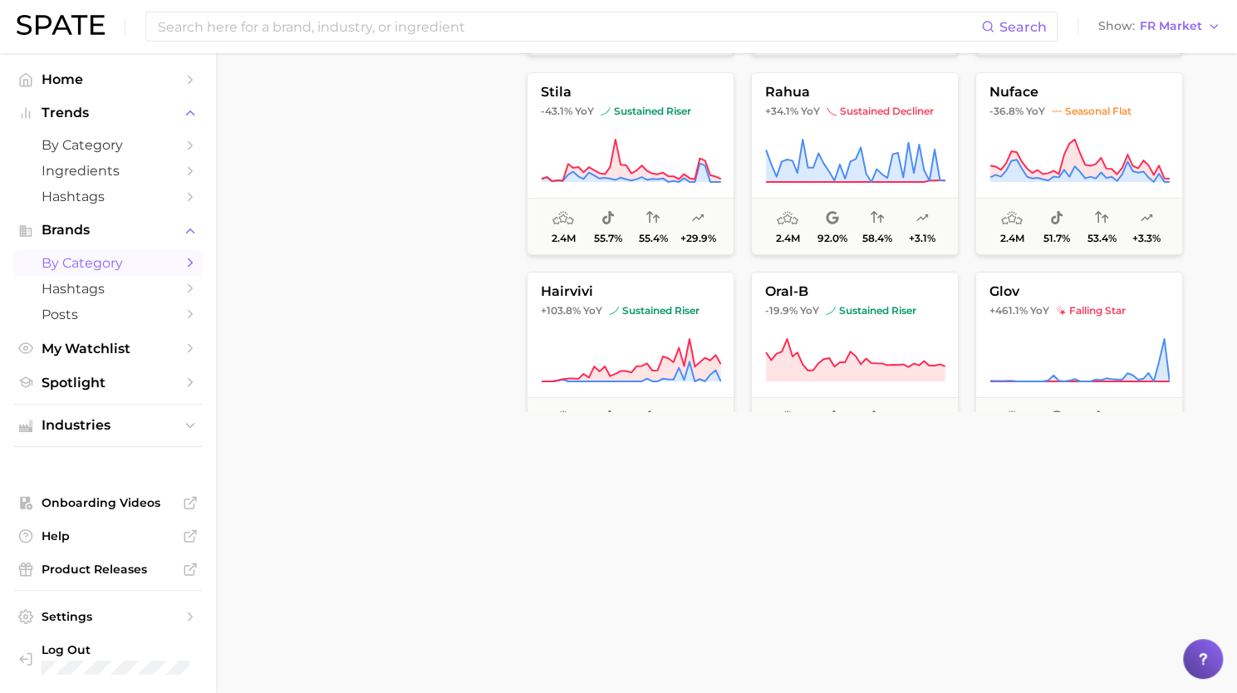
click at [888, 328] on button "oral-b -19.9% YoY sustained riser 2.4m 100.0% - -24.8%" at bounding box center [855, 363] width 208 height 183
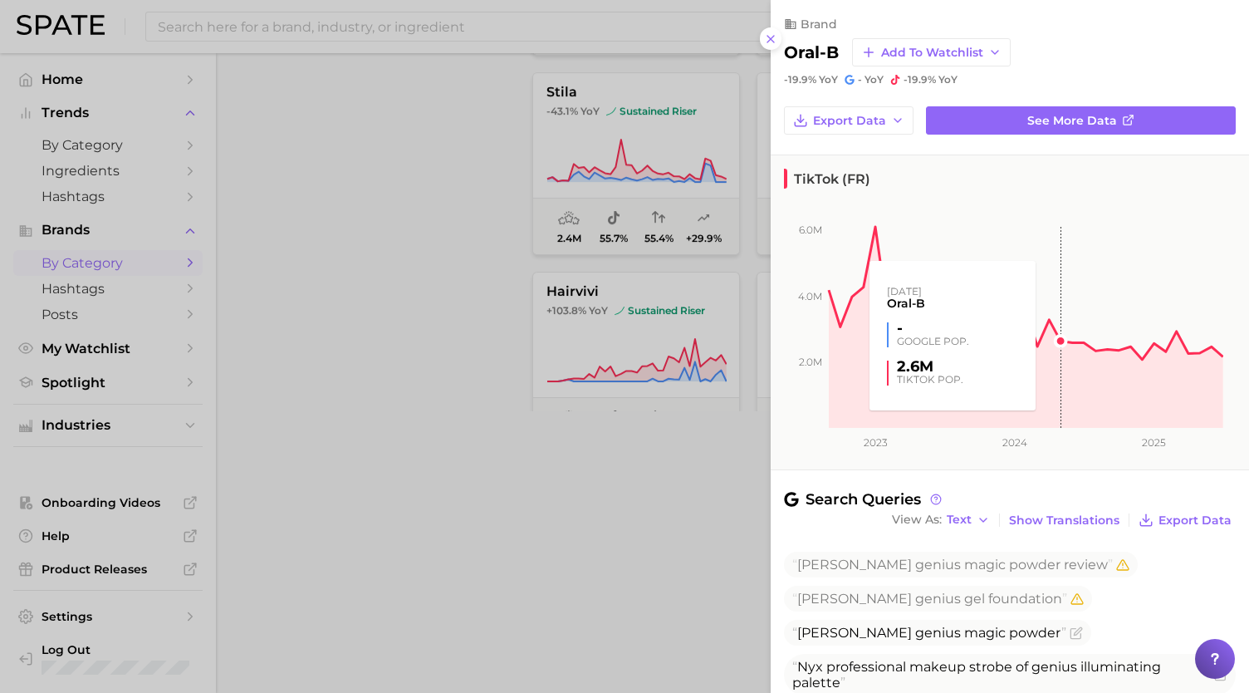
scroll to position [169, 0]
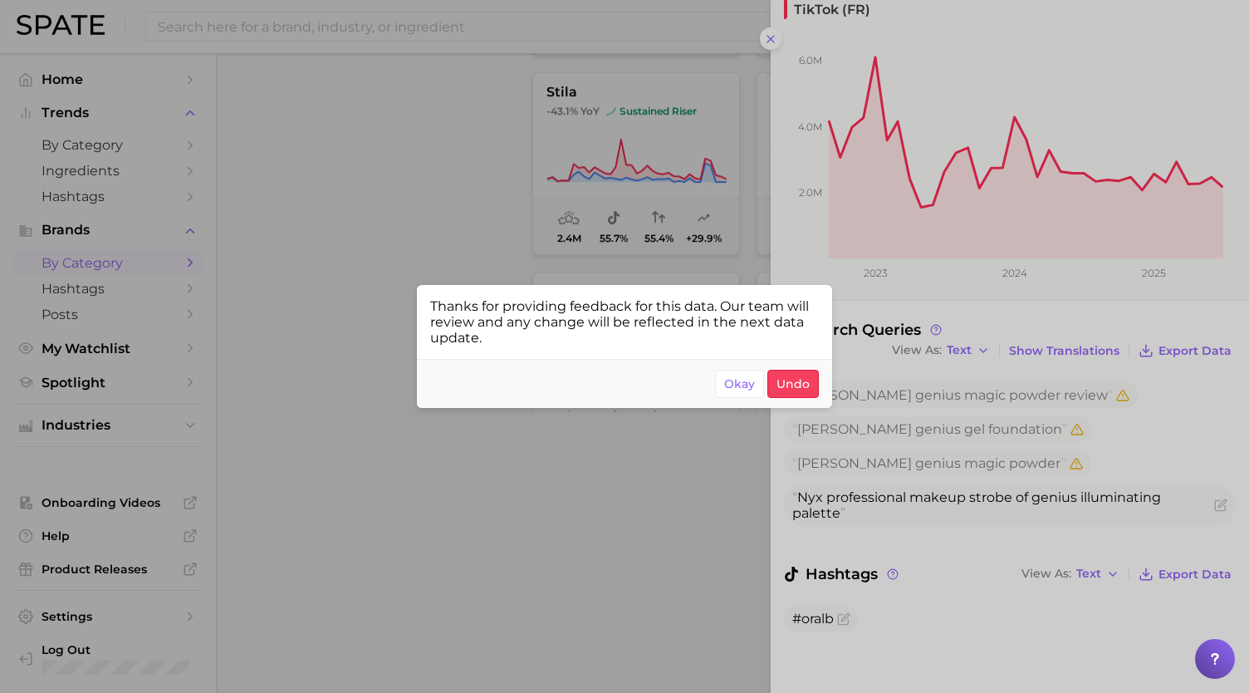
click at [1070, 466] on div at bounding box center [624, 346] width 1249 height 693
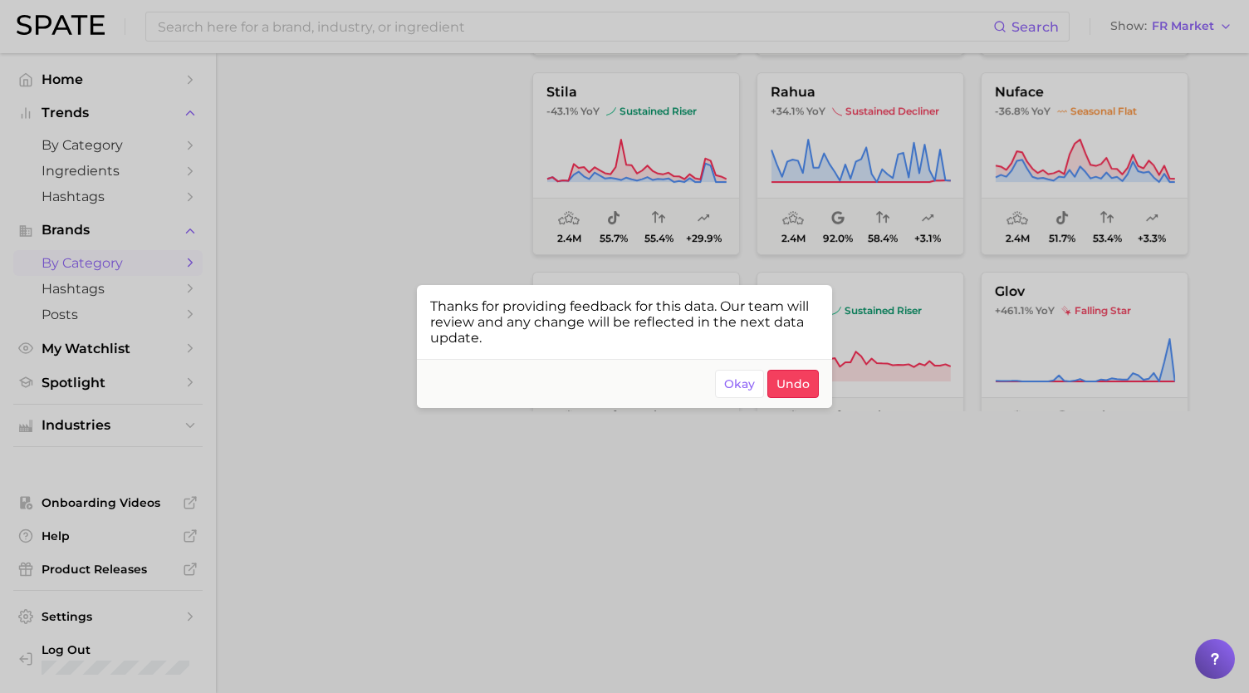
click at [761, 449] on div at bounding box center [624, 346] width 1249 height 693
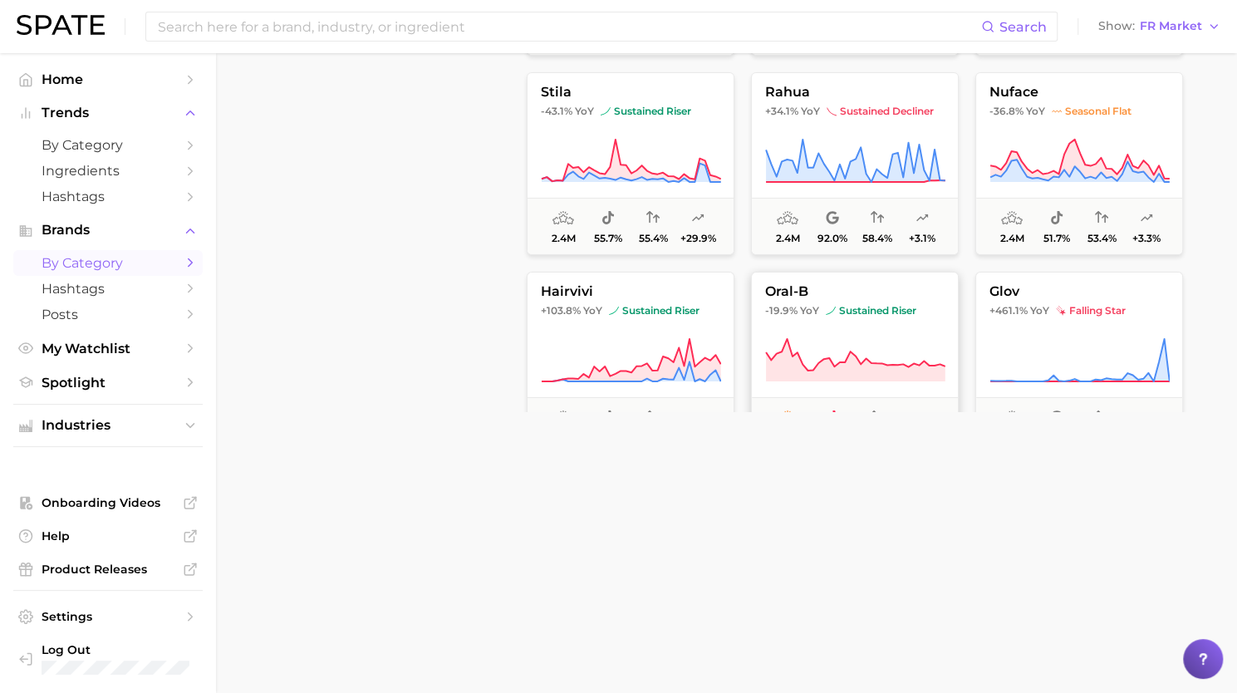
click at [846, 330] on button "oral-b -19.9% YoY sustained riser 2.4m 100.0% - -24.8%" at bounding box center [855, 363] width 208 height 183
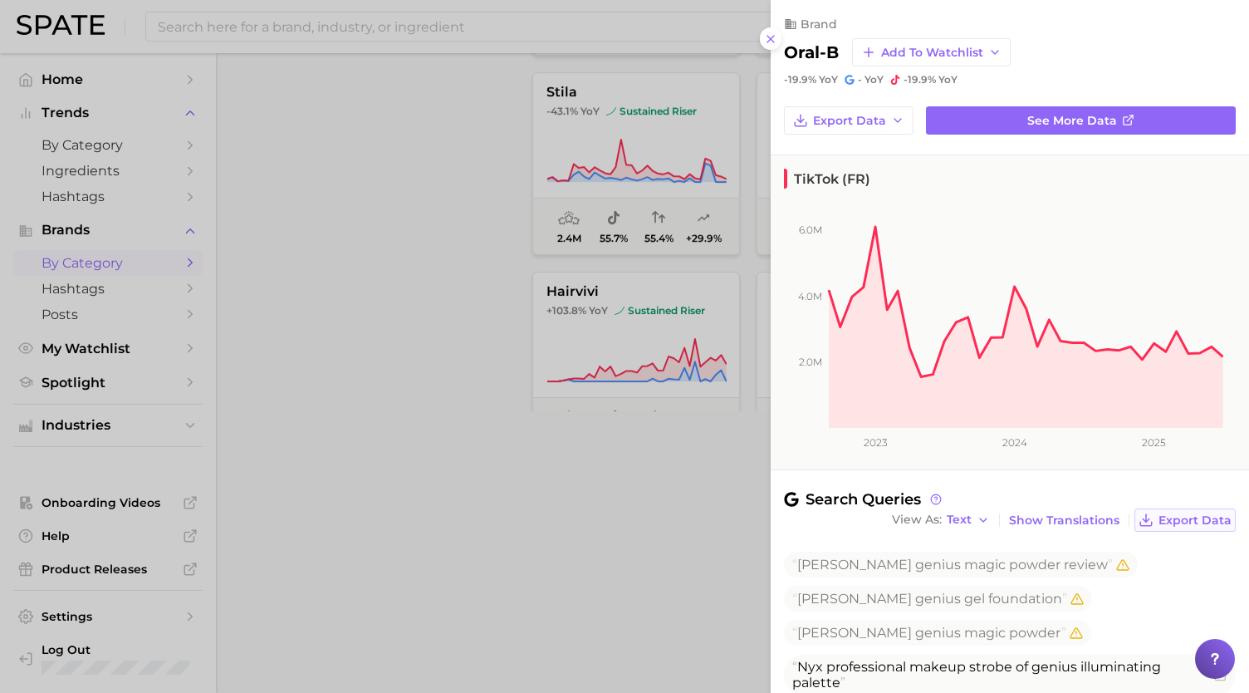
scroll to position [169, 0]
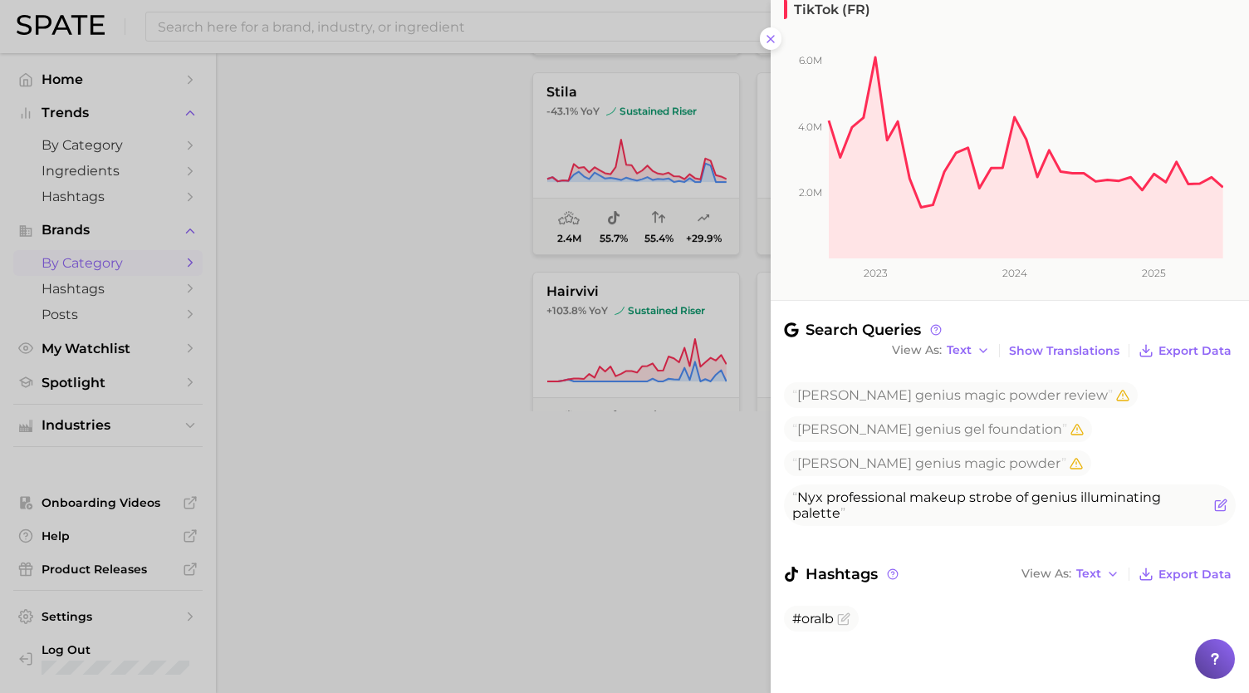
click at [1214, 504] on icon "Flag as miscategorized or irrelevant" at bounding box center [1220, 504] width 13 height 13
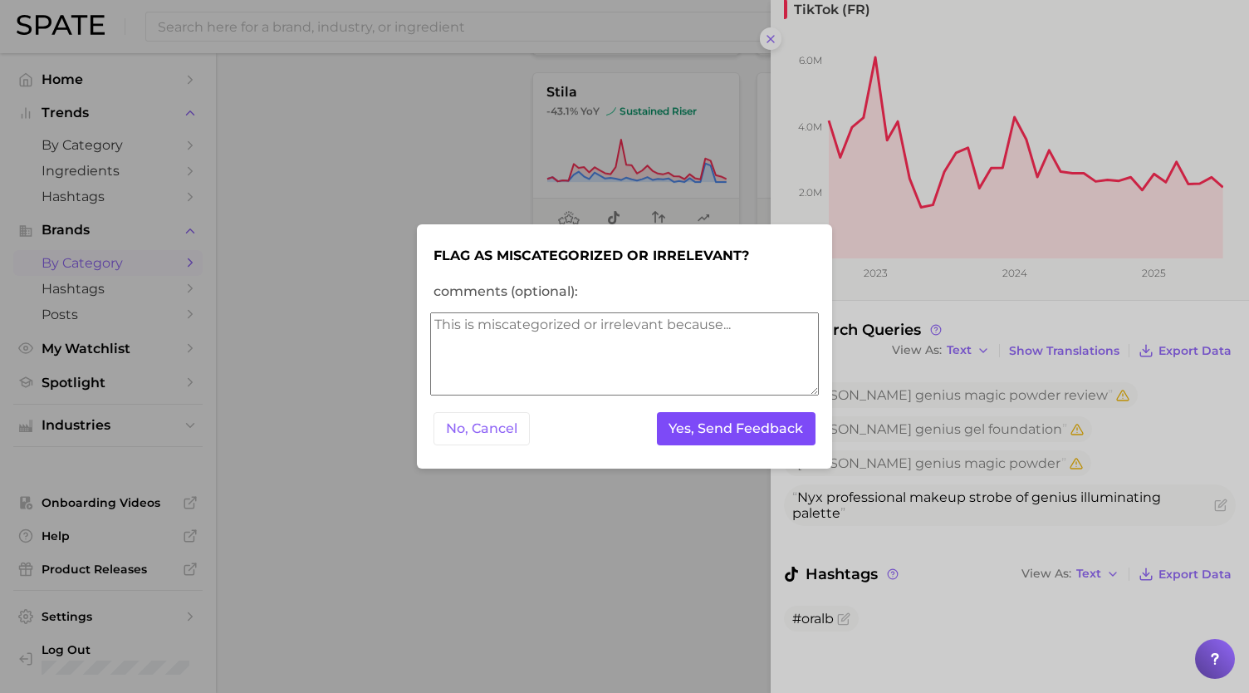
click at [721, 430] on button "Yes, Send Feedback" at bounding box center [736, 429] width 159 height 34
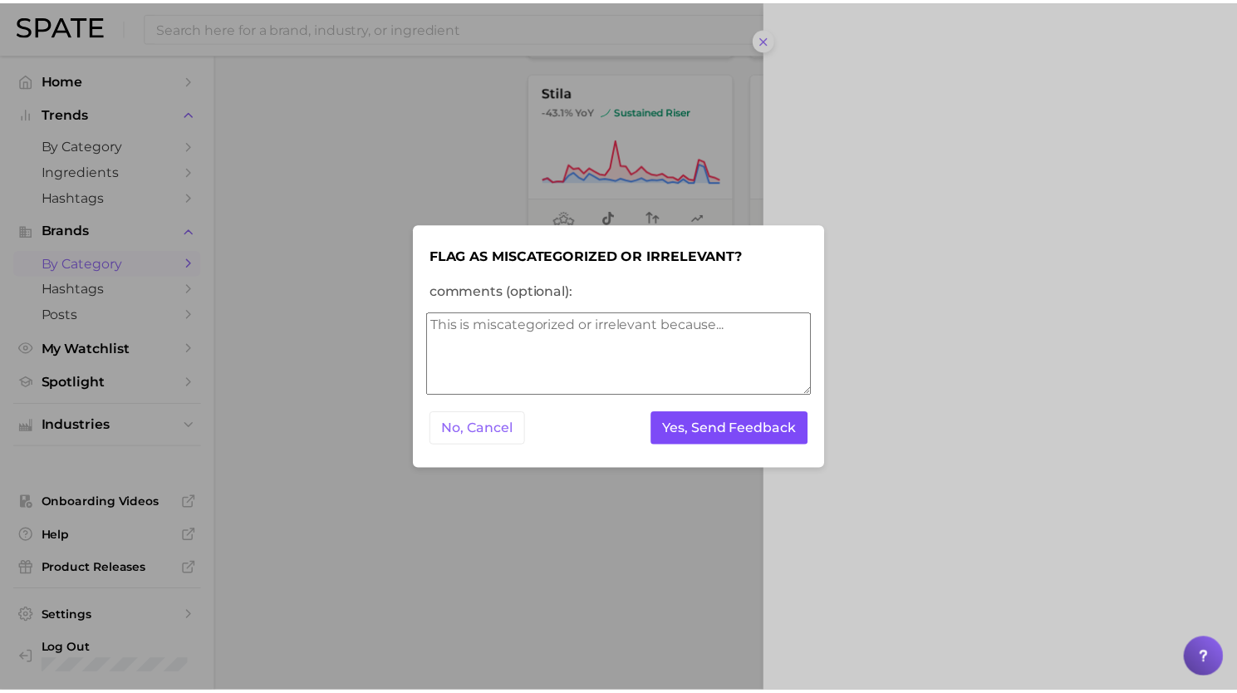
scroll to position [0, 0]
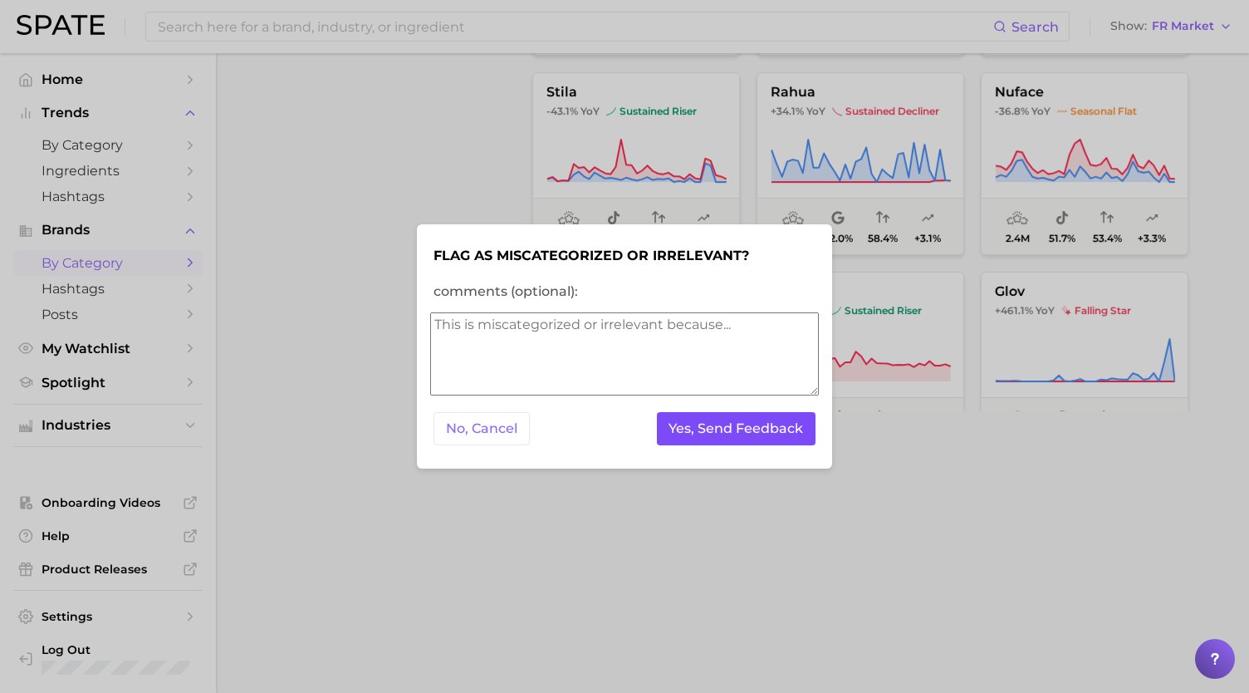
click at [721, 430] on button "Yes, Send Feedback" at bounding box center [736, 429] width 159 height 34
click at [925, 463] on div at bounding box center [624, 346] width 1249 height 693
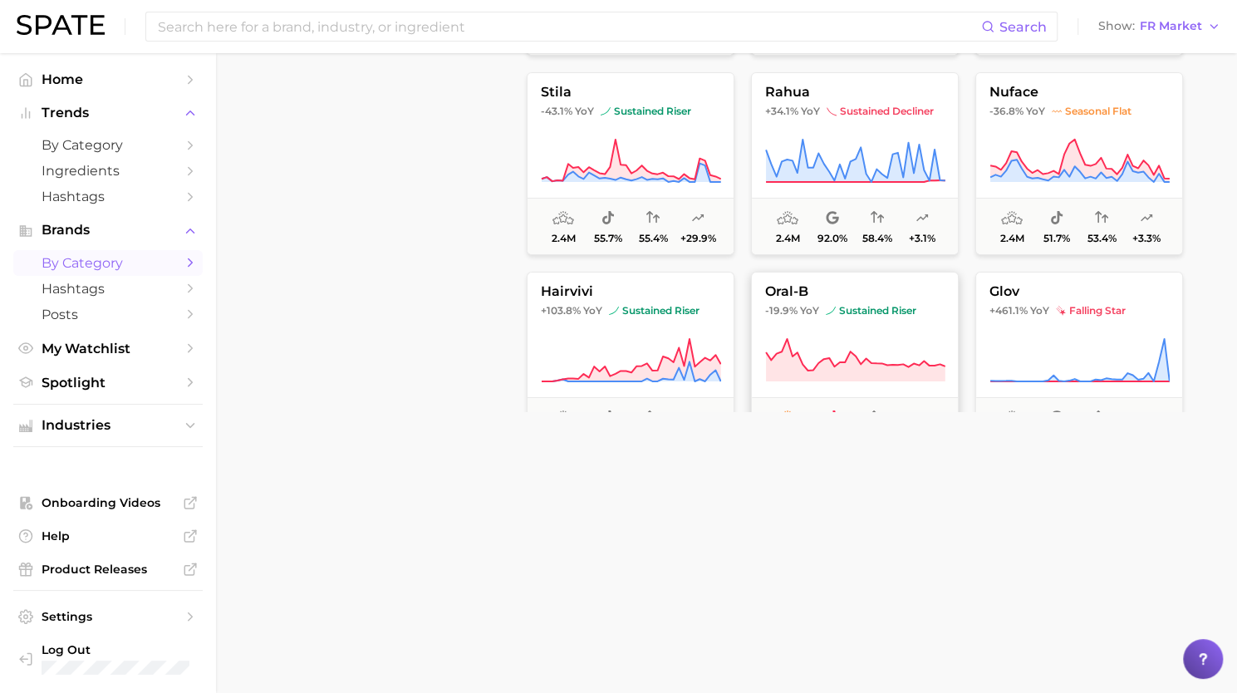
click at [881, 298] on button "oral-b -19.9% YoY sustained riser 2.4m 100.0% - -24.8%" at bounding box center [855, 363] width 208 height 183
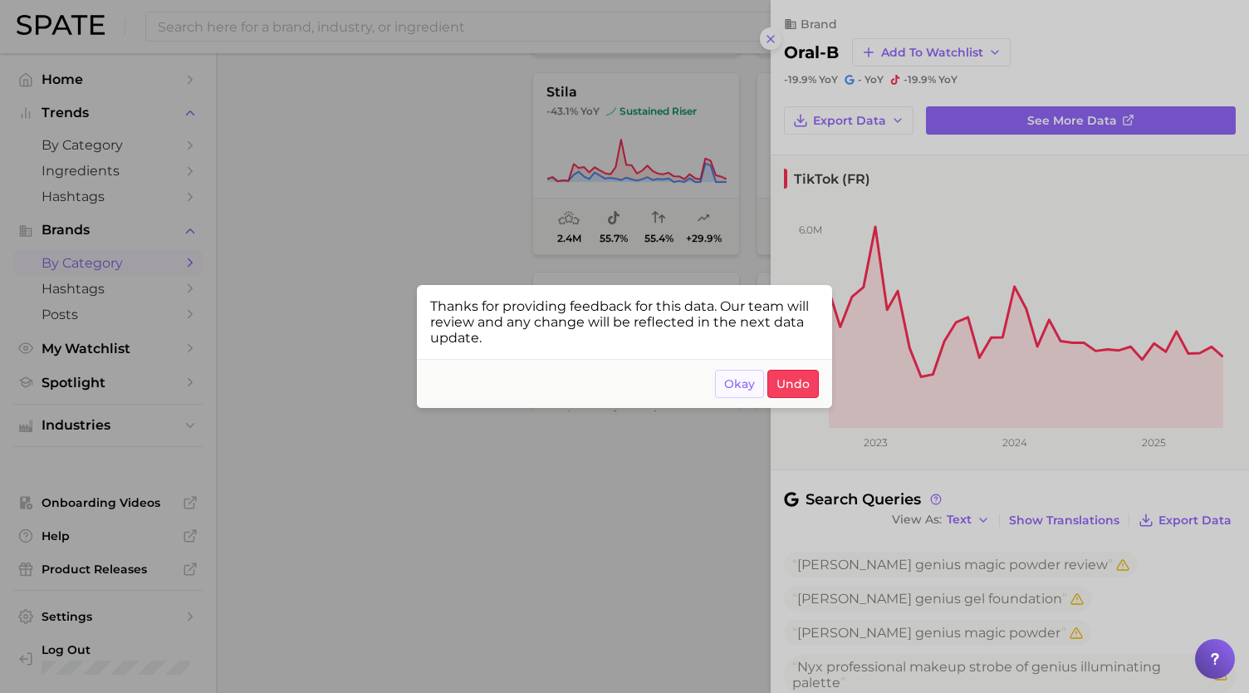
click at [749, 379] on span "Okay" at bounding box center [739, 384] width 31 height 14
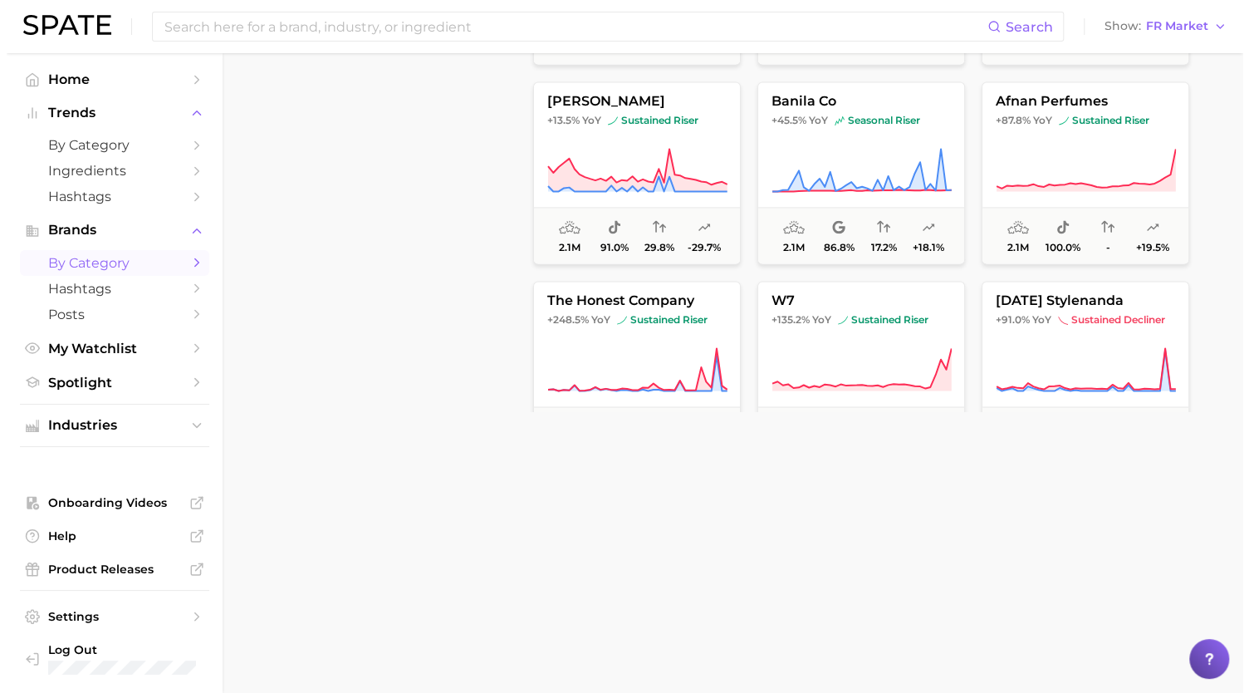
scroll to position [38196, 0]
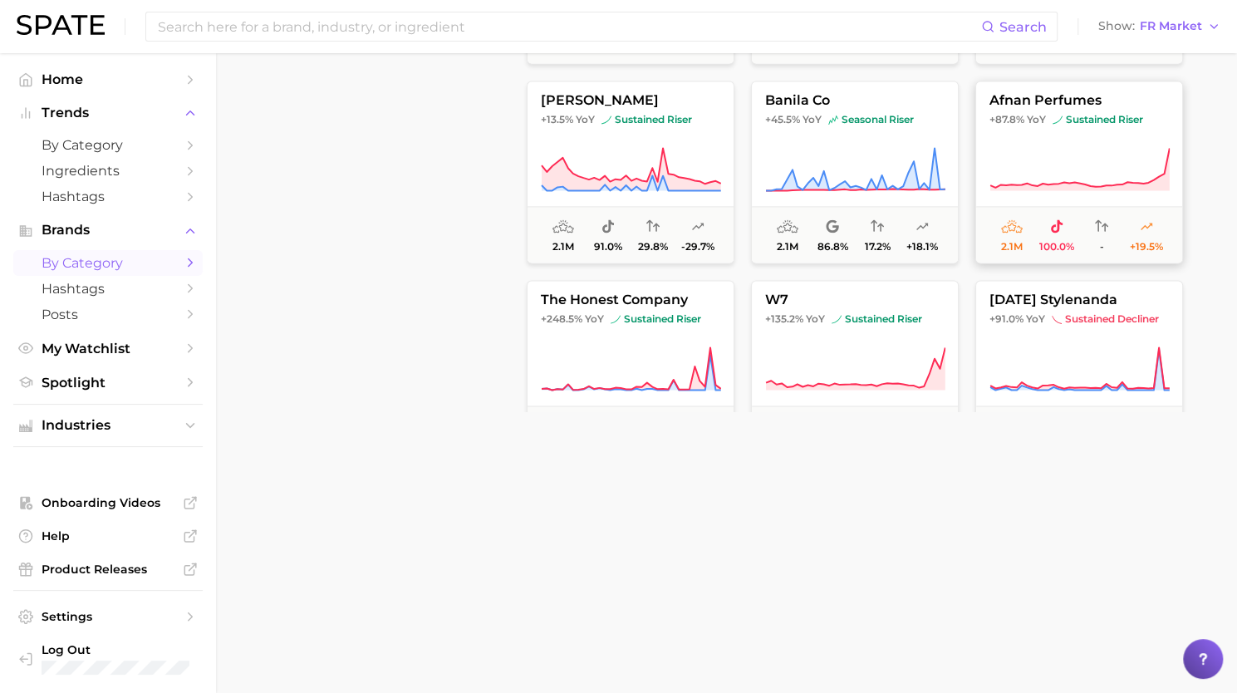
click at [1104, 162] on icon at bounding box center [1079, 169] width 180 height 47
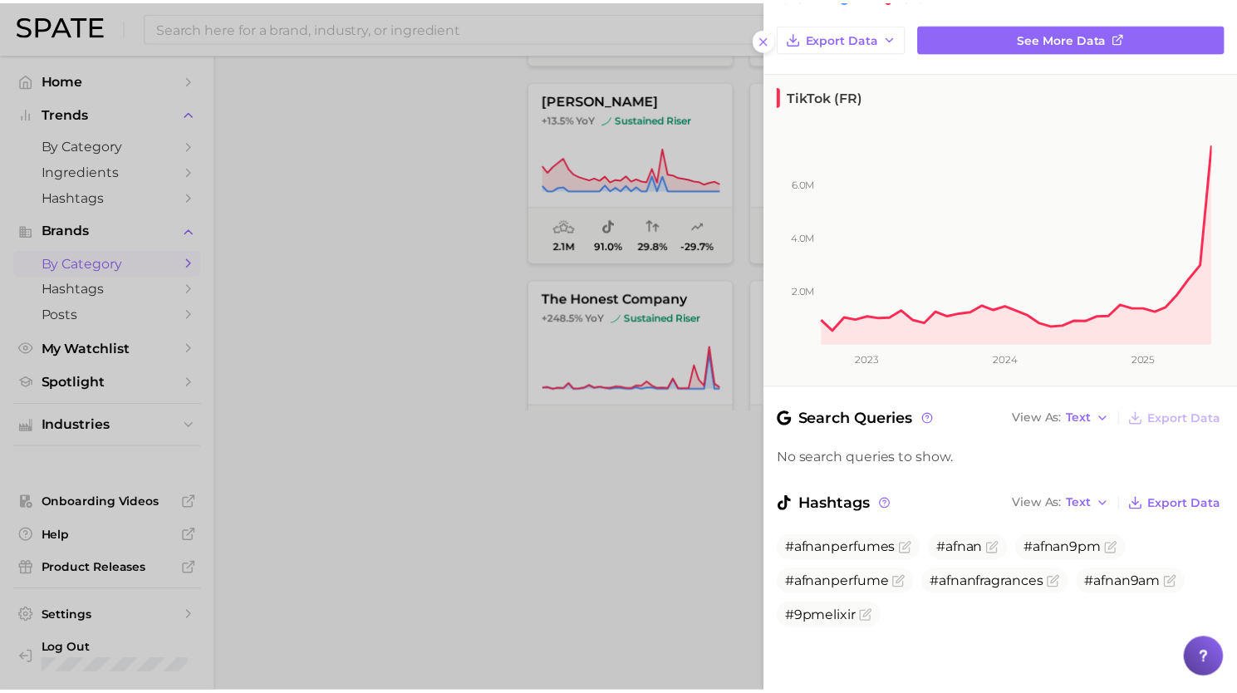
scroll to position [0, 0]
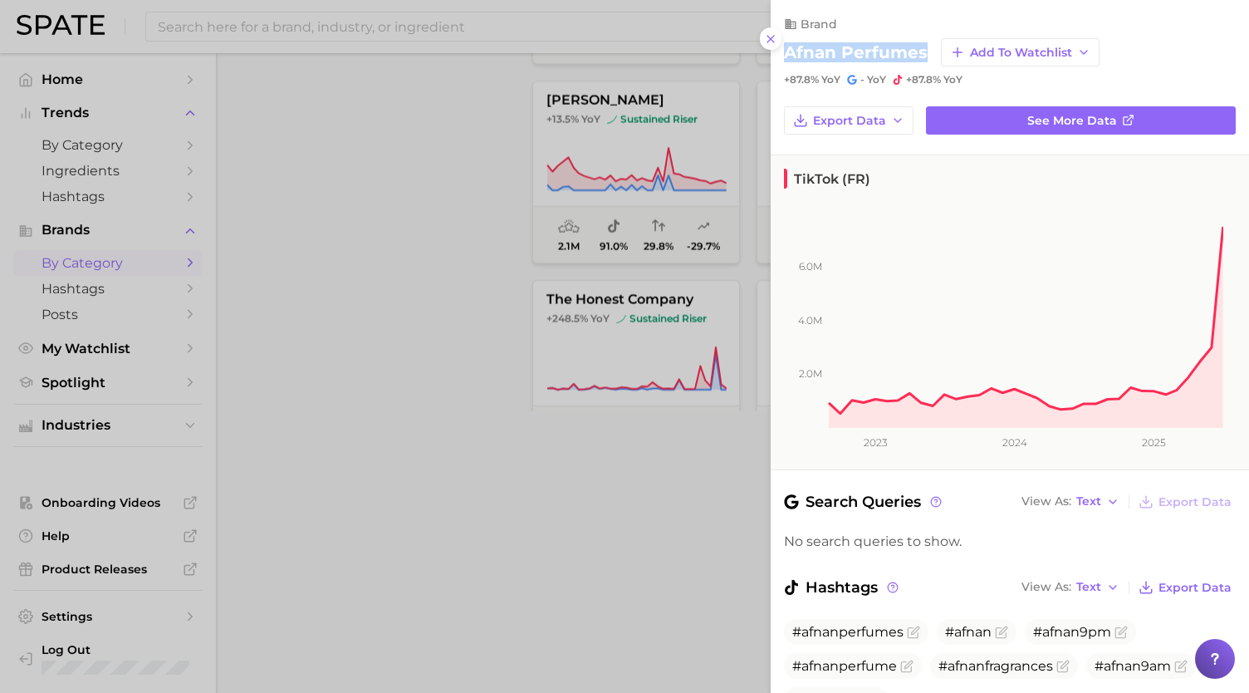
drag, startPoint x: 928, startPoint y: 51, endPoint x: 782, endPoint y: 51, distance: 146.2
click at [782, 51] on div "brand afnan perfumes Add to Watchlist +87.8% YoY - YoY +87.8% YoY" at bounding box center [1010, 43] width 478 height 86
copy h2 "afnan perfumes"
click at [472, 501] on div at bounding box center [624, 346] width 1249 height 693
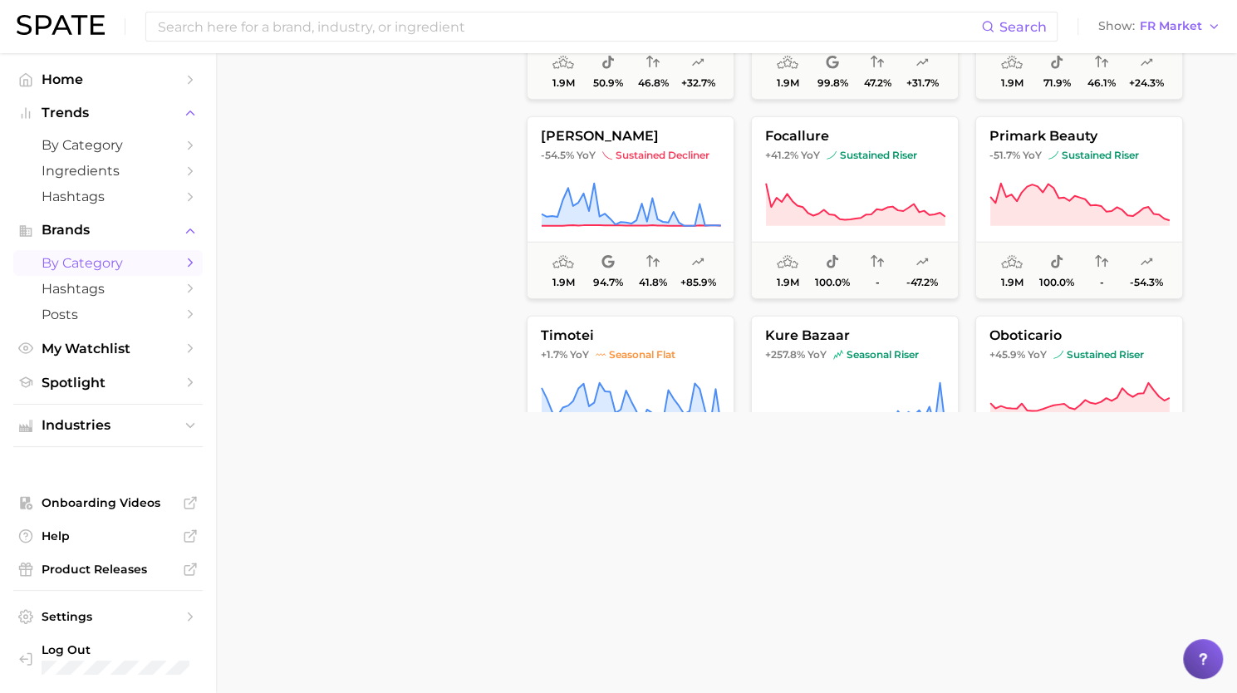
scroll to position [39420, 0]
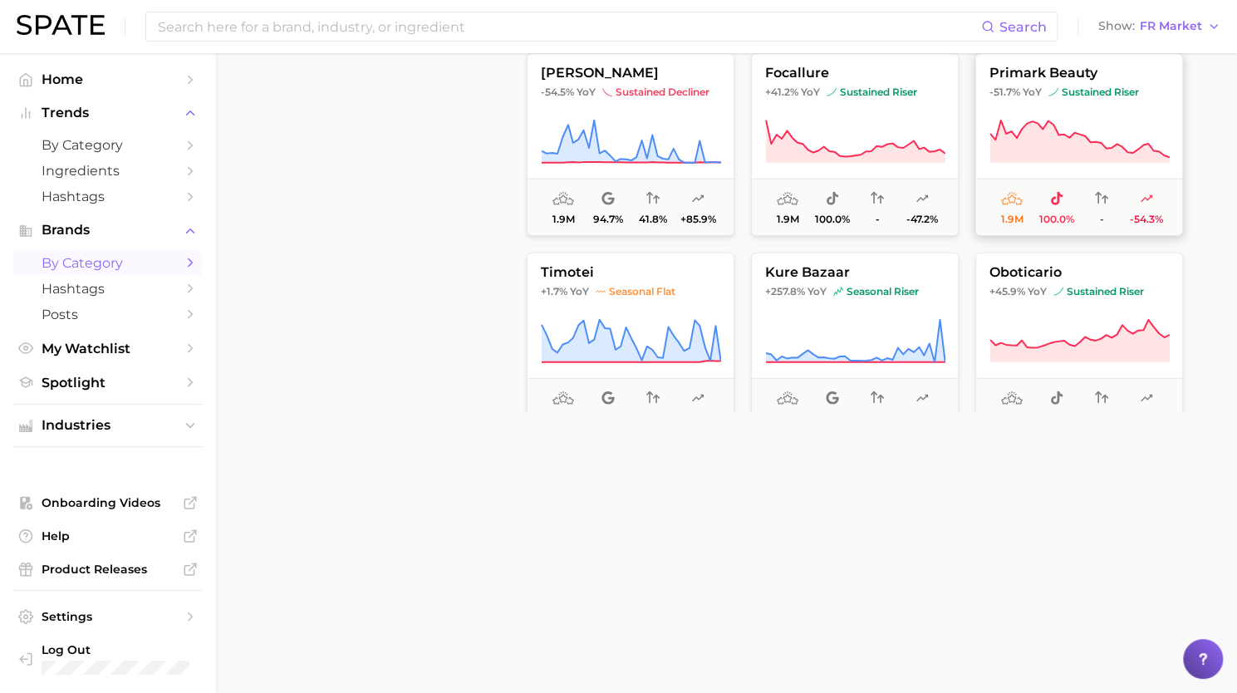
click at [1068, 114] on button "primark beauty -51.7% YoY sustained riser 1.9m 100.0% - -54.3%" at bounding box center [1079, 144] width 208 height 183
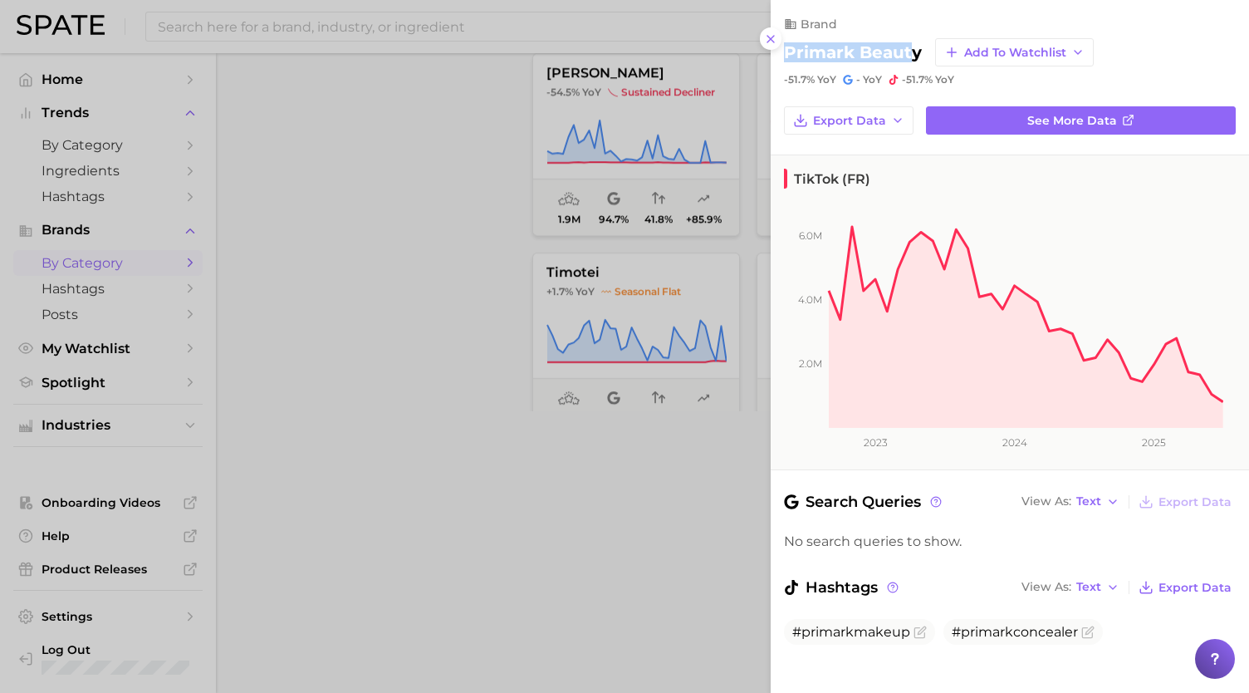
drag, startPoint x: 914, startPoint y: 51, endPoint x: 776, endPoint y: 52, distance: 137.0
click at [776, 52] on div "brand primark beauty Add to Watchlist -51.7% YoY - YoY -51.7% YoY" at bounding box center [1010, 43] width 478 height 86
click at [597, 501] on div at bounding box center [624, 346] width 1249 height 693
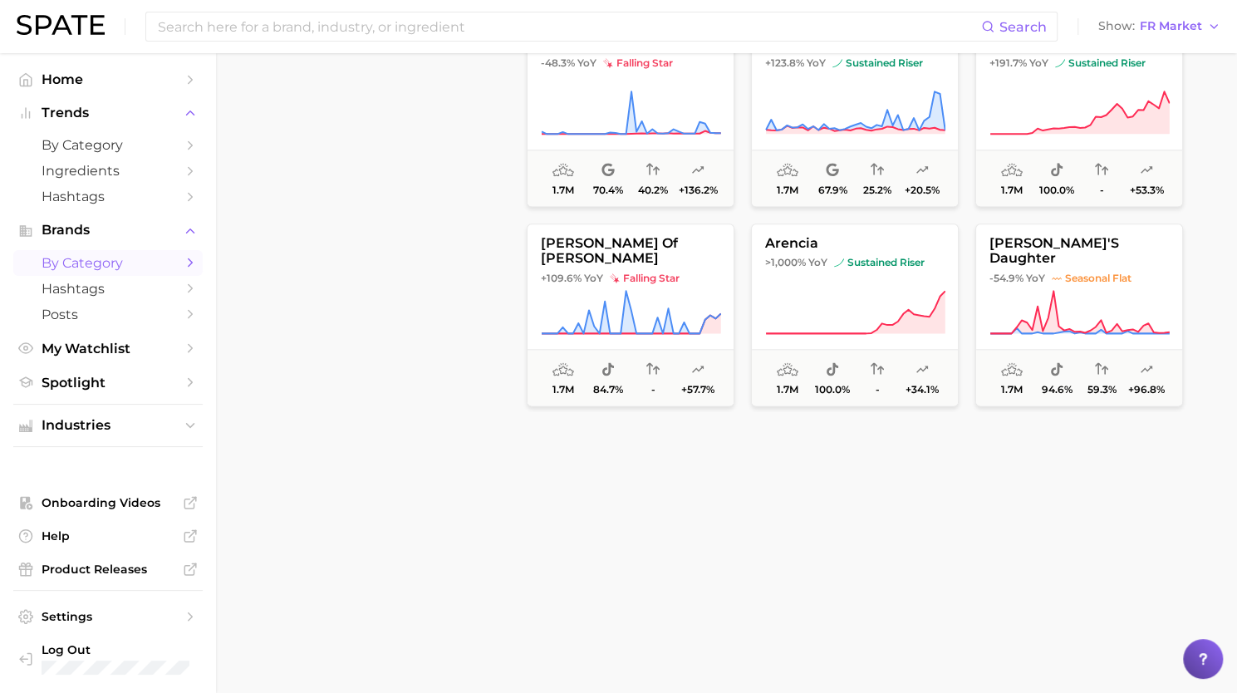
scroll to position [41345, 0]
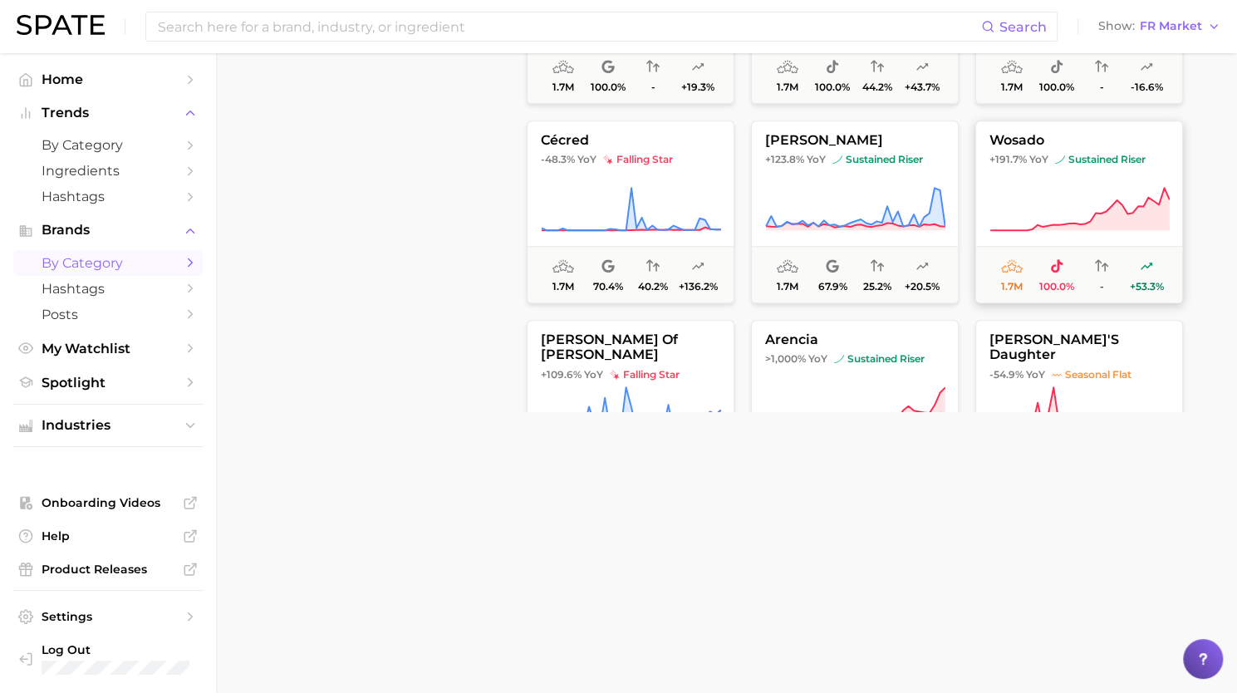
click at [1122, 135] on span "wosado" at bounding box center [1079, 140] width 206 height 15
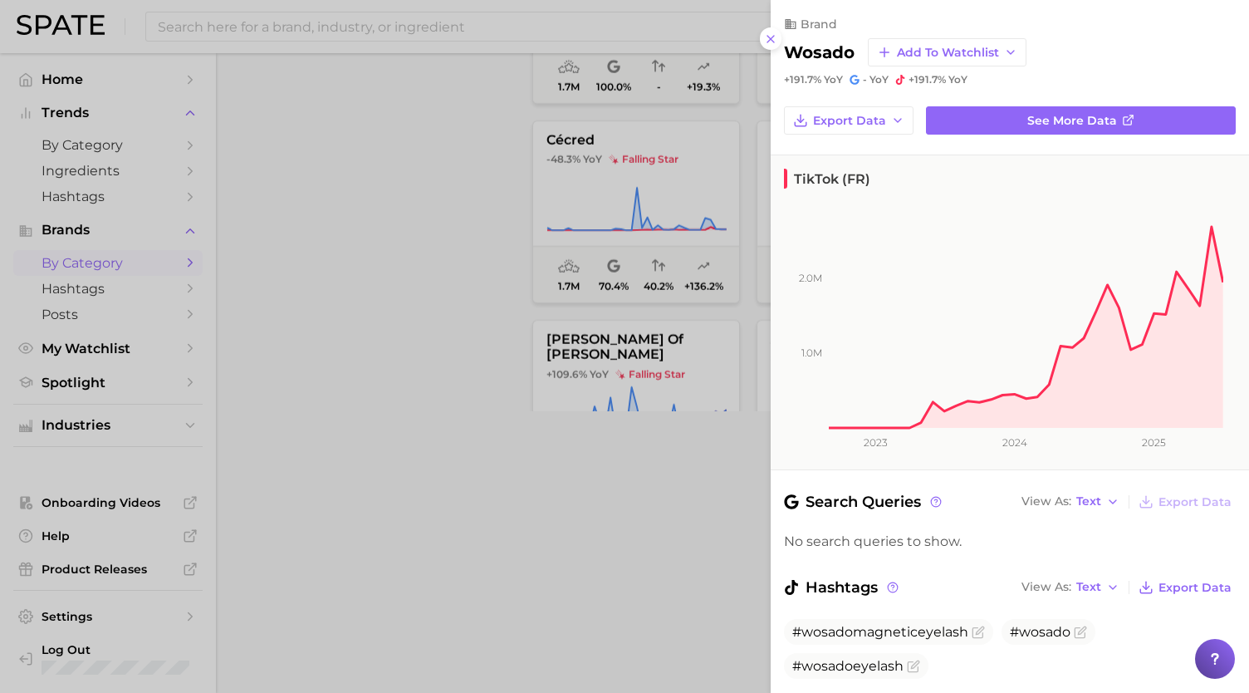
click at [834, 52] on h2 "wosado" at bounding box center [819, 52] width 71 height 20
click at [297, 336] on div at bounding box center [624, 346] width 1249 height 693
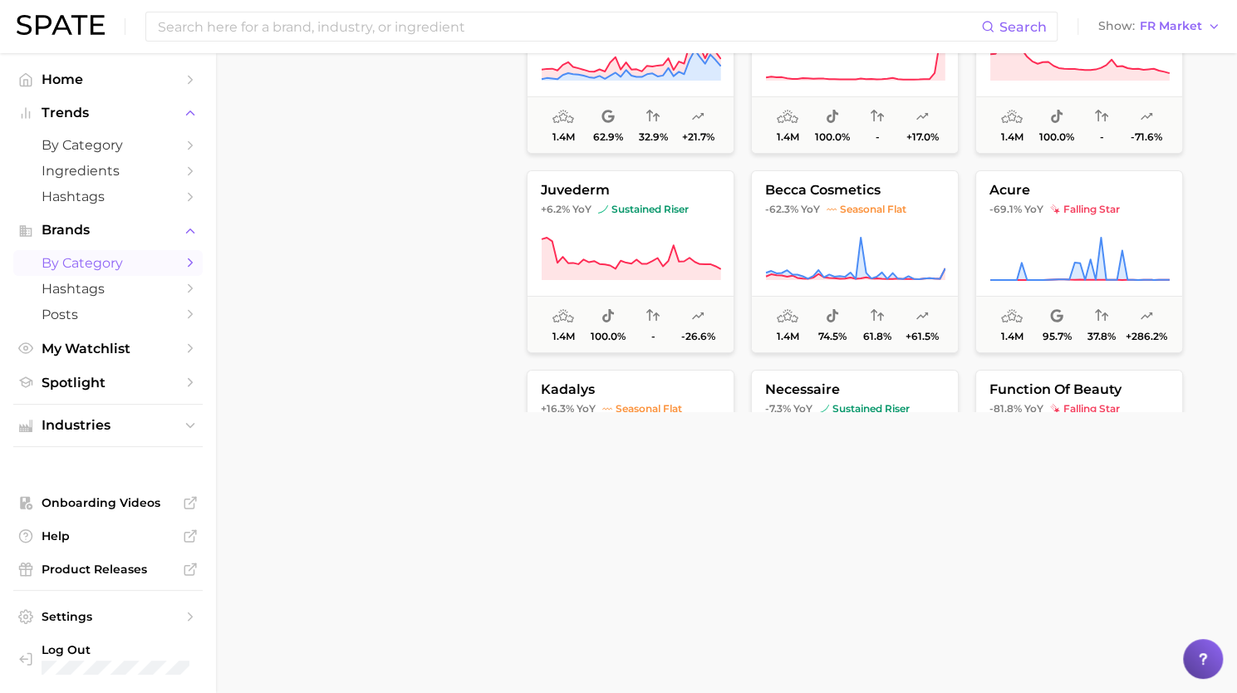
scroll to position [43702, 0]
